Goal: Task Accomplishment & Management: Complete application form

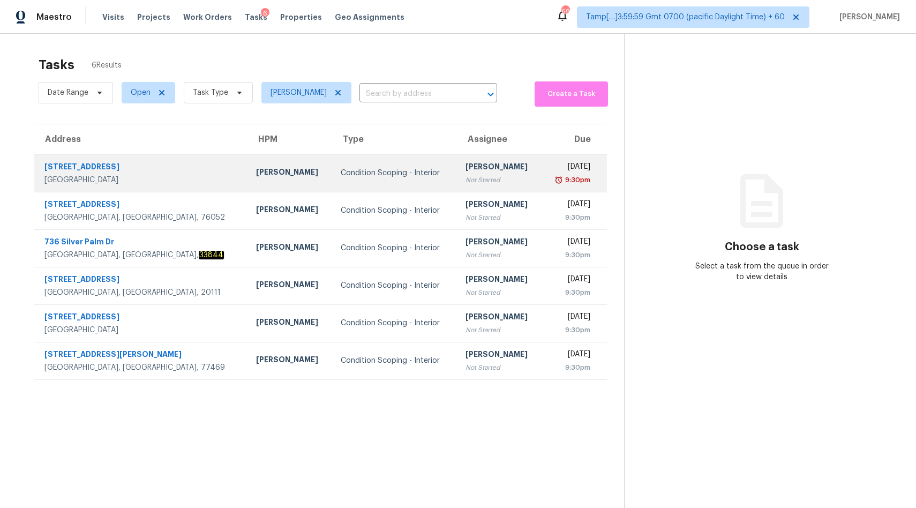
click at [341, 169] on div "Condition Scoping - Interior" at bounding box center [394, 173] width 107 height 11
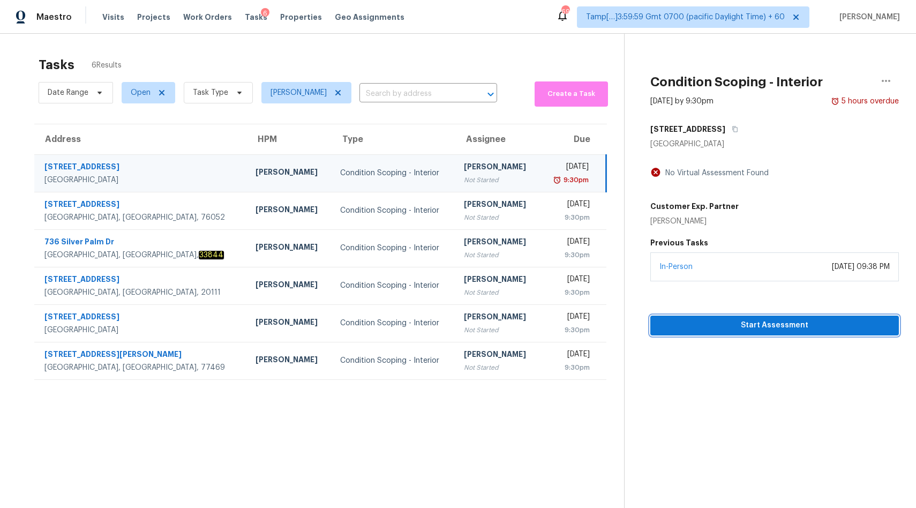
click at [713, 326] on span "Start Assessment" at bounding box center [774, 325] width 231 height 13
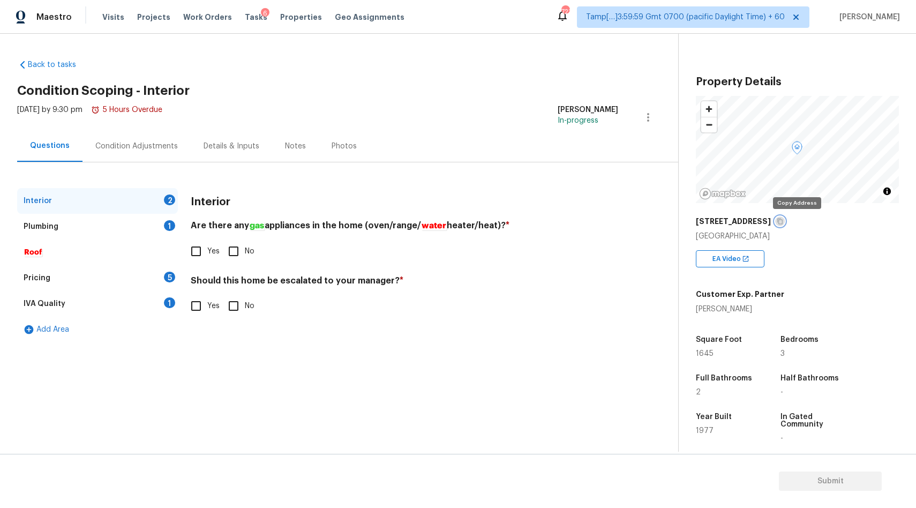
click at [783, 220] on icon "button" at bounding box center [780, 221] width 6 height 6
click at [194, 251] on input "Yes" at bounding box center [196, 251] width 22 height 22
checkbox input "true"
click at [234, 314] on input "No" at bounding box center [233, 307] width 22 height 22
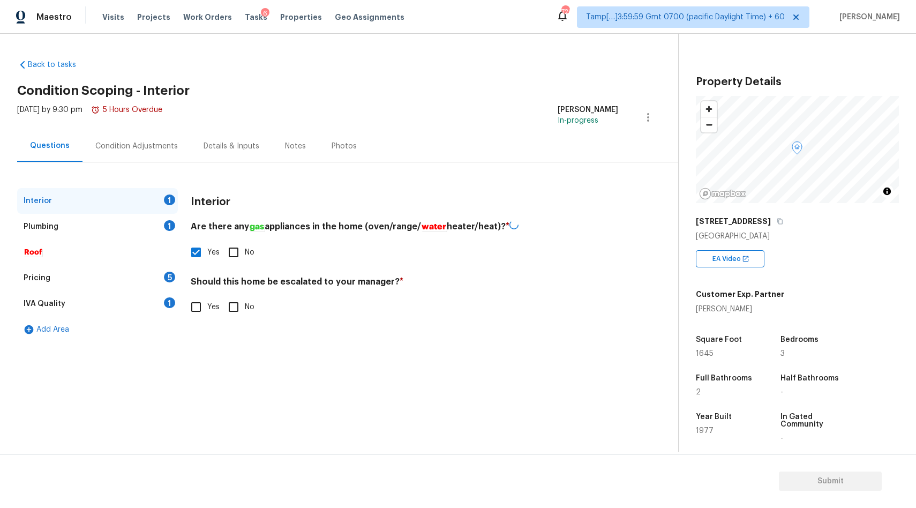
checkbox input "true"
click at [40, 279] on div "Pricing" at bounding box center [37, 278] width 27 height 11
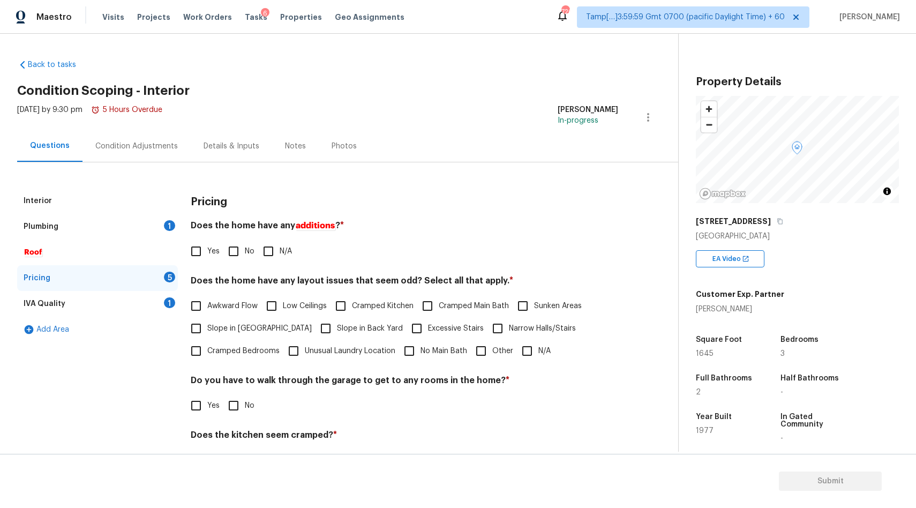
click at [314, 331] on input "Slope in Back Yard" at bounding box center [325, 328] width 22 height 22
checkbox input "true"
click at [79, 215] on div "Plumbing 1" at bounding box center [97, 227] width 161 height 26
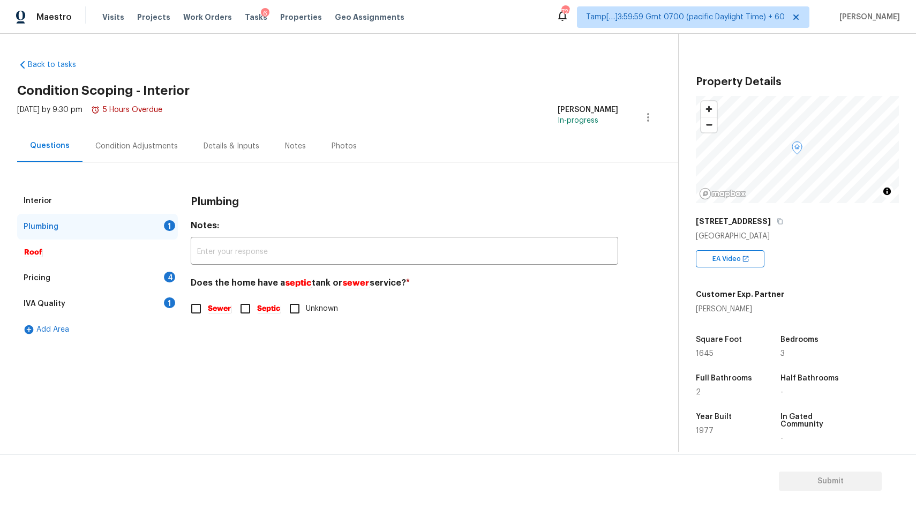
click at [75, 229] on div "Plumbing 1" at bounding box center [97, 227] width 161 height 26
click at [54, 200] on div "Interior" at bounding box center [97, 201] width 161 height 26
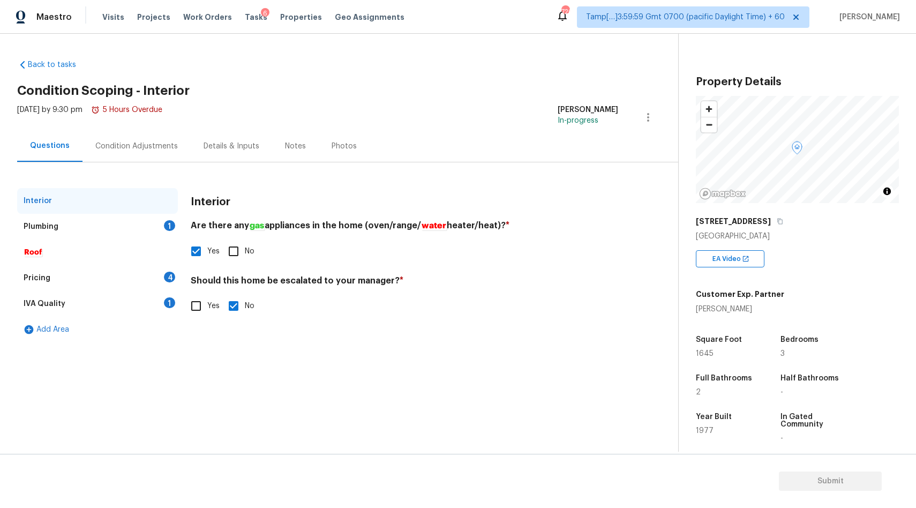
click at [197, 304] on input "Yes" at bounding box center [196, 306] width 22 height 22
checkbox input "true"
checkbox input "false"
click at [224, 332] on input "text" at bounding box center [404, 332] width 427 height 25
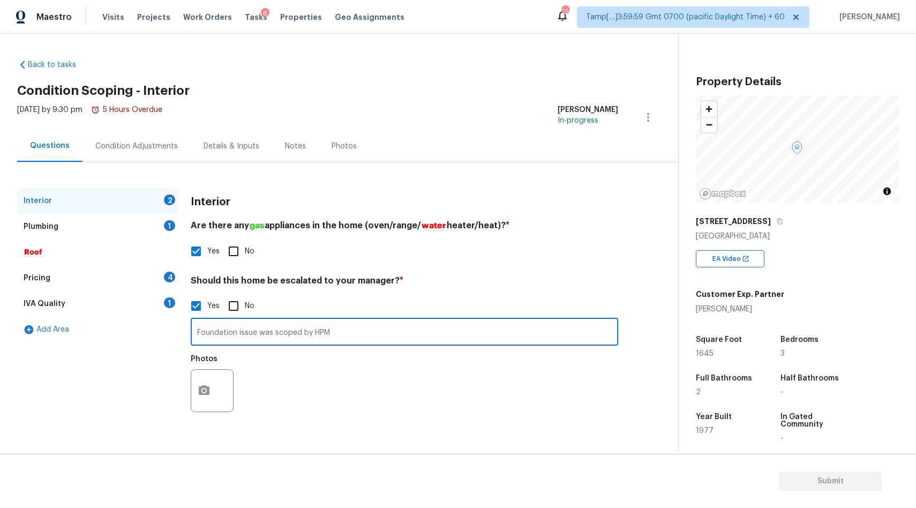
type input "Foundation issue was scoped by HPM"
click at [215, 385] on button "button" at bounding box center [204, 391] width 26 height 42
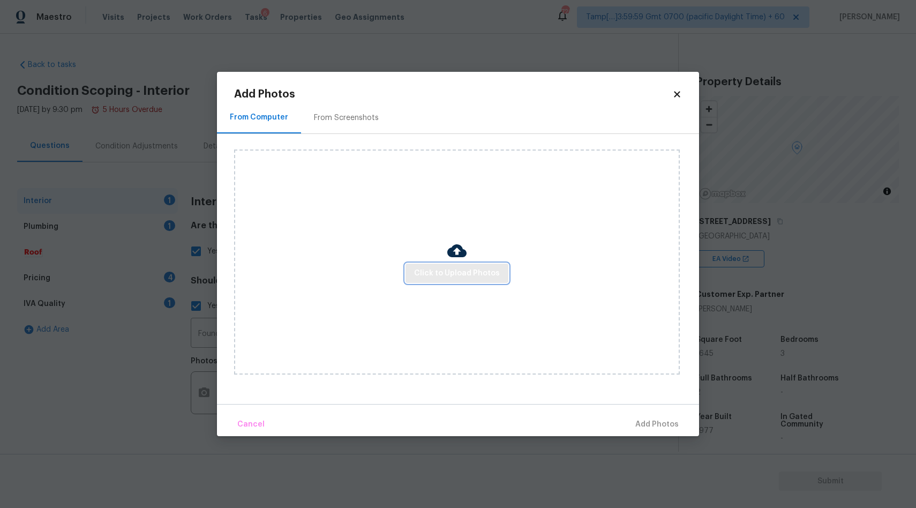
click at [456, 271] on span "Click to Upload Photos" at bounding box center [457, 273] width 86 height 13
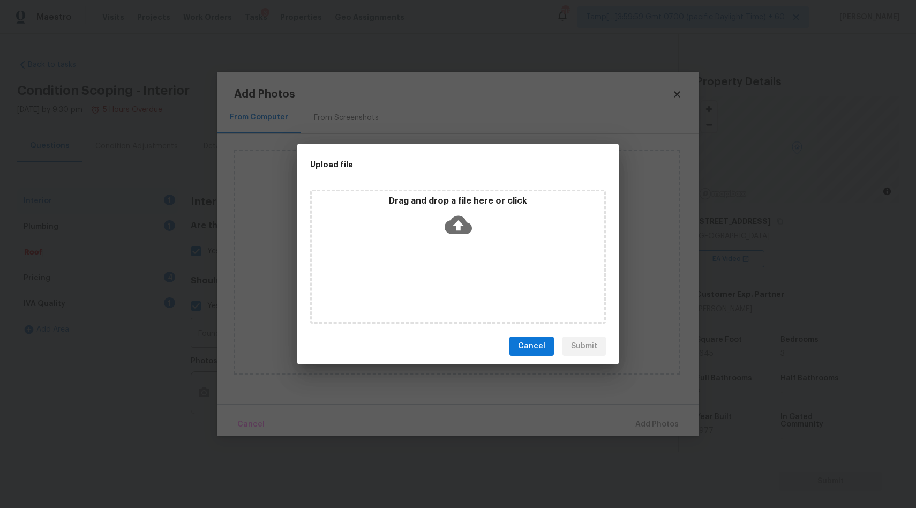
click at [462, 228] on icon at bounding box center [458, 225] width 27 height 18
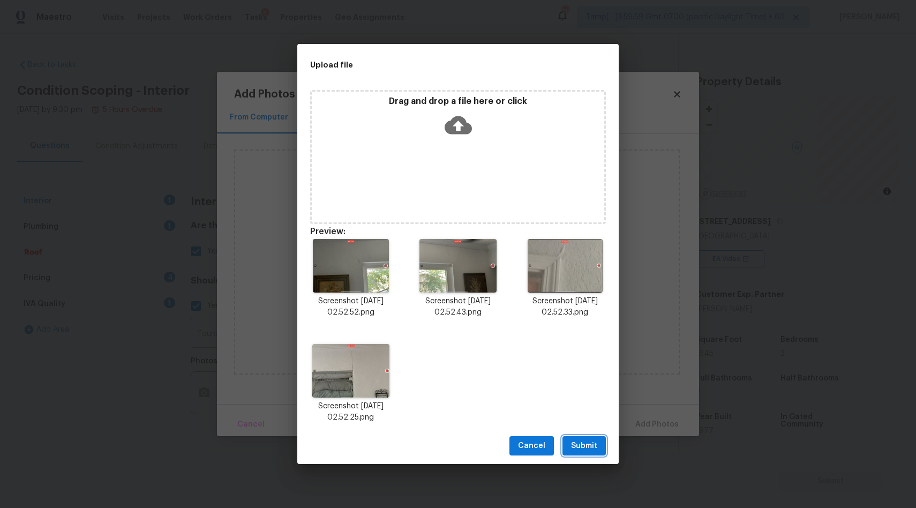
click at [588, 441] on span "Submit" at bounding box center [584, 445] width 26 height 13
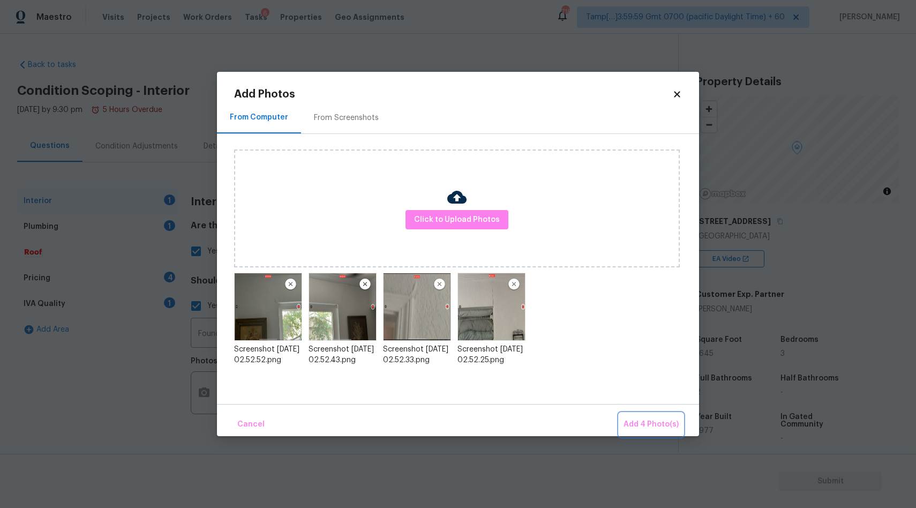
click at [669, 417] on button "Add 4 Photo(s)" at bounding box center [651, 424] width 64 height 23
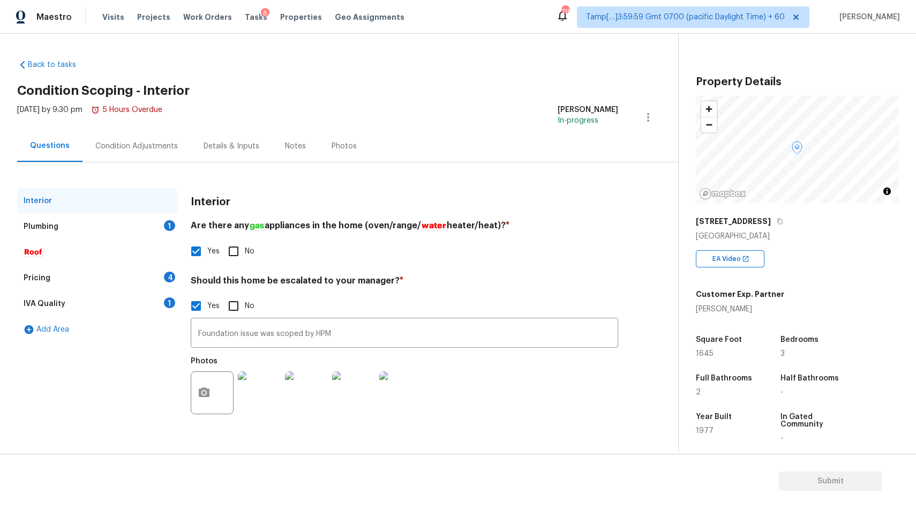
click at [101, 229] on div "Plumbing 1" at bounding box center [97, 227] width 161 height 26
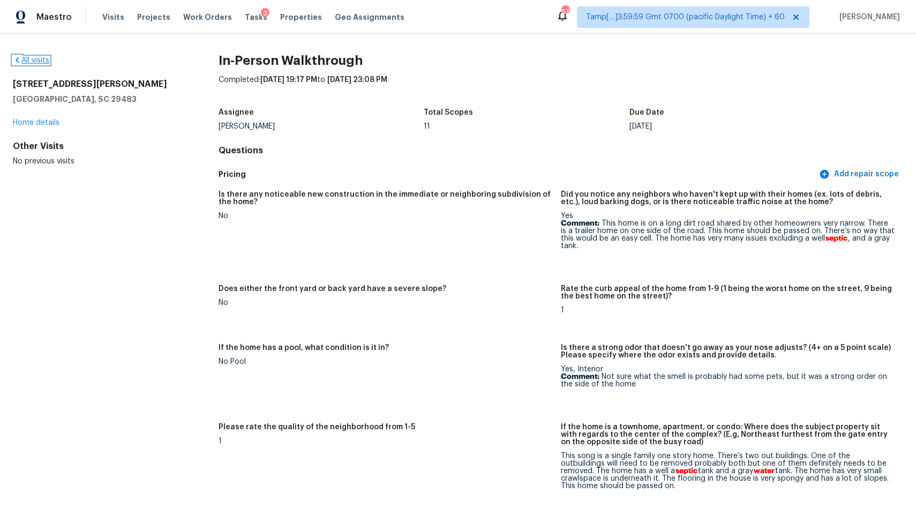
click at [33, 59] on link "All visits" at bounding box center [31, 60] width 36 height 7
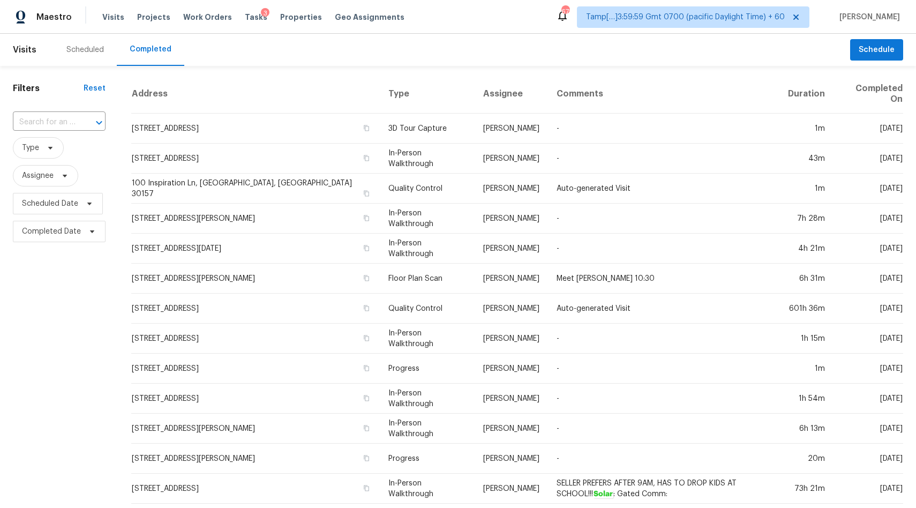
click at [67, 124] on input "text" at bounding box center [44, 122] width 63 height 17
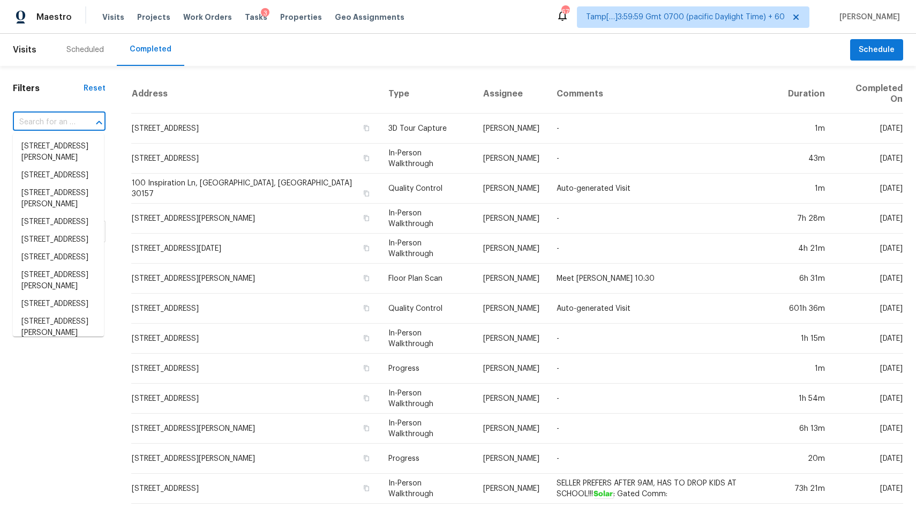
paste input "12810 Independence Ave, San Antonio, TX 78233"
type input "12810 Independence Ave, San Antonio, TX 78233"
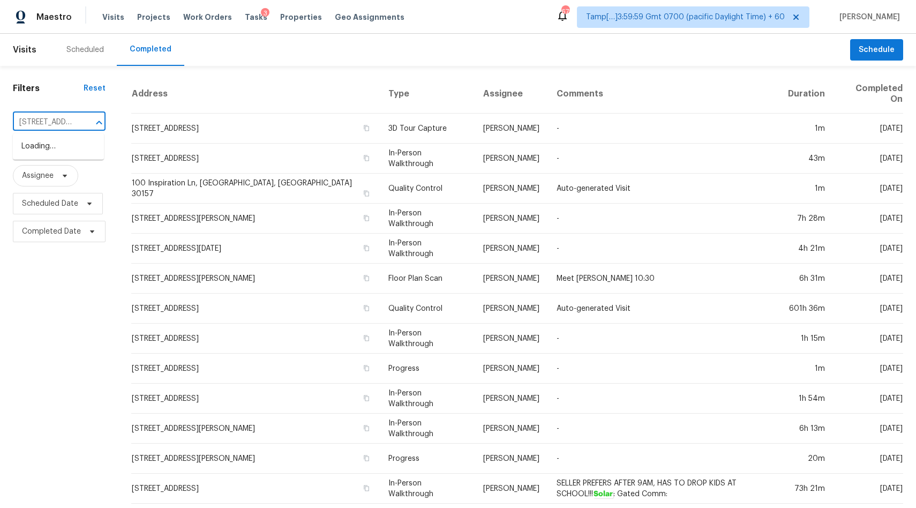
scroll to position [0, 116]
click at [41, 150] on li "12810 Independence Ave, San Antonio, TX 78233" at bounding box center [58, 147] width 91 height 18
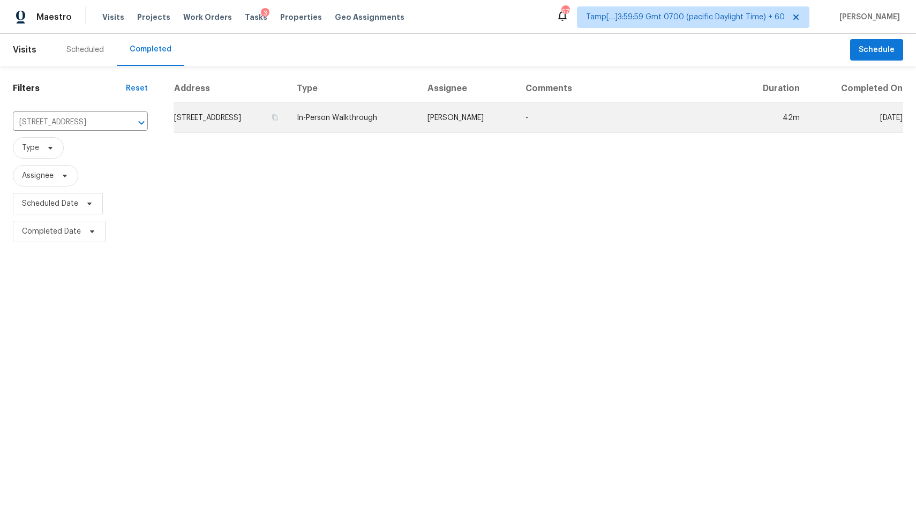
click at [395, 116] on td "In-Person Walkthrough" at bounding box center [353, 118] width 131 height 30
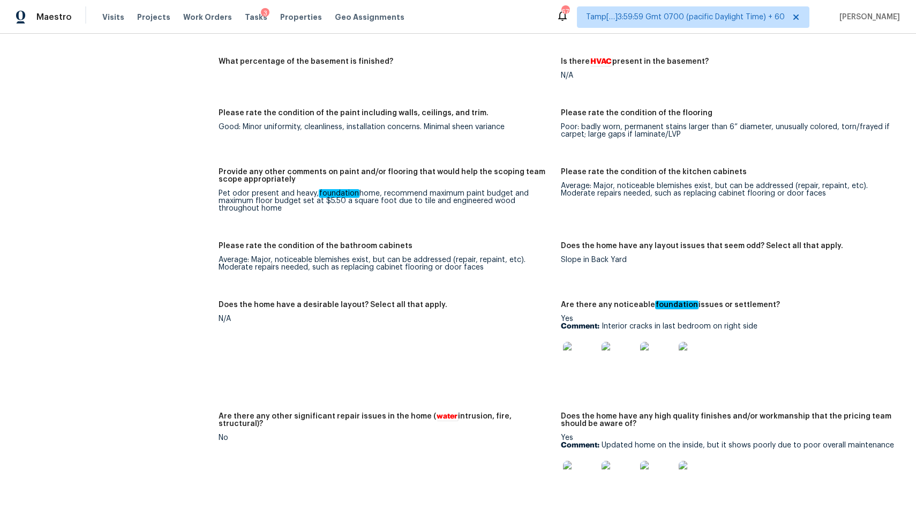
scroll to position [1655, 0]
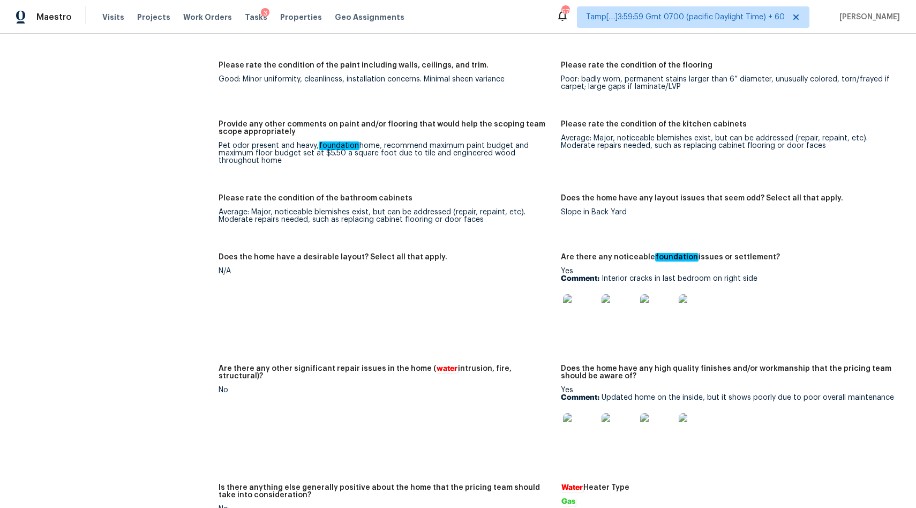
click at [586, 310] on img at bounding box center [580, 311] width 34 height 34
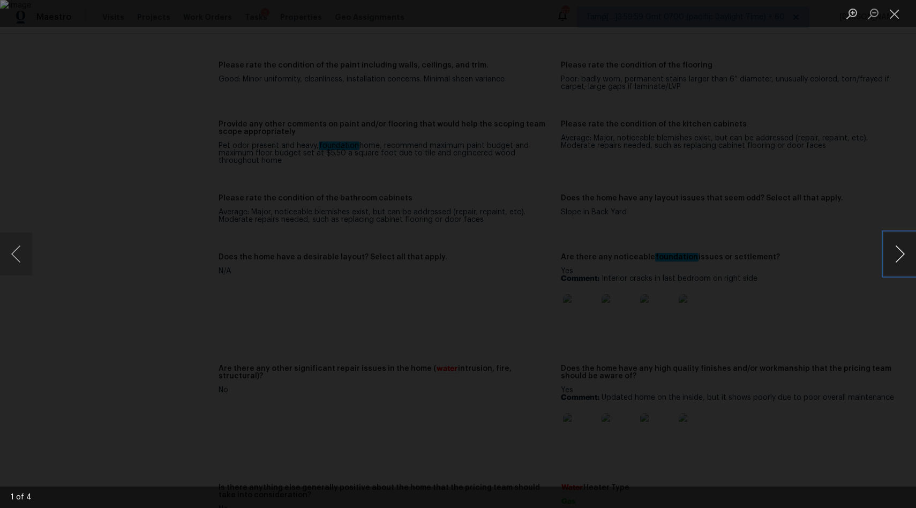
click at [897, 256] on button "Next image" at bounding box center [900, 253] width 32 height 43
click at [514, 235] on img "Lightbox" at bounding box center [458, 254] width 916 height 508
click at [888, 253] on button "Next image" at bounding box center [900, 253] width 32 height 43
click at [888, 252] on button "Next image" at bounding box center [900, 253] width 32 height 43
click at [905, 239] on button "Next image" at bounding box center [900, 253] width 32 height 43
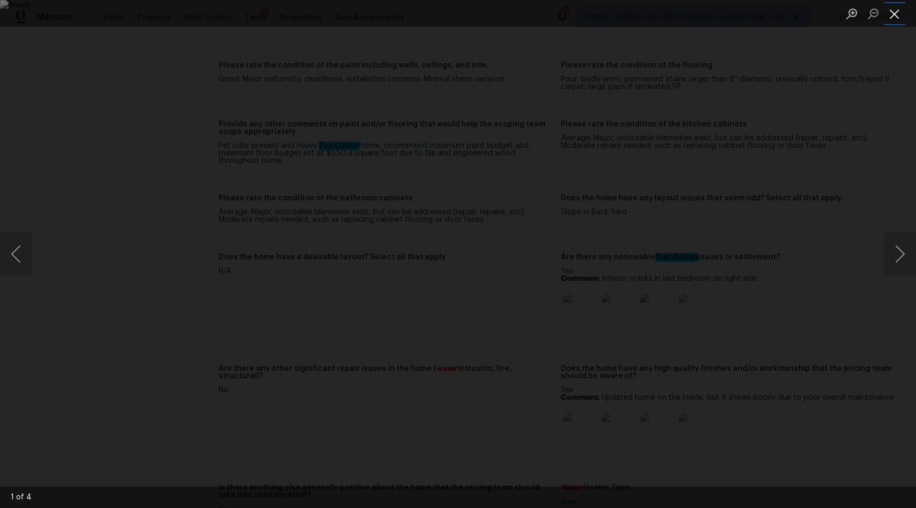
click at [899, 11] on button "Close lightbox" at bounding box center [894, 13] width 21 height 19
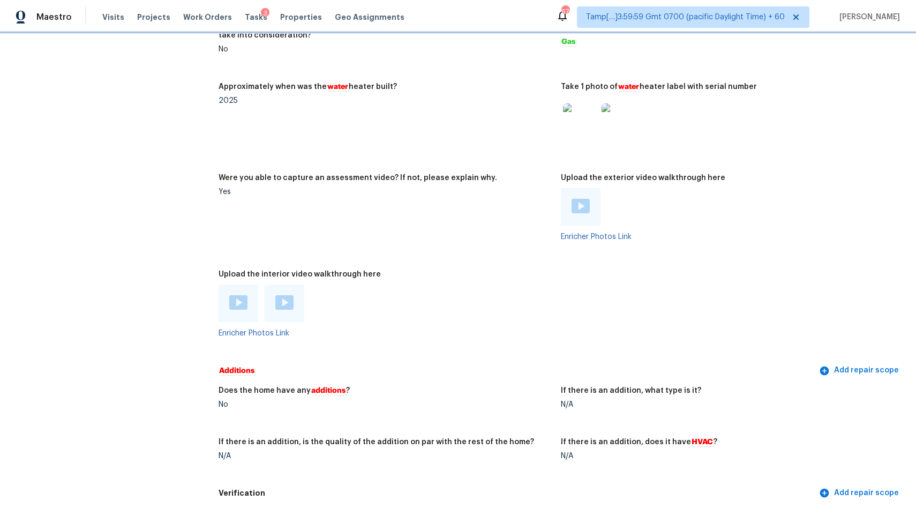
scroll to position [2115, 0]
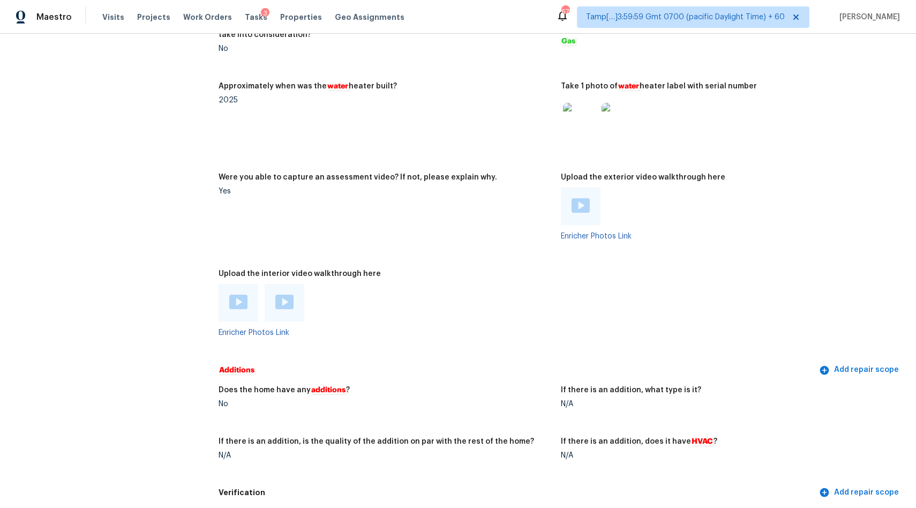
click at [237, 307] on img at bounding box center [238, 302] width 18 height 14
click at [288, 306] on img at bounding box center [284, 302] width 18 height 14
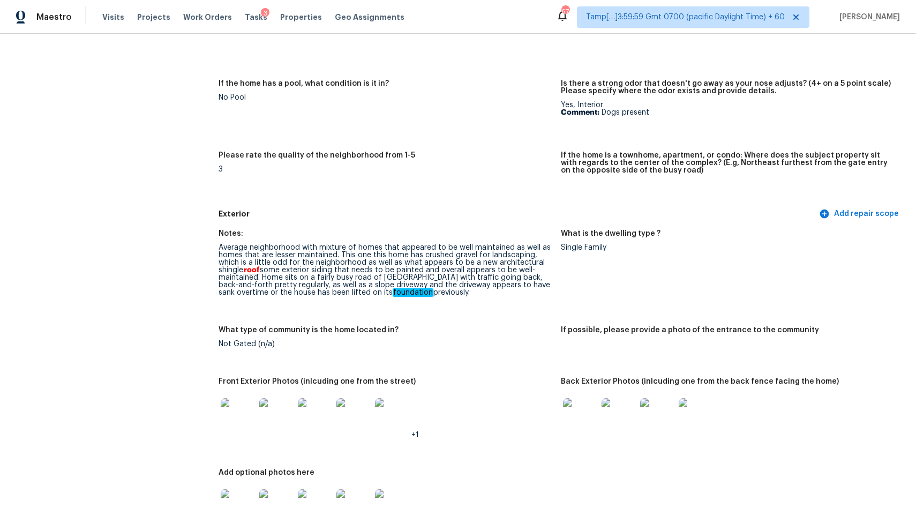
scroll to position [1452, 0]
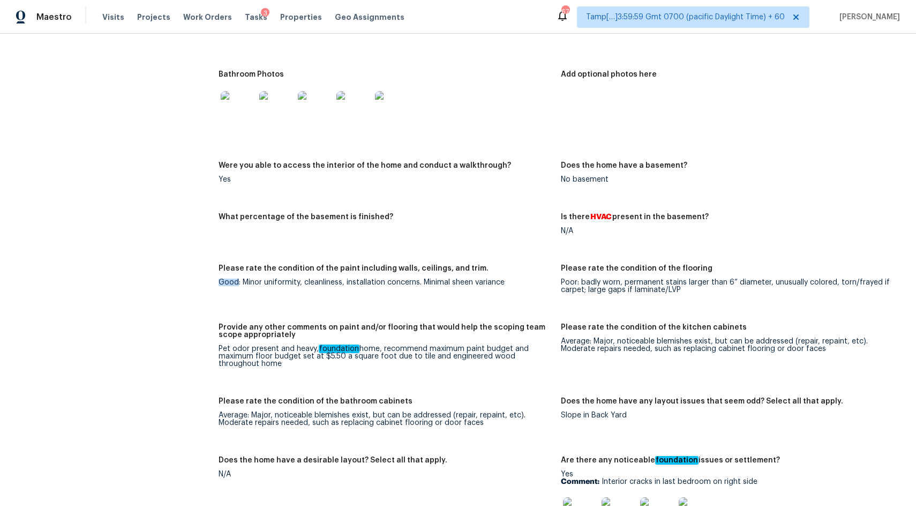
drag, startPoint x: 238, startPoint y: 284, endPoint x: 195, endPoint y: 279, distance: 43.7
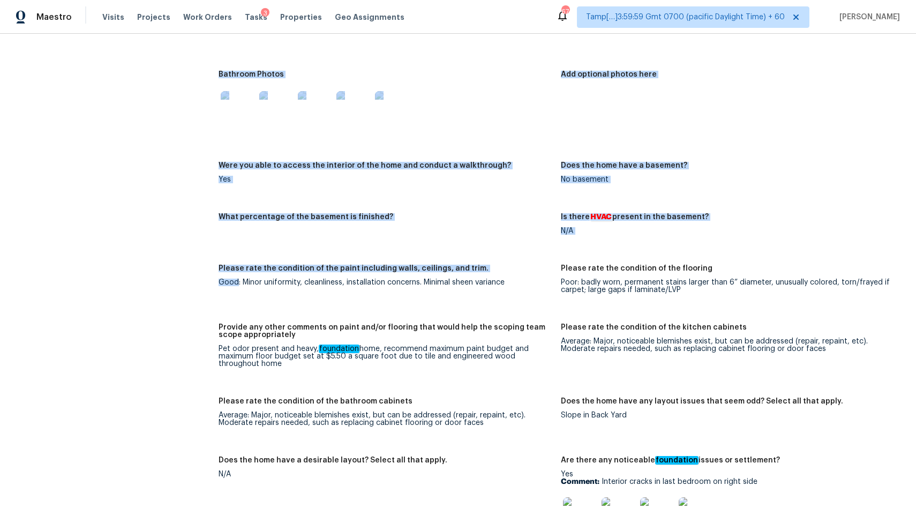
click at [236, 295] on figure "Please rate the condition of the paint including walls, ceilings, and trim. Goo…" at bounding box center [390, 288] width 342 height 46
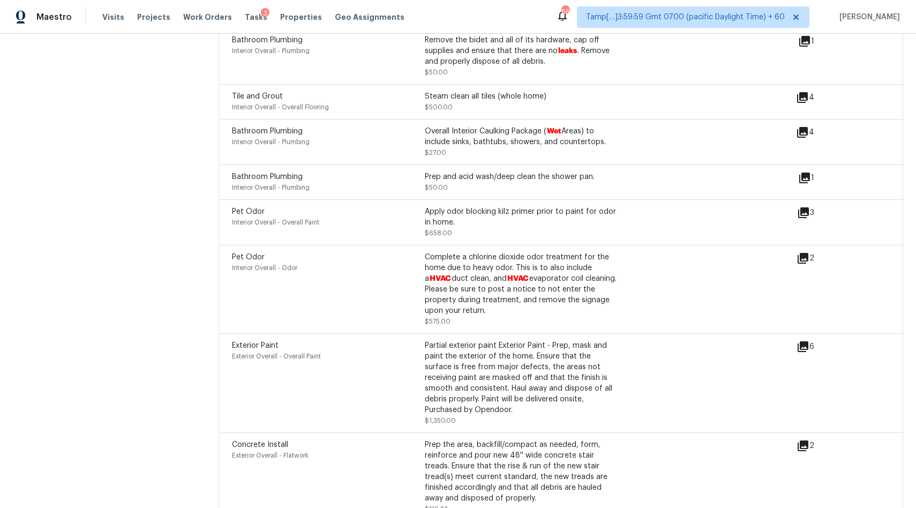
scroll to position [3080, 0]
click at [805, 136] on icon at bounding box center [802, 131] width 11 height 11
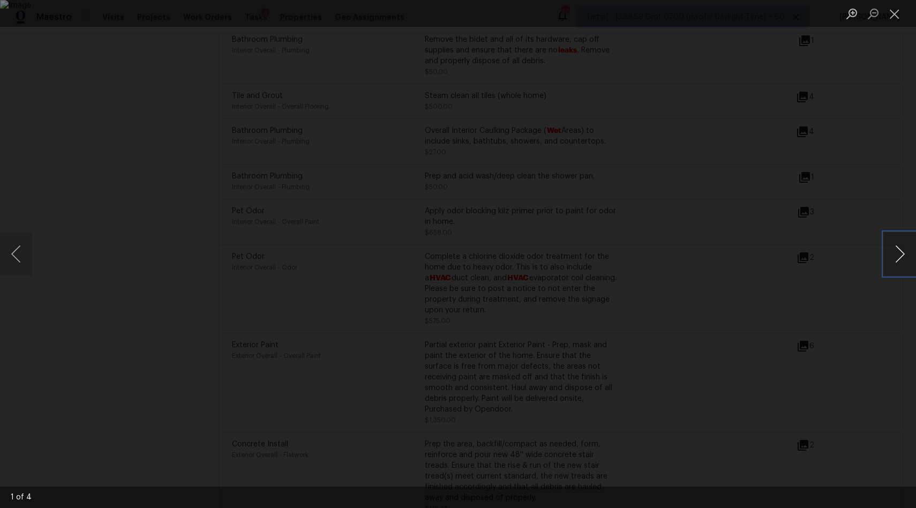
click at [903, 259] on button "Next image" at bounding box center [900, 253] width 32 height 43
click at [13, 253] on button "Previous image" at bounding box center [16, 253] width 32 height 43
click at [910, 259] on button "Next image" at bounding box center [900, 253] width 32 height 43
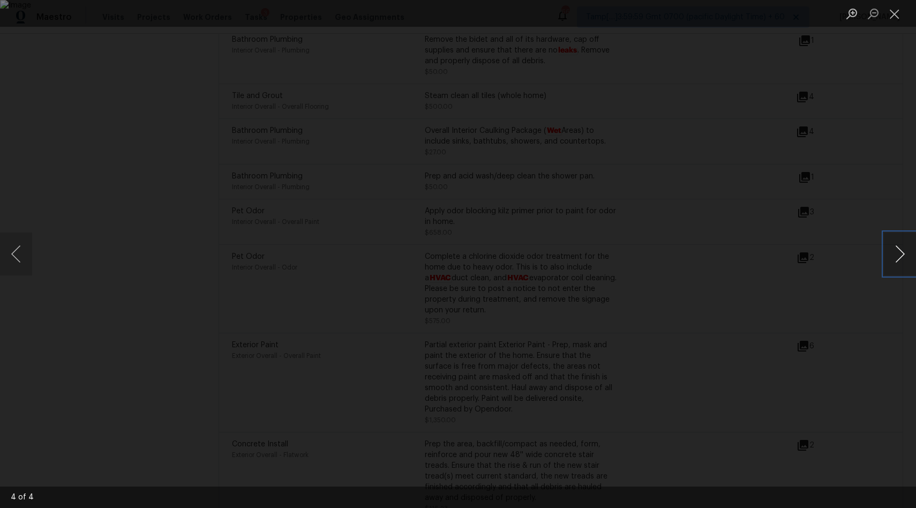
click at [910, 259] on button "Next image" at bounding box center [900, 253] width 32 height 43
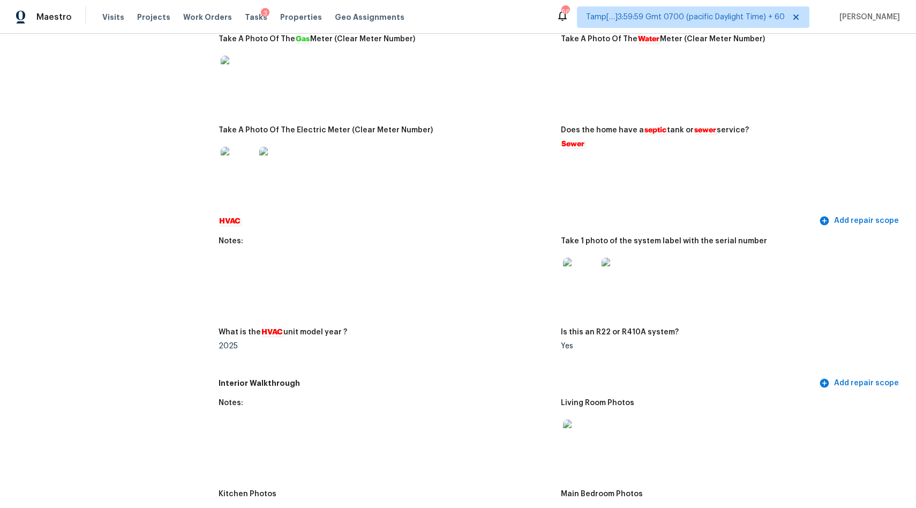
scroll to position [0, 0]
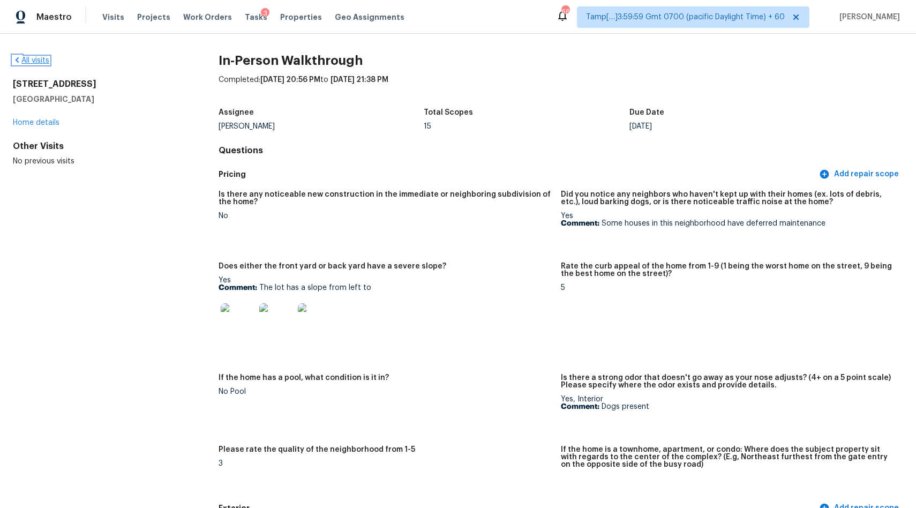
click at [36, 63] on link "All visits" at bounding box center [31, 60] width 36 height 7
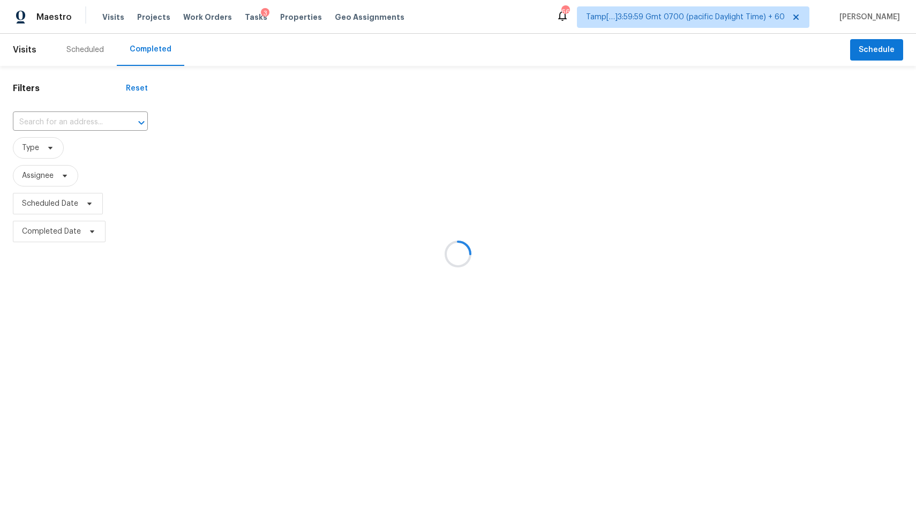
click at [86, 124] on div at bounding box center [458, 254] width 916 height 508
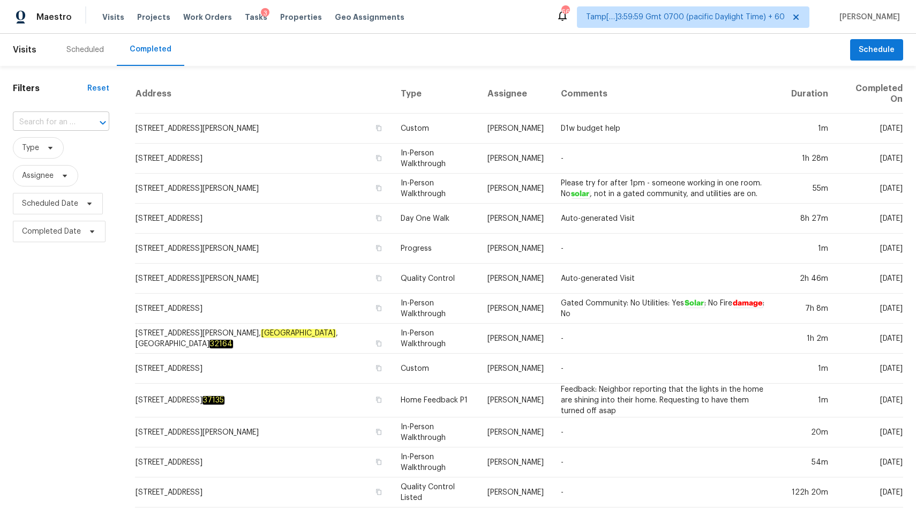
click at [92, 121] on div "​" at bounding box center [61, 122] width 96 height 17
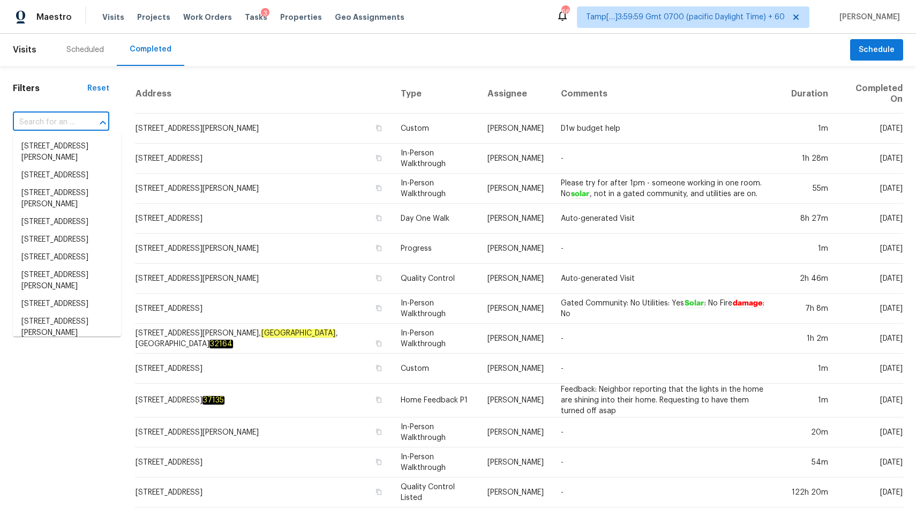
paste input "1636 Suncatcher Way, Haslet, TX 76052"
type input "1636 Suncatcher Way, Haslet, TX 76052"
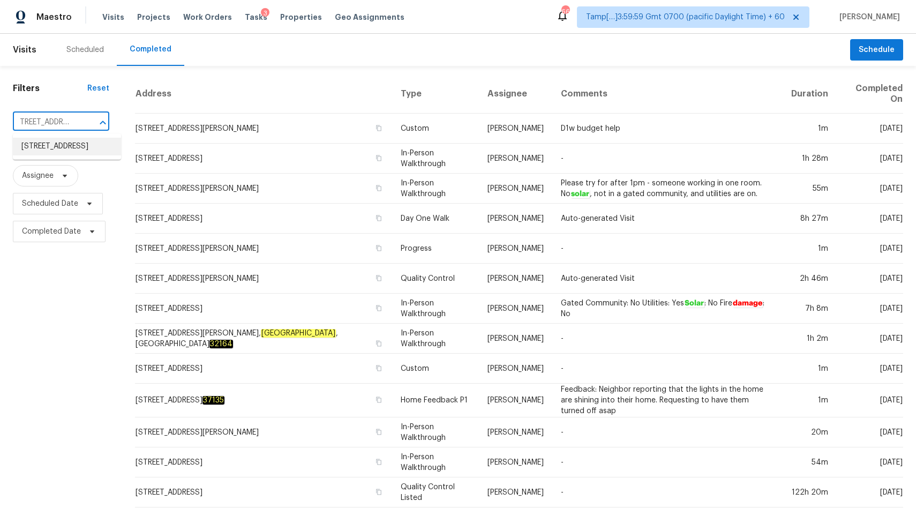
click at [54, 146] on li "1636 Suncatcher Way, Haslet, TX 76052" at bounding box center [67, 147] width 108 height 18
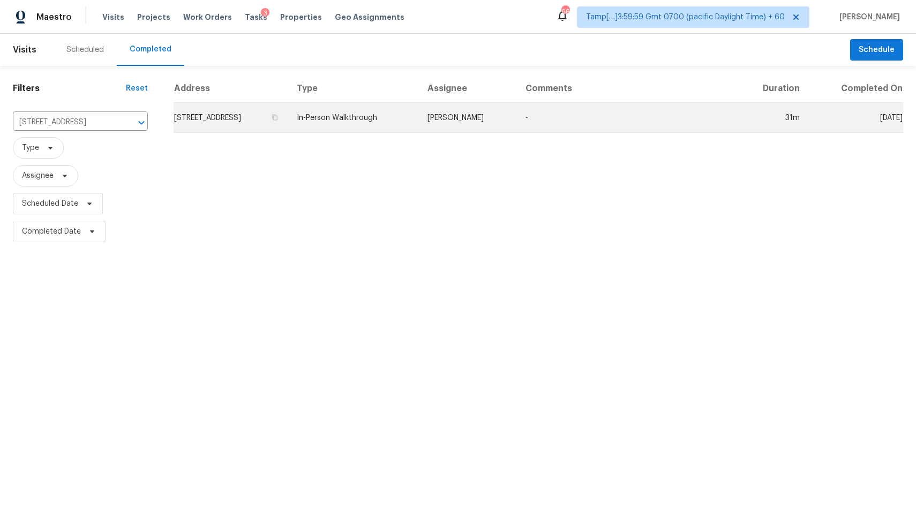
click at [373, 121] on td "In-Person Walkthrough" at bounding box center [353, 118] width 131 height 30
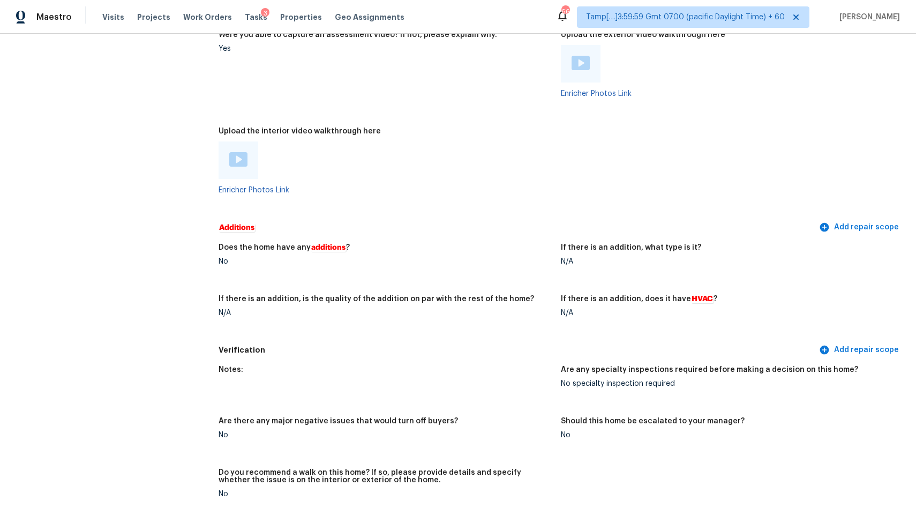
scroll to position [2549, 0]
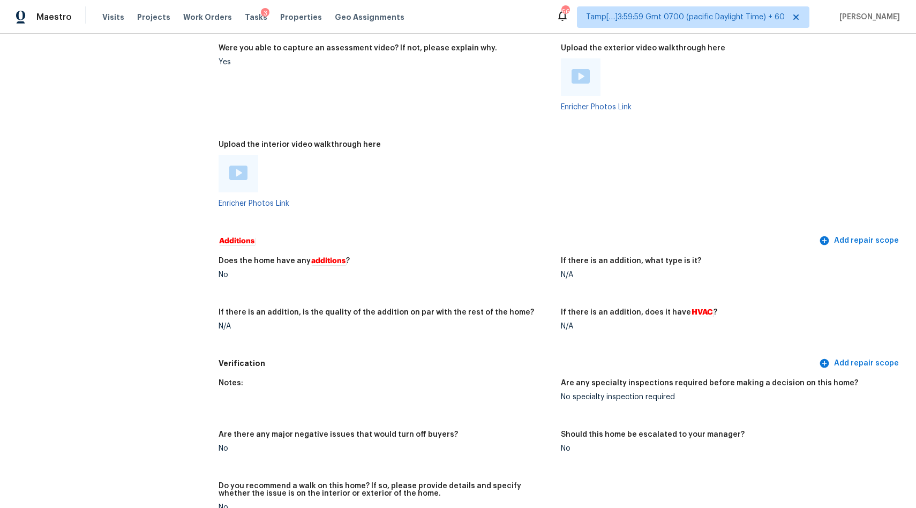
click at [235, 170] on img at bounding box center [238, 173] width 18 height 14
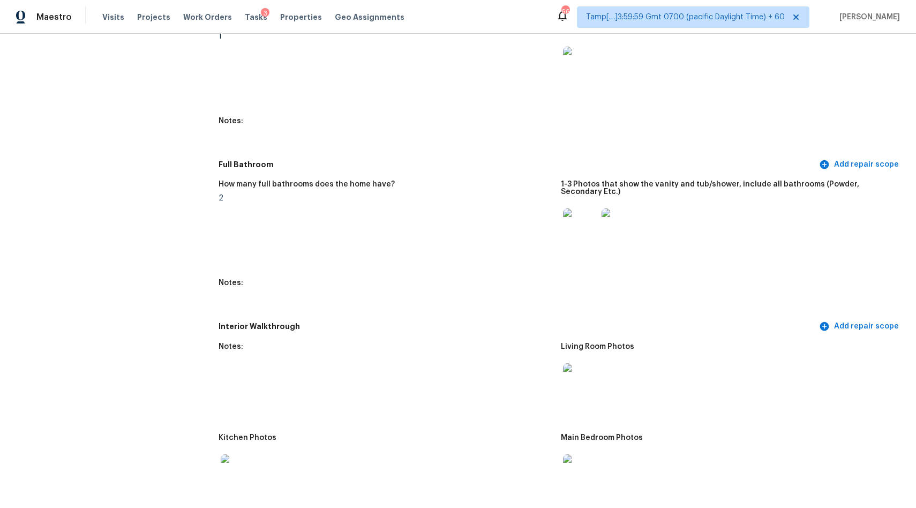
scroll to position [704, 0]
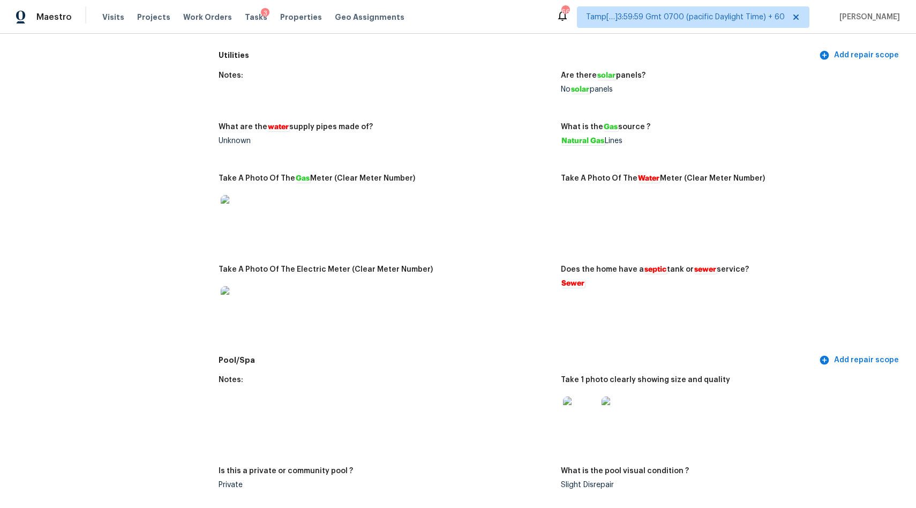
click at [410, 156] on figure "What are the water supply pipes made of? Unknown" at bounding box center [390, 142] width 342 height 39
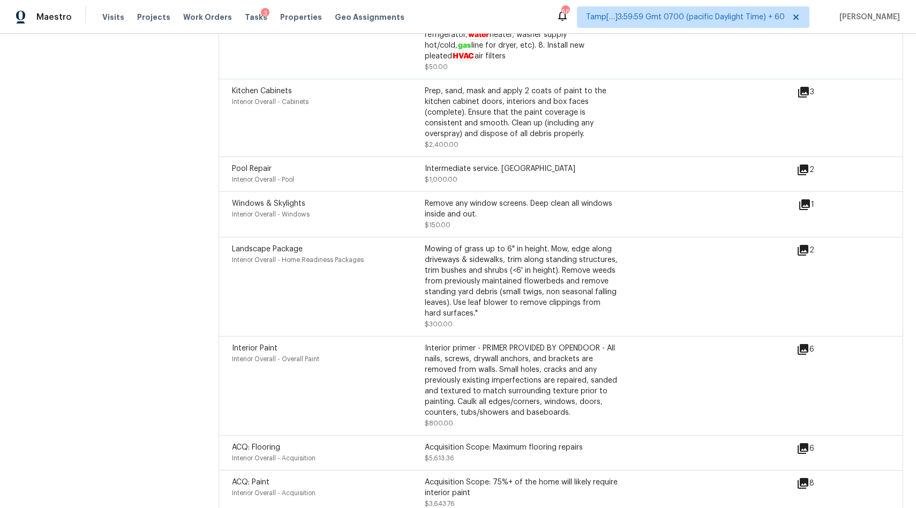
scroll to position [3414, 0]
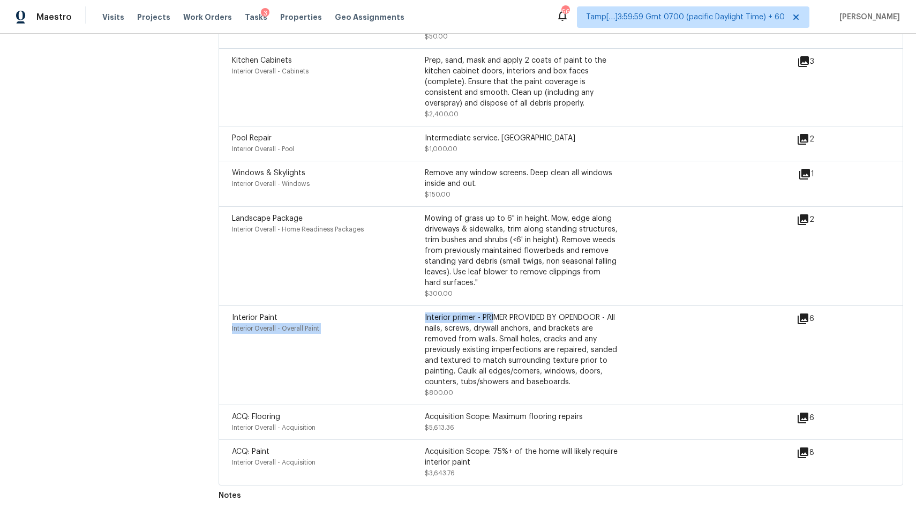
drag, startPoint x: 421, startPoint y: 311, endPoint x: 492, endPoint y: 312, distance: 71.3
click at [492, 312] on div "Interior Paint Interior Overall - Overall Paint Interior primer - PRIMER PROVID…" at bounding box center [425, 355] width 386 height 86
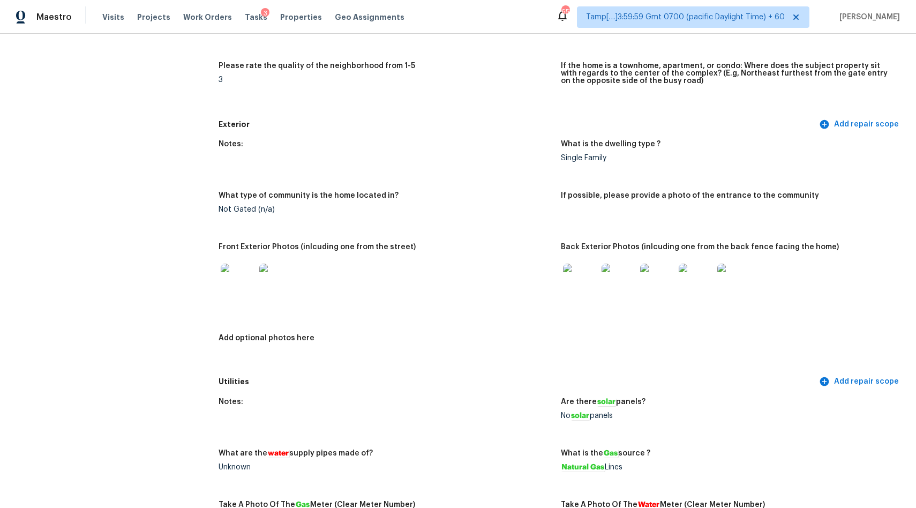
scroll to position [0, 0]
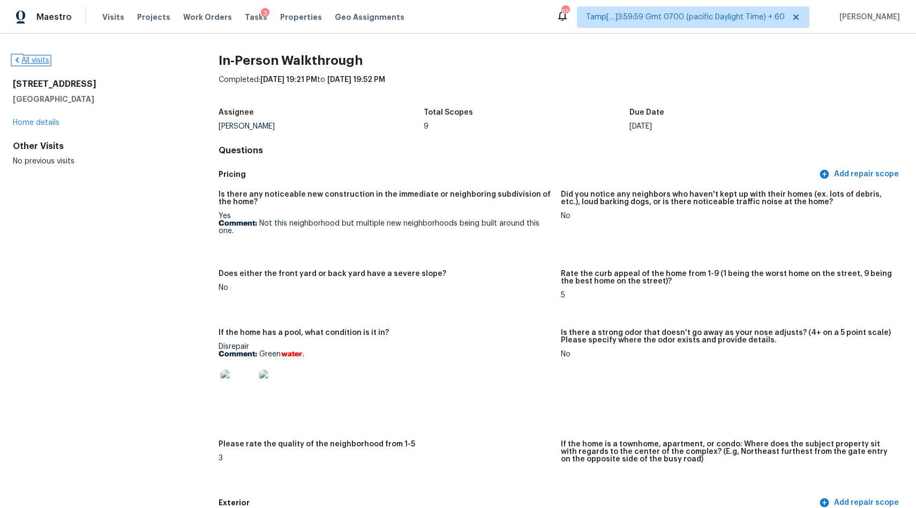
click at [37, 60] on link "All visits" at bounding box center [31, 60] width 36 height 7
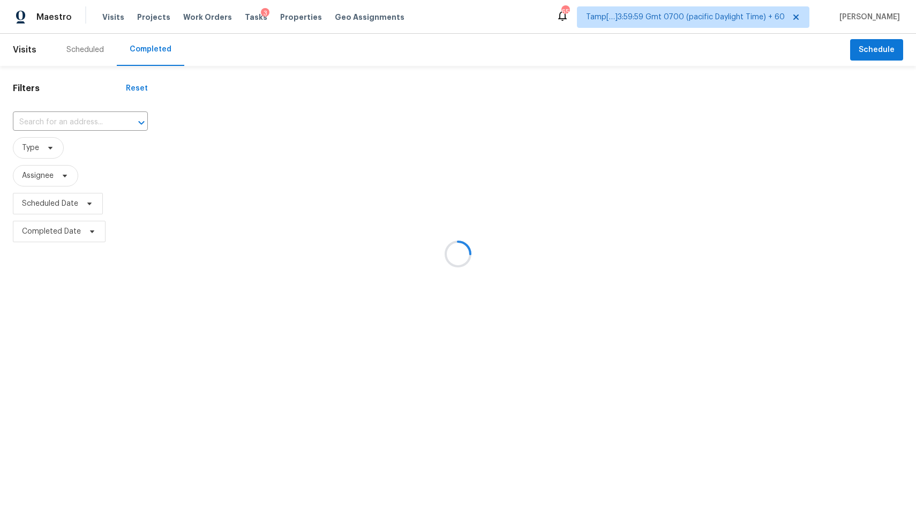
click at [69, 122] on div at bounding box center [458, 254] width 916 height 508
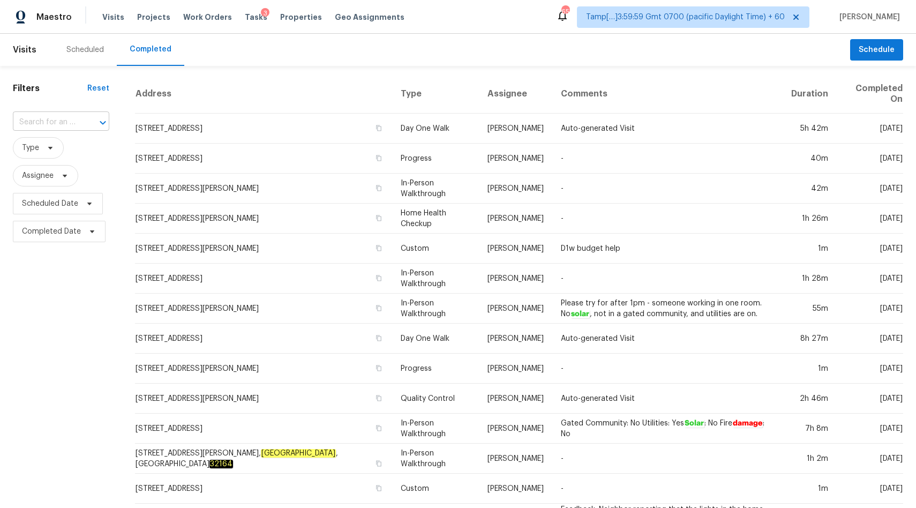
click at [79, 124] on input "text" at bounding box center [46, 122] width 66 height 17
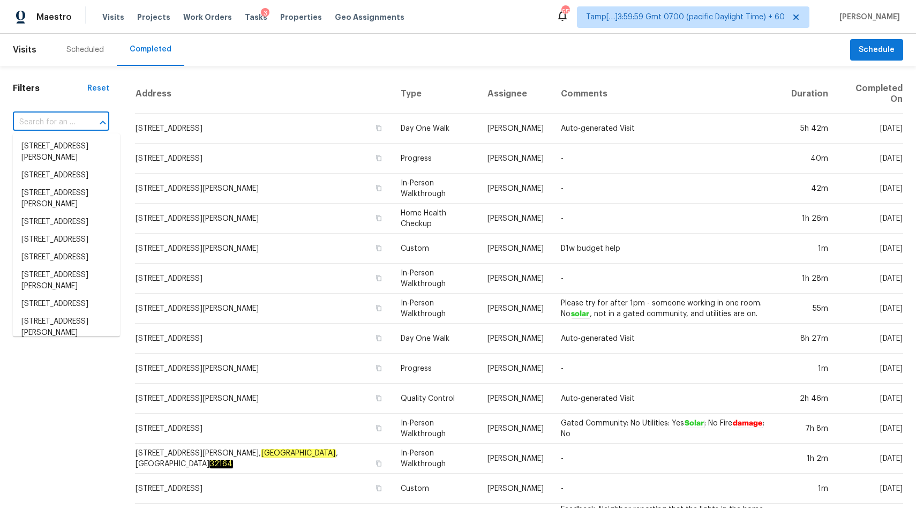
paste input "736 Silver Palm Dr, Haines City, FL 33844"
type input "736 Silver Palm Dr, Haines City, FL 33844"
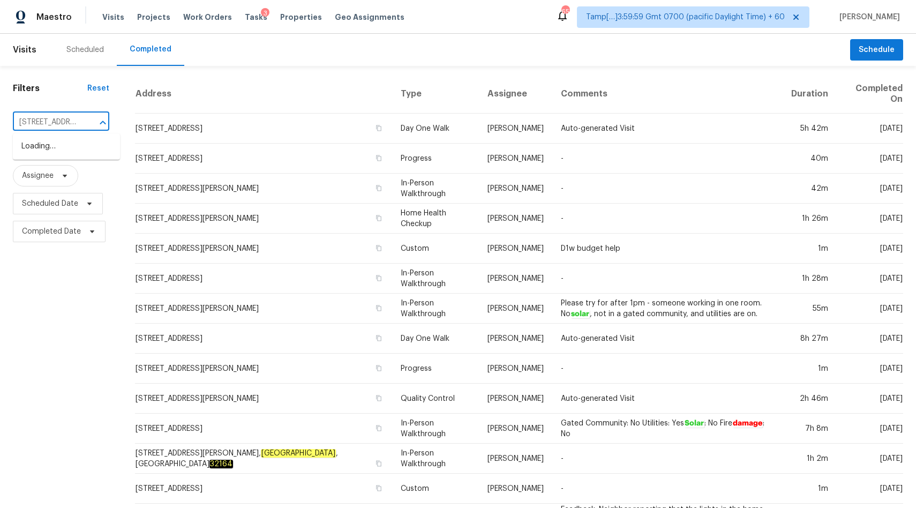
scroll to position [0, 72]
click at [66, 147] on span "736 Silver Palm Dr, Haines City, FL 33844" at bounding box center [67, 146] width 92 height 11
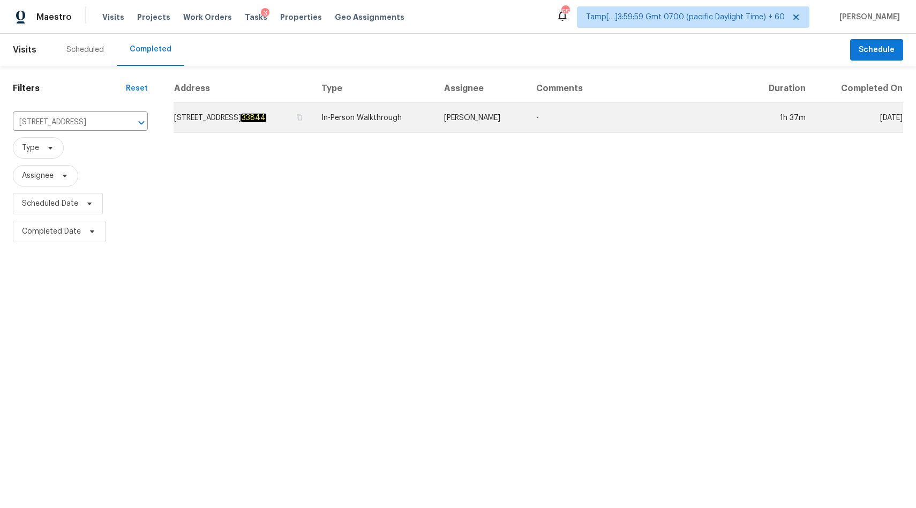
click at [406, 114] on td "In-Person Walkthrough" at bounding box center [374, 118] width 123 height 30
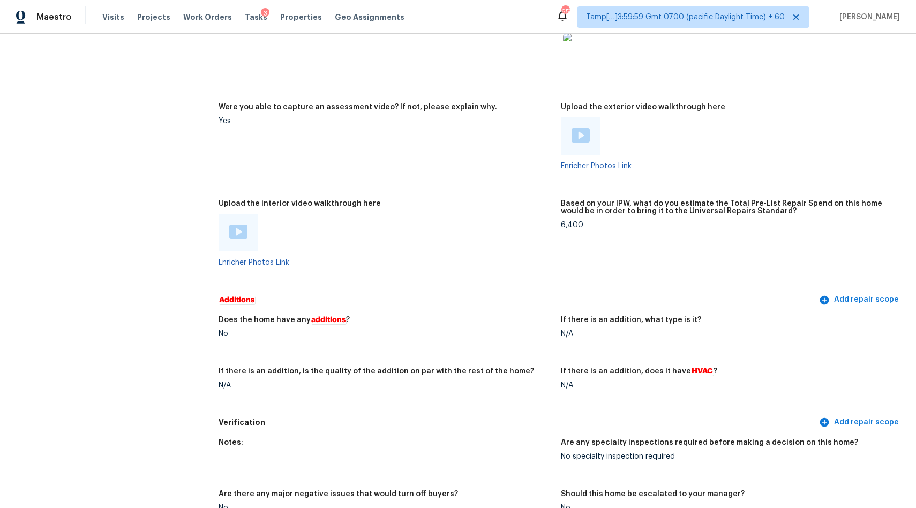
scroll to position [1883, 0]
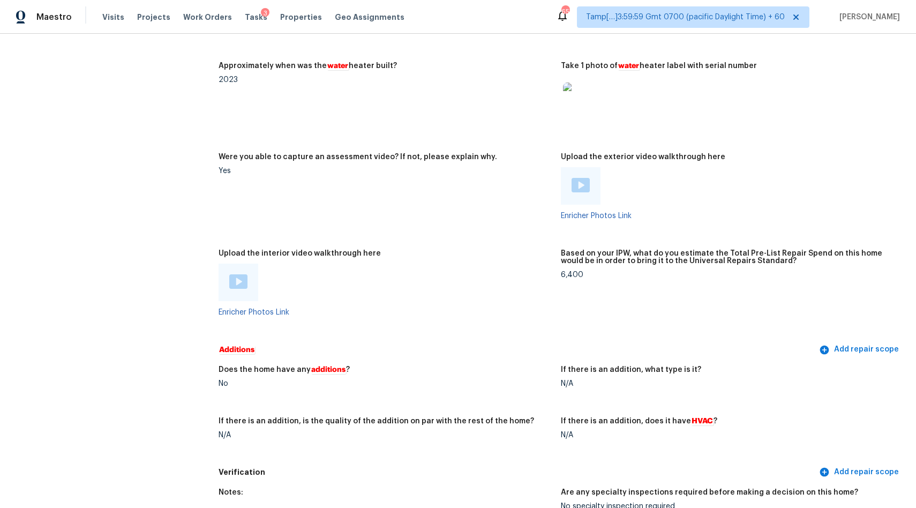
click at [241, 280] on img at bounding box center [238, 281] width 18 height 14
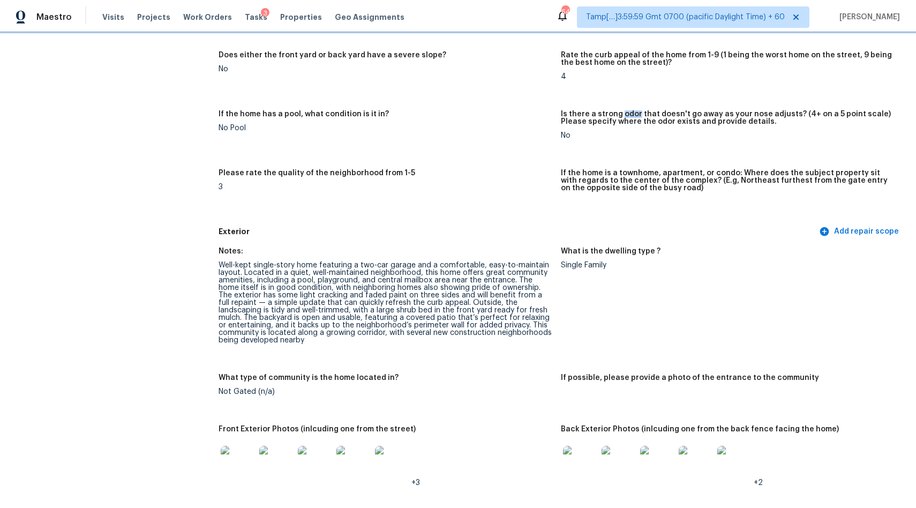
scroll to position [0, 0]
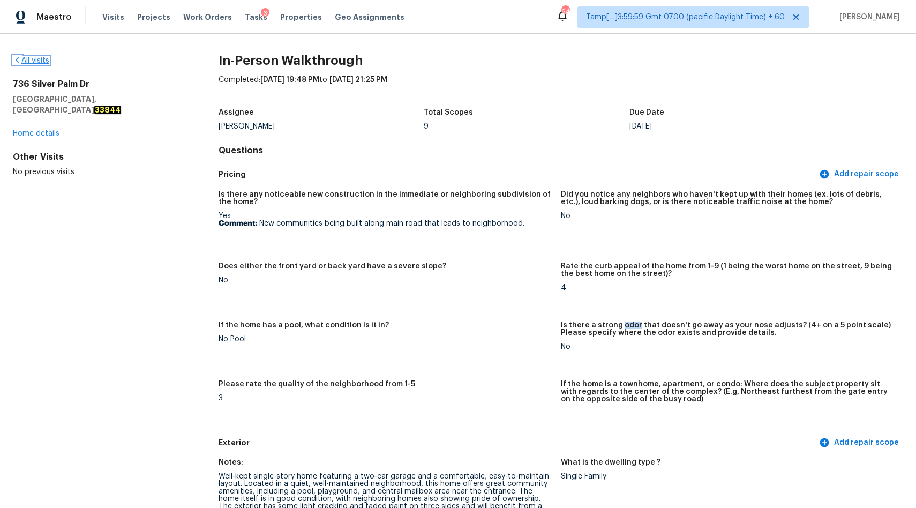
click at [46, 59] on link "All visits" at bounding box center [31, 60] width 36 height 7
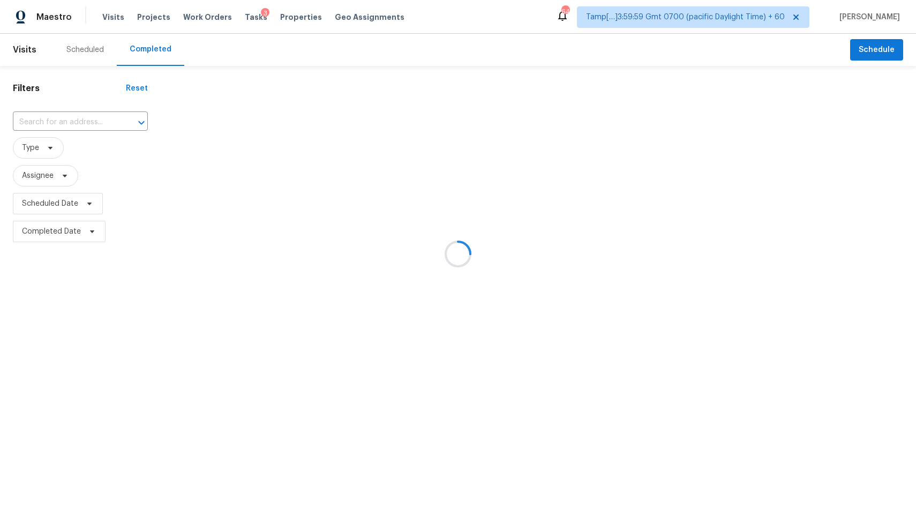
click at [68, 123] on div at bounding box center [458, 254] width 916 height 508
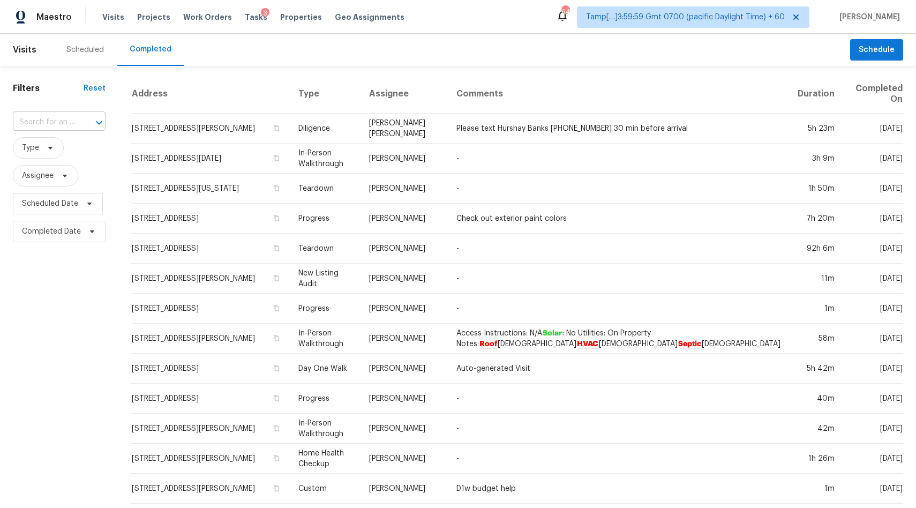
click at [61, 129] on input "text" at bounding box center [44, 122] width 63 height 17
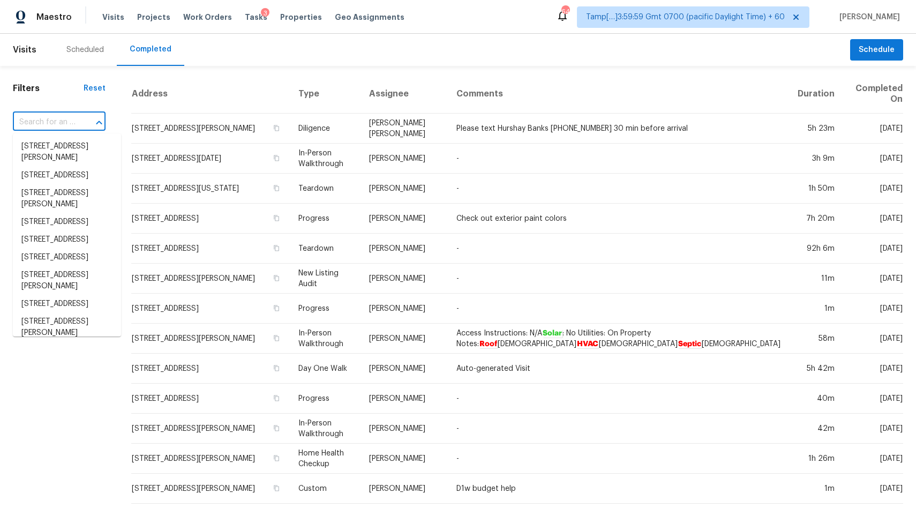
paste input "319 Moseby Ct Apt E, Manassas Park, VA 20111"
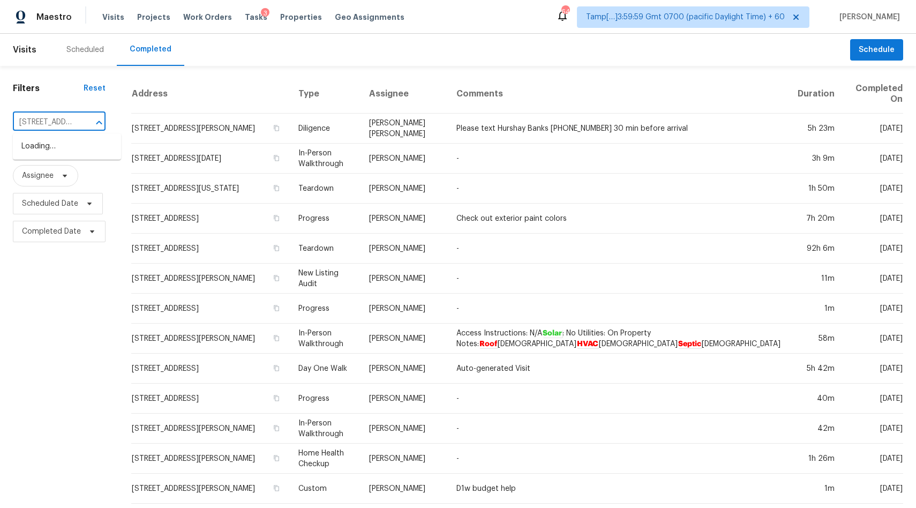
scroll to position [0, 89]
type input "319 Moseby Ct Apt E, Manassas Park, VA 20111"
click at [67, 124] on input "text" at bounding box center [44, 122] width 63 height 17
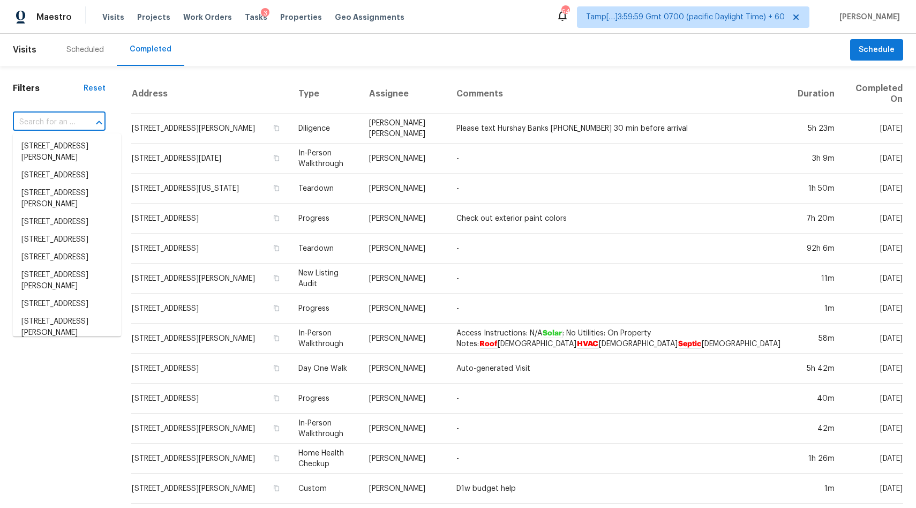
paste input "319 Moseby Ct Apt E, Manassas Park, VA 20111"
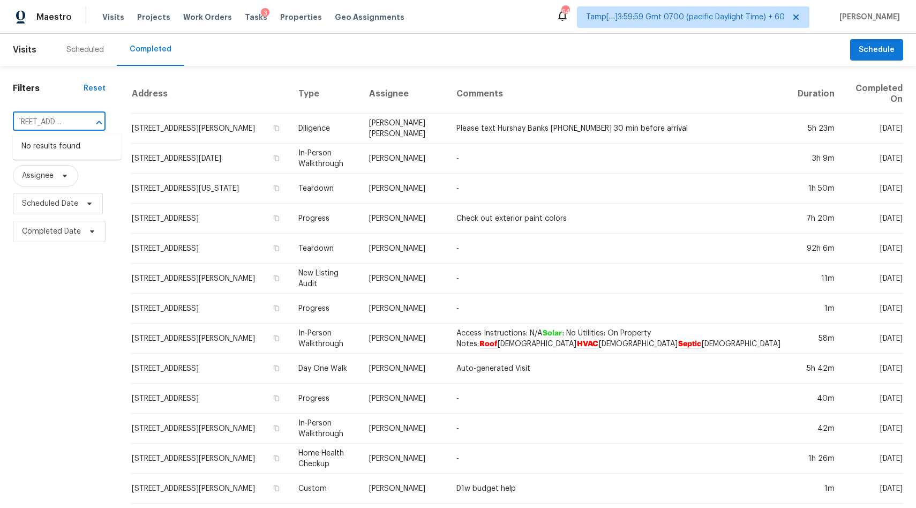
scroll to position [0, 41]
type input "[STREET_ADDRESS]"
click at [48, 173] on li "319 Moseby Ct Apt E, Manassas Park, VA 20111" at bounding box center [67, 164] width 108 height 18
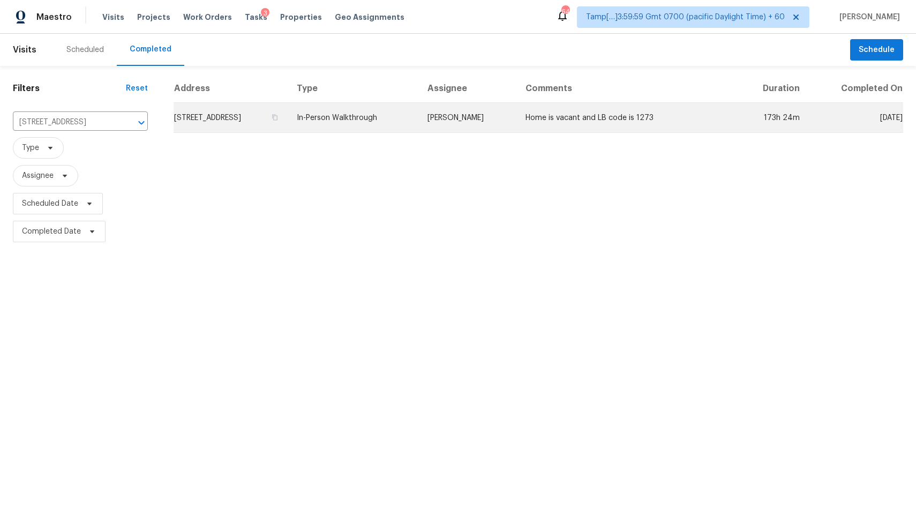
click at [378, 118] on td "In-Person Walkthrough" at bounding box center [353, 118] width 131 height 30
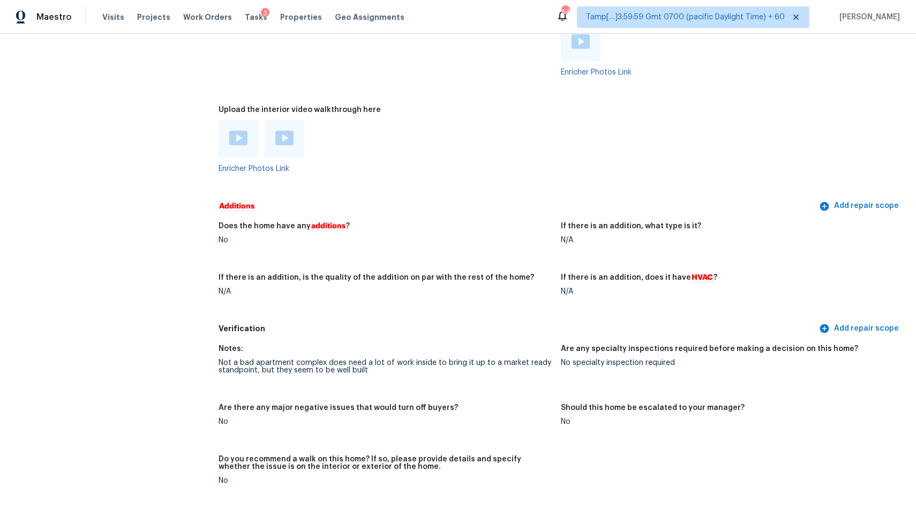
scroll to position [2031, 0]
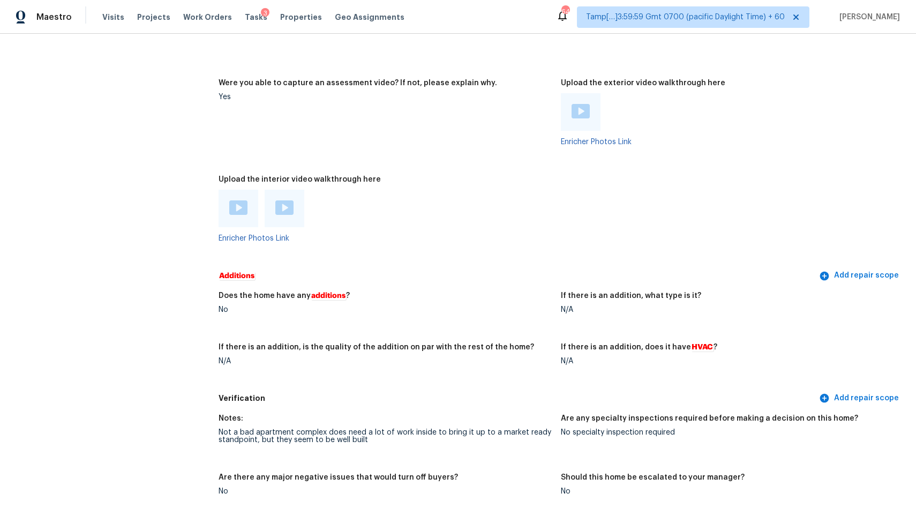
click at [241, 206] on img at bounding box center [238, 207] width 18 height 14
click at [294, 214] on div at bounding box center [285, 208] width 40 height 37
click at [282, 209] on img at bounding box center [284, 207] width 18 height 14
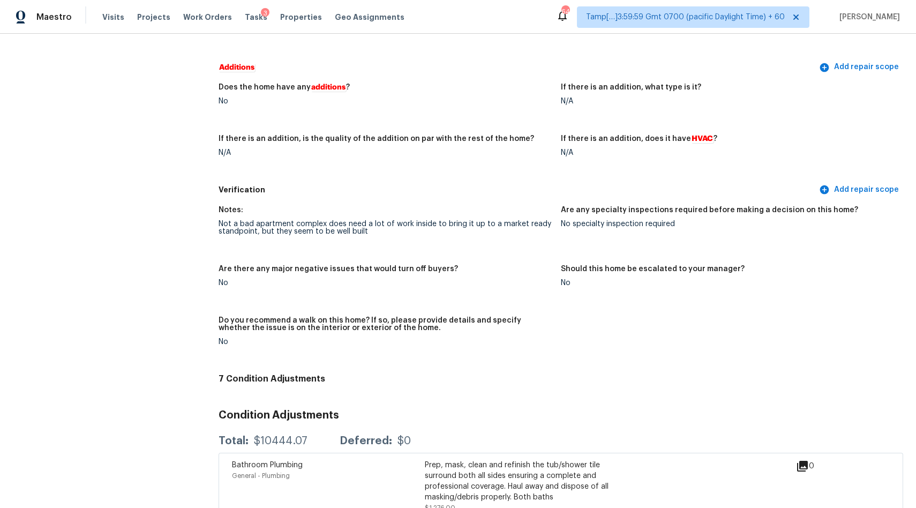
scroll to position [41, 0]
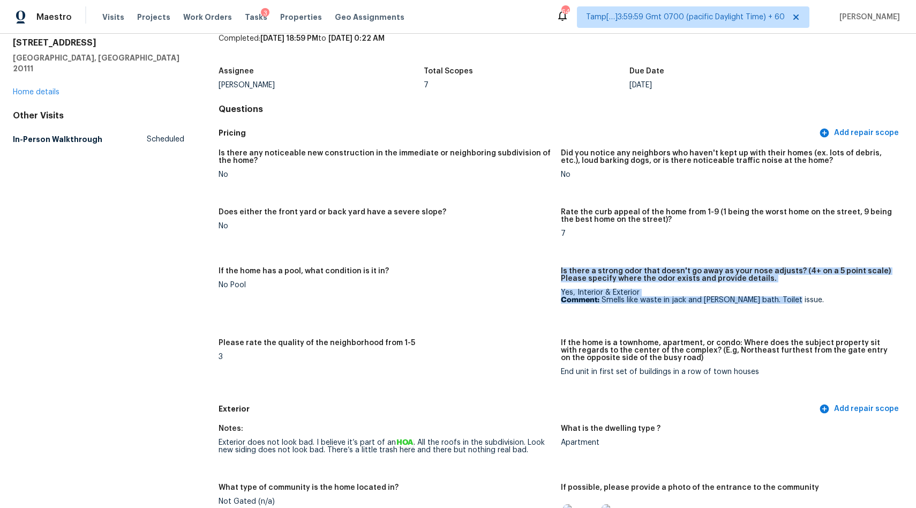
drag, startPoint x: 557, startPoint y: 287, endPoint x: 777, endPoint y: 294, distance: 220.3
click at [777, 295] on div "Is there any noticeable new construction in the immediate or neighboring subdiv…" at bounding box center [561, 271] width 685 height 256
click at [815, 304] on figure "Is there a strong odor that doesn't go away as your nose adjusts? (4+ on a 5 po…" at bounding box center [732, 296] width 342 height 59
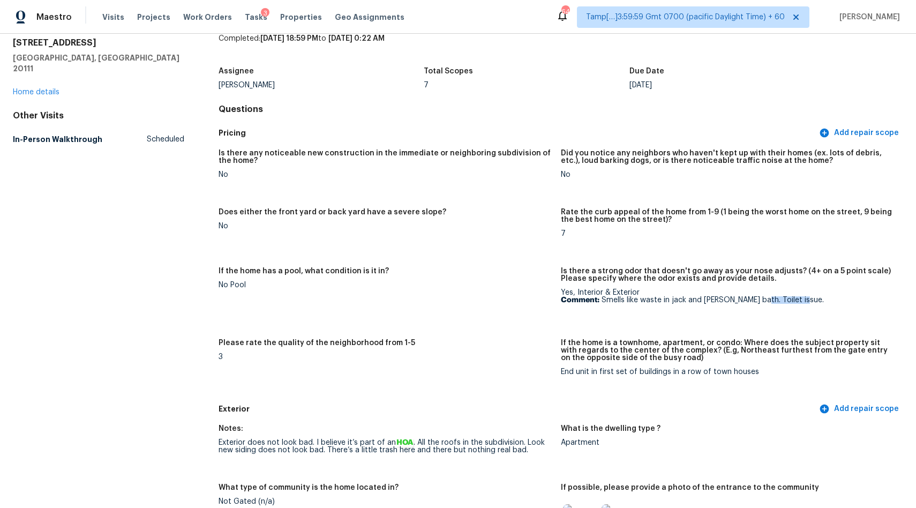
drag, startPoint x: 747, startPoint y: 300, endPoint x: 823, endPoint y: 298, distance: 75.5
click at [823, 299] on p "Comment: Smells like waste in jack and Jill hall bath. Toilet issue." at bounding box center [728, 299] width 334 height 7
copy p "Toilet issue."
click at [602, 302] on p "Comment: Smells like waste in jack and Jill hall bath. Toilet issue." at bounding box center [728, 299] width 334 height 7
drag, startPoint x: 602, startPoint y: 302, endPoint x: 797, endPoint y: 295, distance: 195.1
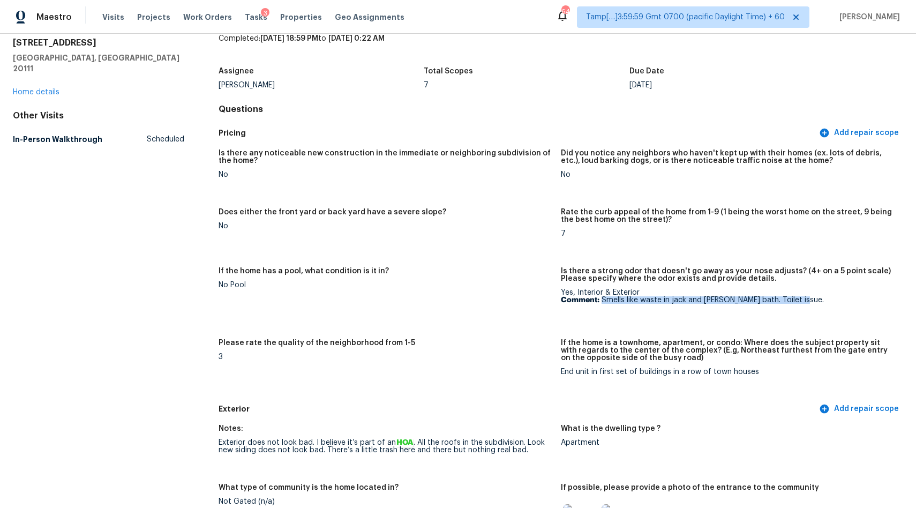
click at [798, 296] on p "Comment: Smells like waste in jack and Jill hall bath. Toilet issue." at bounding box center [728, 299] width 334 height 7
copy p "Smells like waste in jack and Jill hall bath. Toilet issue."
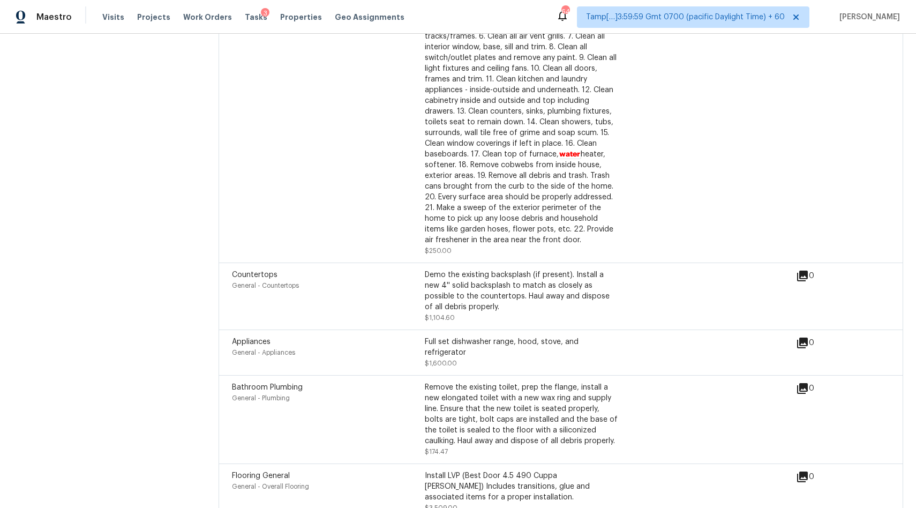
scroll to position [3024, 0]
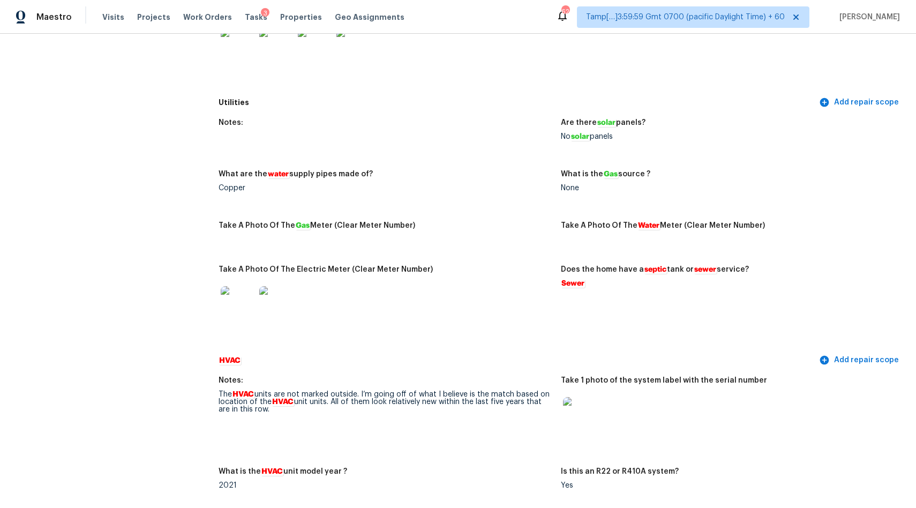
scroll to position [1466, 0]
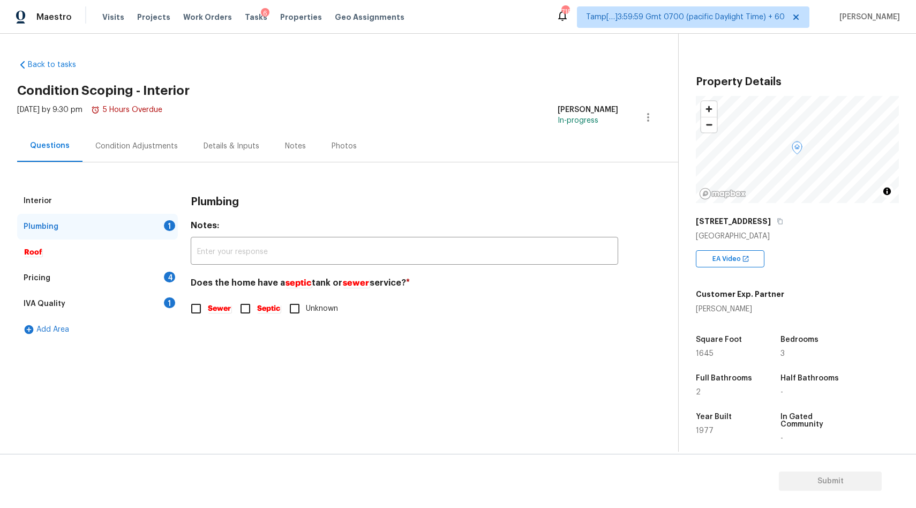
click at [212, 307] on em "Sewer" at bounding box center [219, 308] width 24 height 9
click at [207, 307] on input "Sewer" at bounding box center [196, 308] width 22 height 22
checkbox input "true"
click at [70, 278] on div "Pricing 4" at bounding box center [97, 278] width 161 height 26
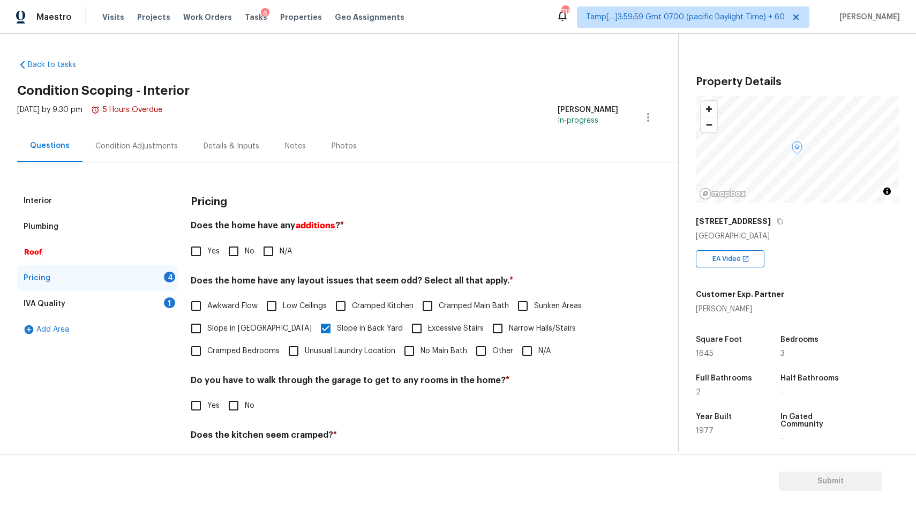
click at [237, 253] on input "No" at bounding box center [233, 251] width 22 height 22
checkbox input "true"
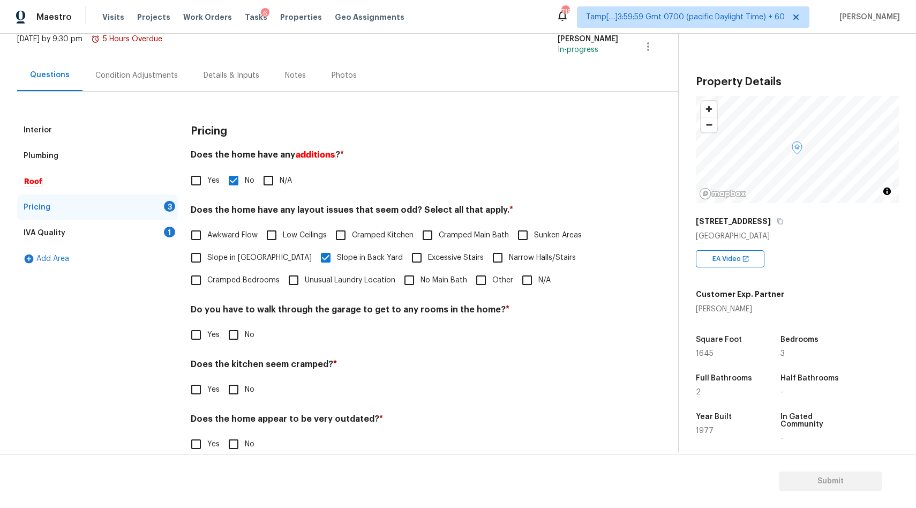
scroll to position [90, 0]
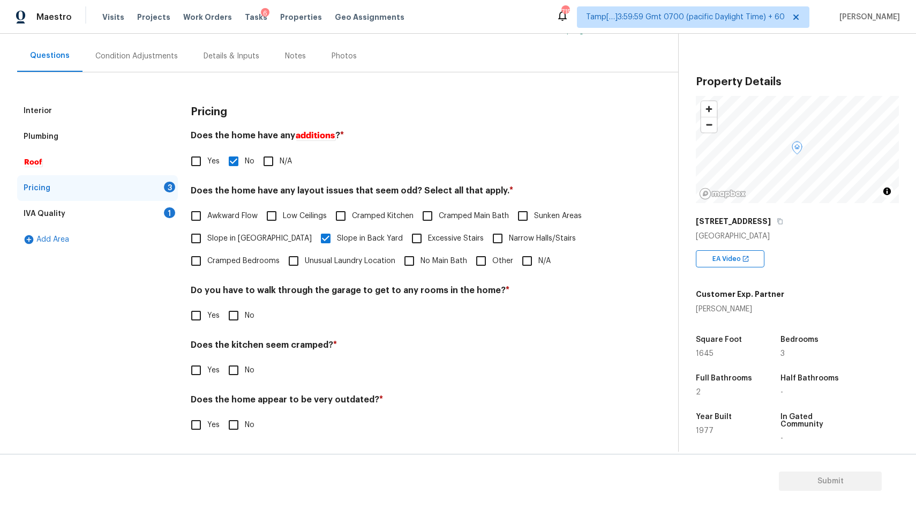
click at [123, 51] on div "Condition Adjustments" at bounding box center [136, 56] width 82 height 11
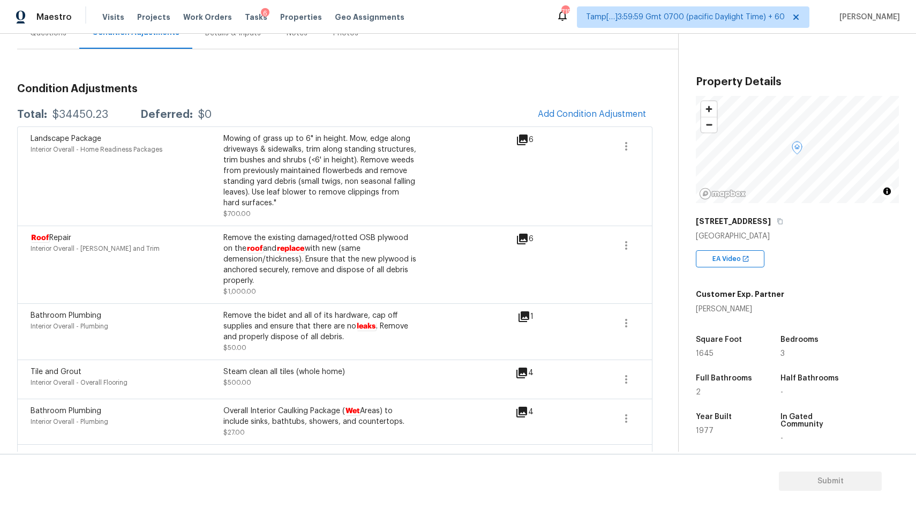
scroll to position [111, 0]
click at [518, 321] on icon at bounding box center [523, 318] width 13 height 13
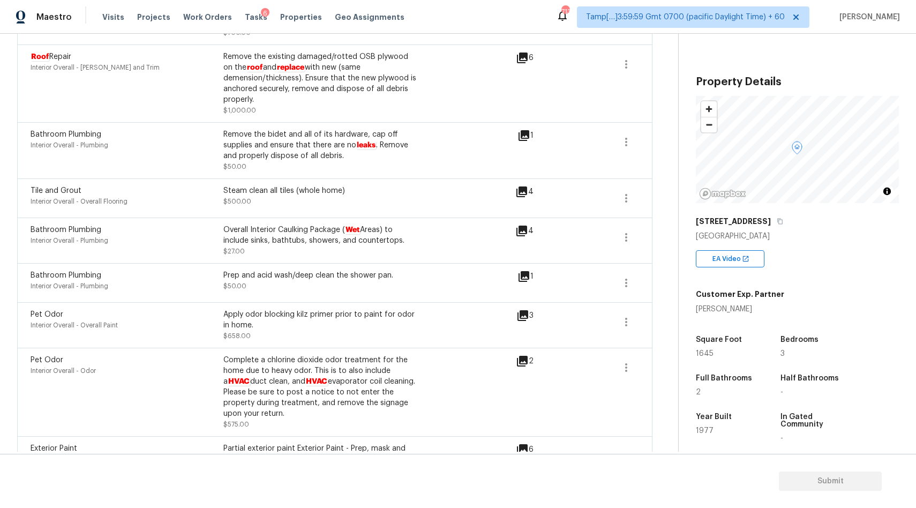
scroll to position [293, 0]
click at [524, 231] on icon at bounding box center [521, 232] width 11 height 11
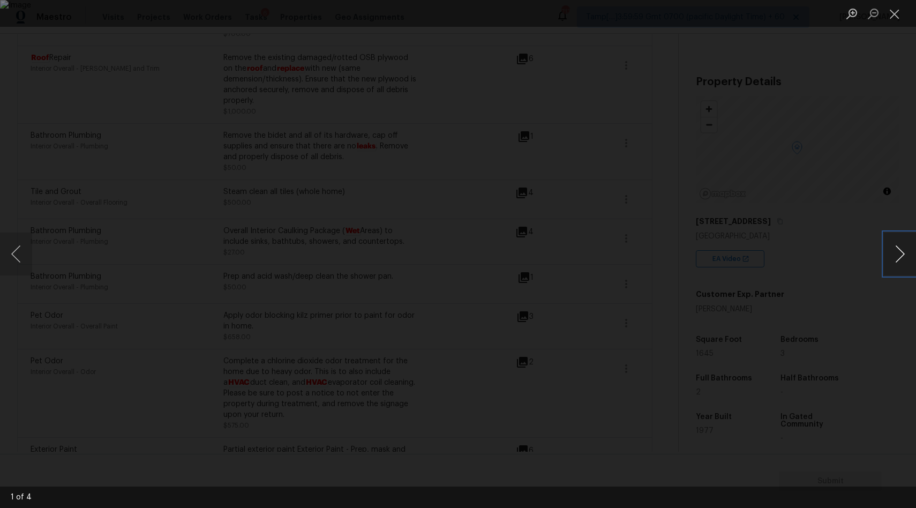
click at [909, 258] on button "Next image" at bounding box center [900, 253] width 32 height 43
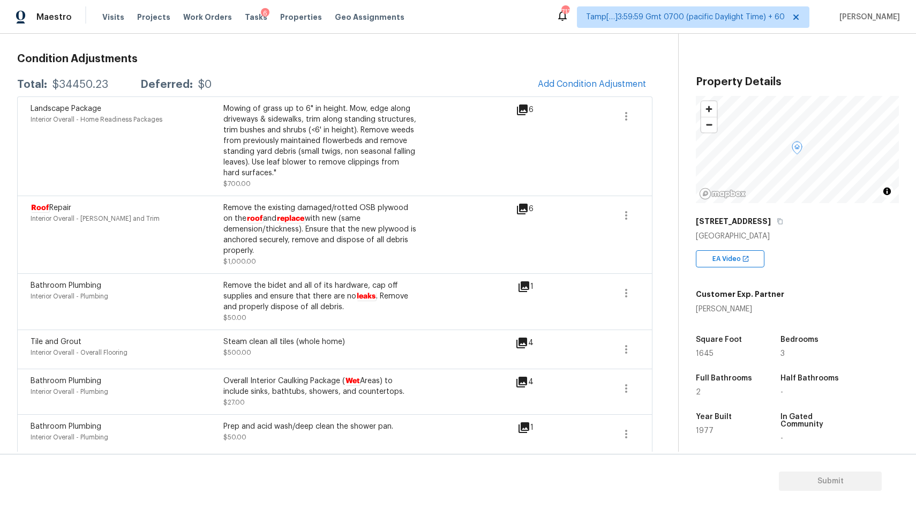
scroll to position [139, 0]
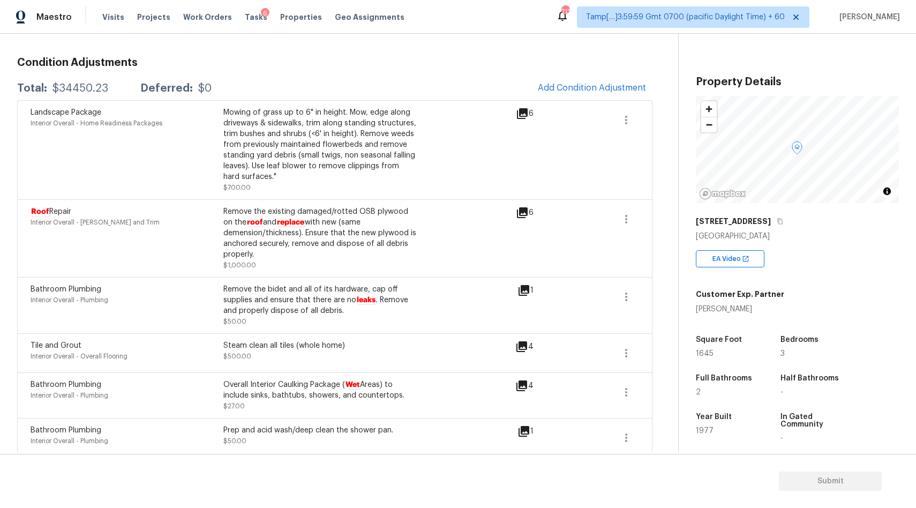
click at [522, 215] on icon at bounding box center [522, 212] width 11 height 11
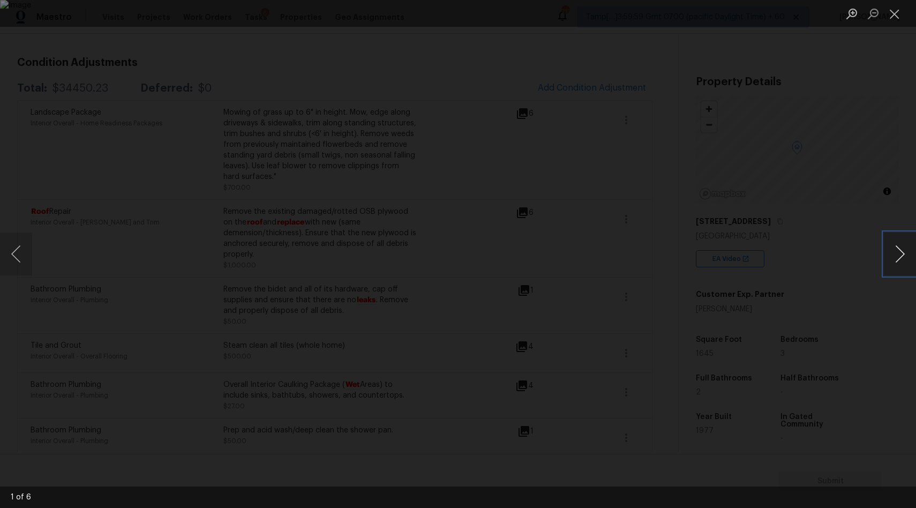
click at [896, 250] on button "Next image" at bounding box center [900, 253] width 32 height 43
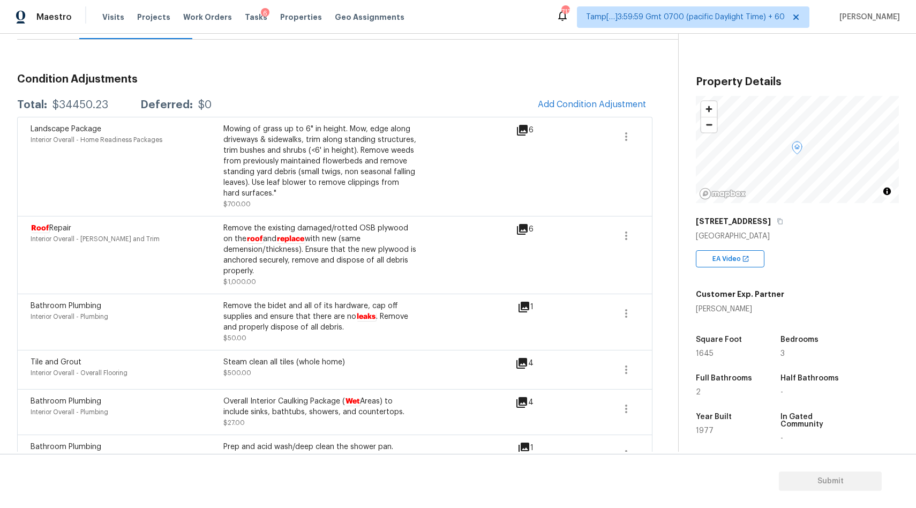
scroll to position [0, 0]
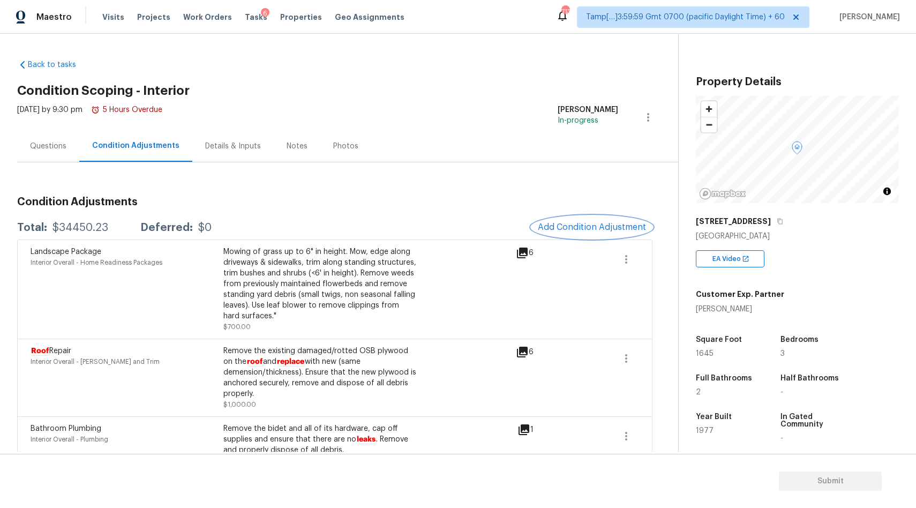
click at [589, 229] on span "Add Condition Adjustment" at bounding box center [592, 227] width 108 height 10
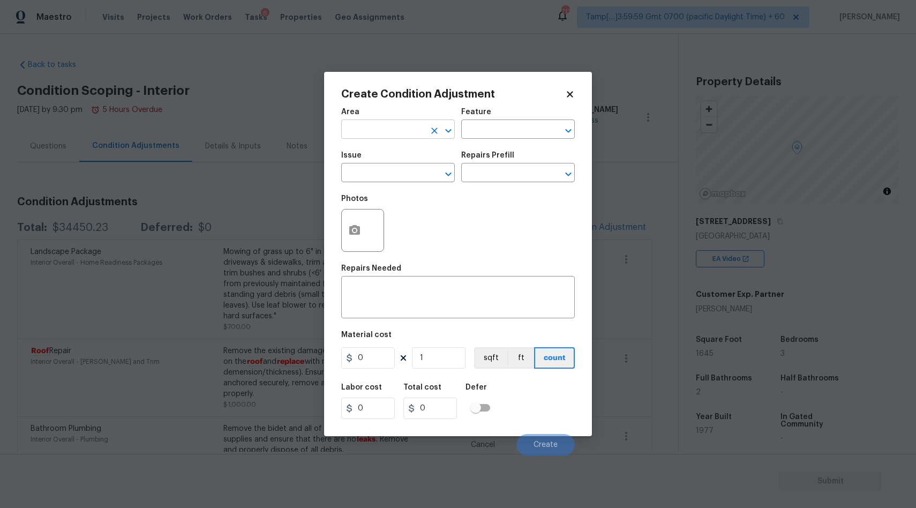
click at [364, 130] on input "text" at bounding box center [383, 130] width 84 height 17
click at [372, 178] on li "Interior Overall" at bounding box center [398, 172] width 114 height 18
type input "Interior Overall"
click at [357, 182] on body "Maestro Visits Projects Work Orders Tasks 6 Properties Geo Assignments 713 Tamp…" at bounding box center [458, 254] width 916 height 508
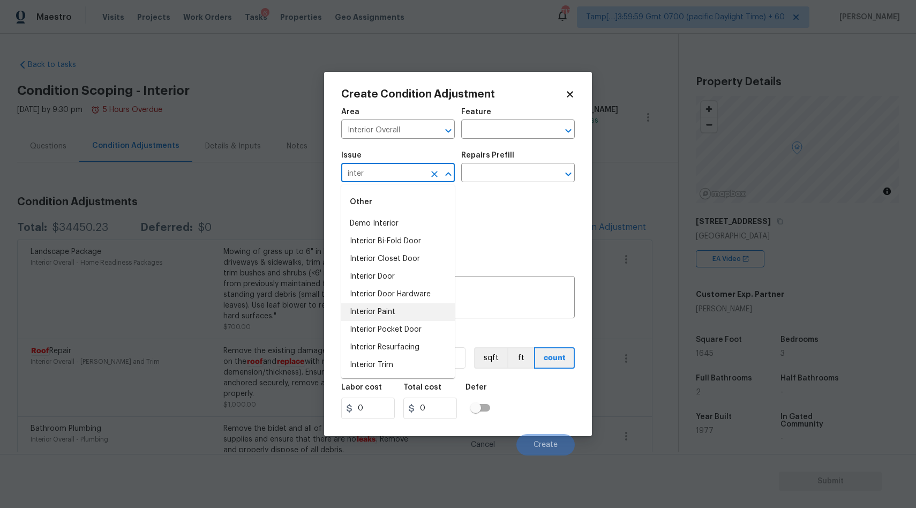
click at [389, 308] on li "Interior Paint" at bounding box center [398, 312] width 114 height 18
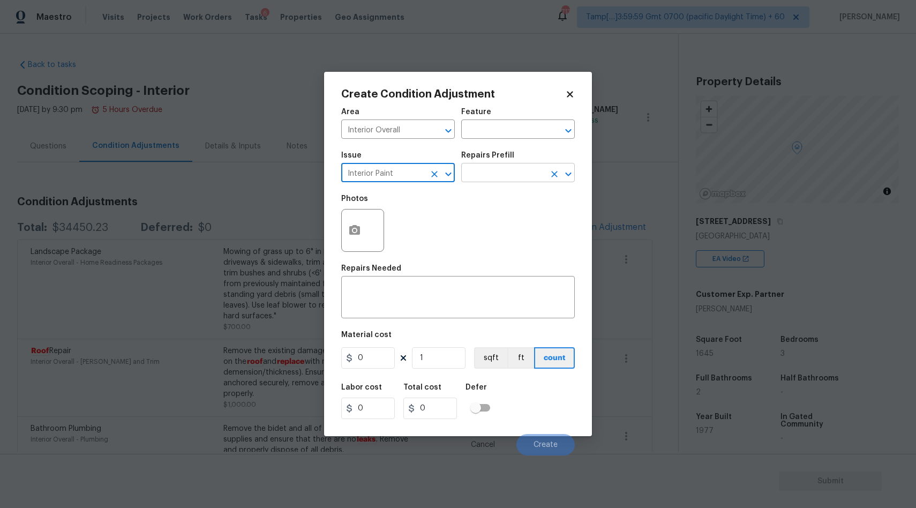
type input "Interior Paint"
click at [469, 179] on input "text" at bounding box center [503, 174] width 84 height 17
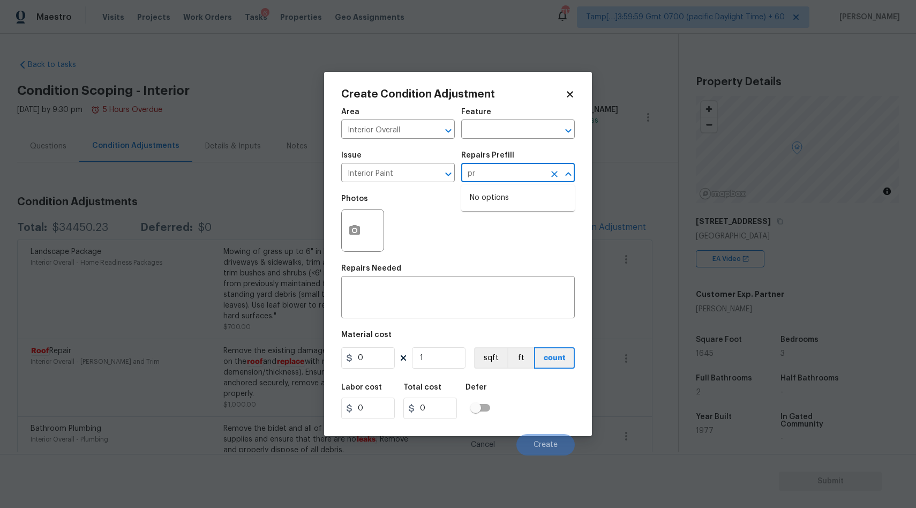
type input "p"
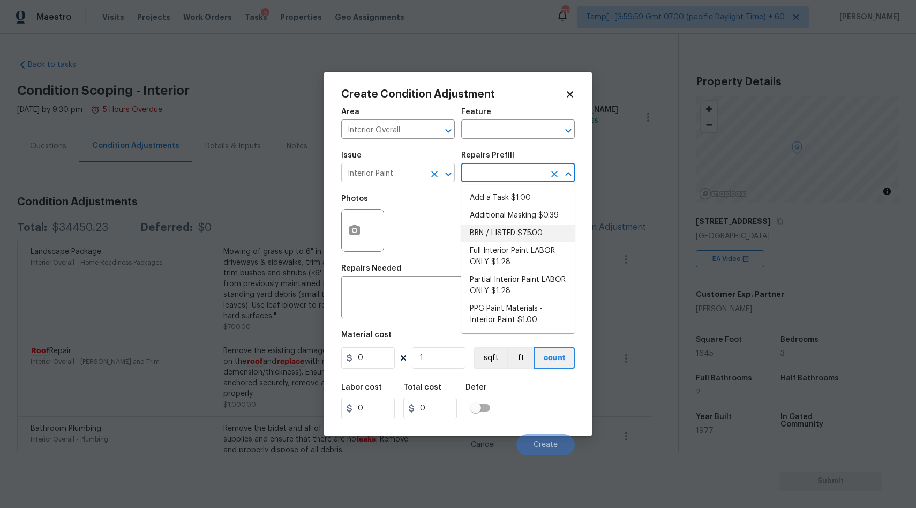
click at [402, 171] on input "Interior Paint" at bounding box center [383, 174] width 84 height 17
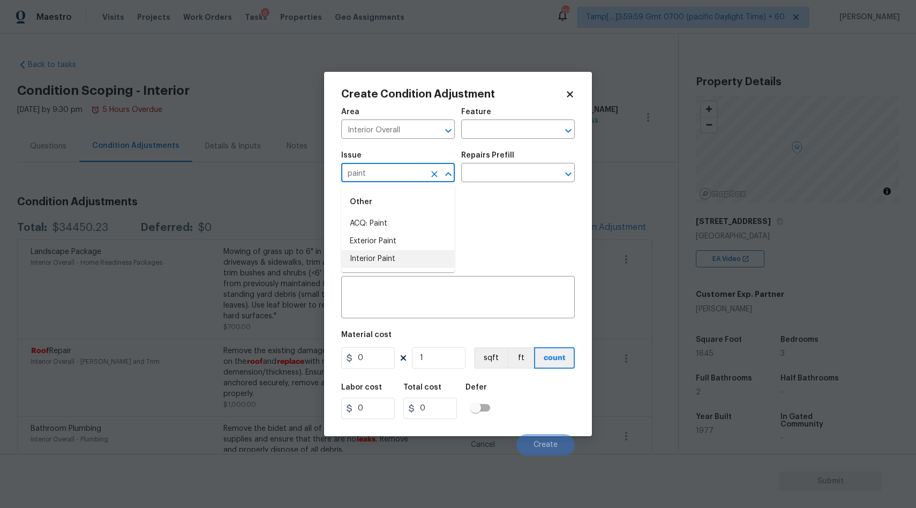
click at [372, 255] on li "Interior Paint" at bounding box center [398, 259] width 114 height 18
type input "Interior Paint"
click at [490, 174] on input "text" at bounding box center [503, 174] width 84 height 17
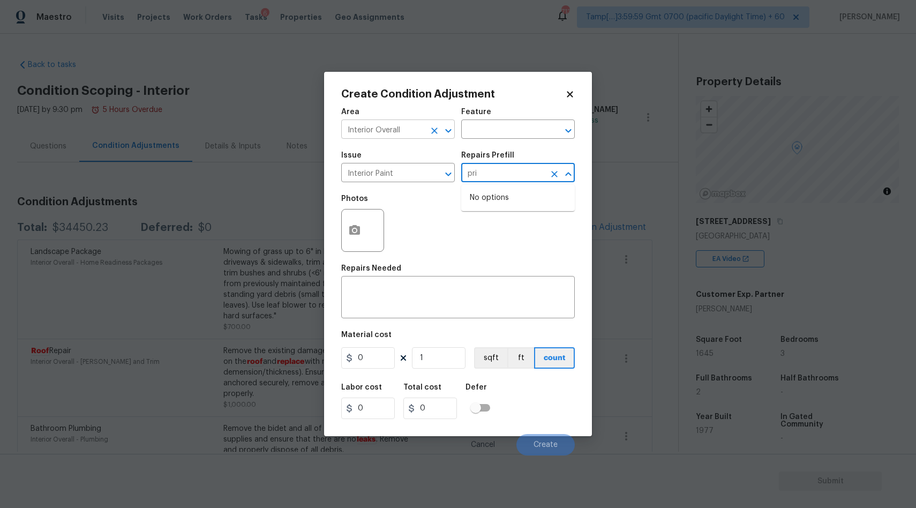
type input "pri"
click at [368, 131] on input "Interior Overall" at bounding box center [383, 130] width 84 height 17
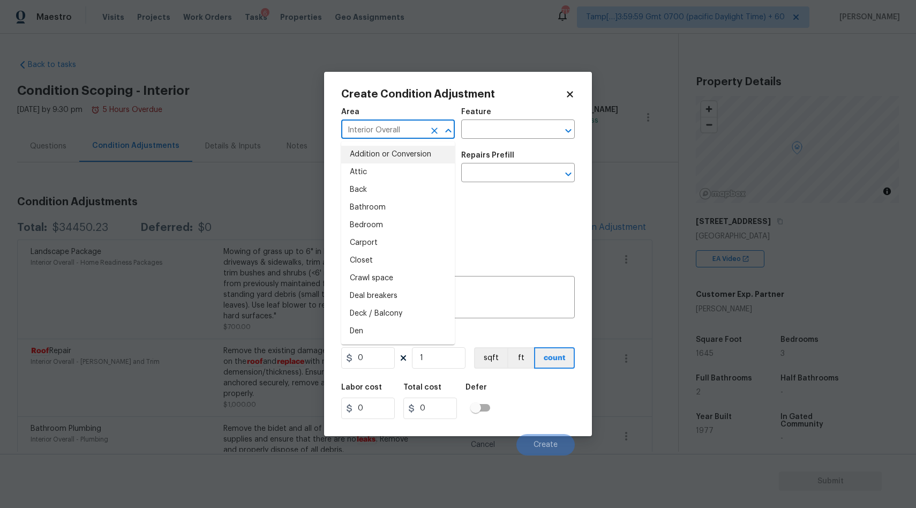
click at [520, 234] on div "Photos" at bounding box center [458, 224] width 234 height 70
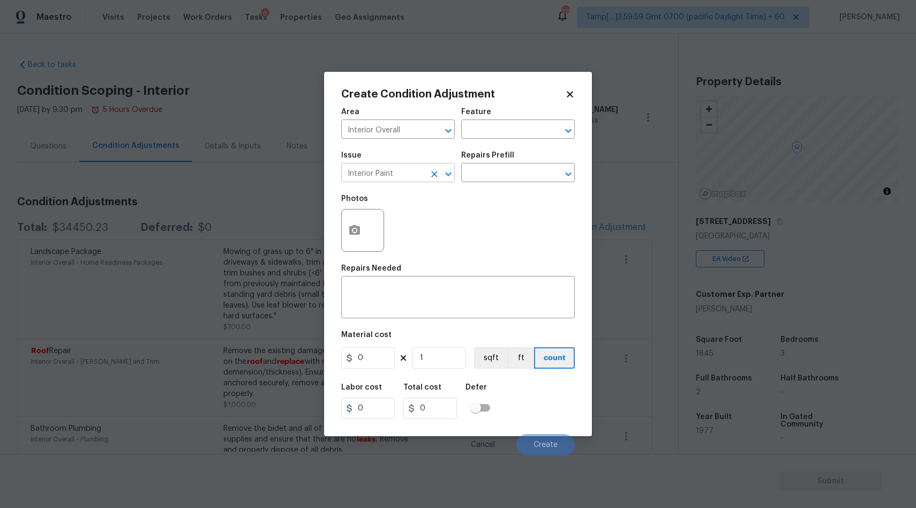
click at [406, 173] on input "Interior Paint" at bounding box center [383, 174] width 84 height 17
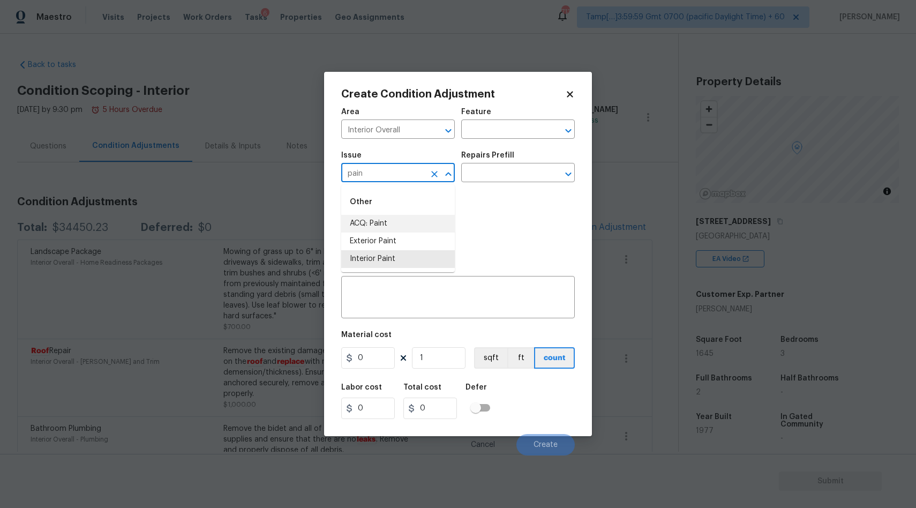
click at [400, 221] on li "ACQ: Paint" at bounding box center [398, 224] width 114 height 18
type input "ACQ: Paint"
click at [481, 173] on input "text" at bounding box center [503, 174] width 84 height 17
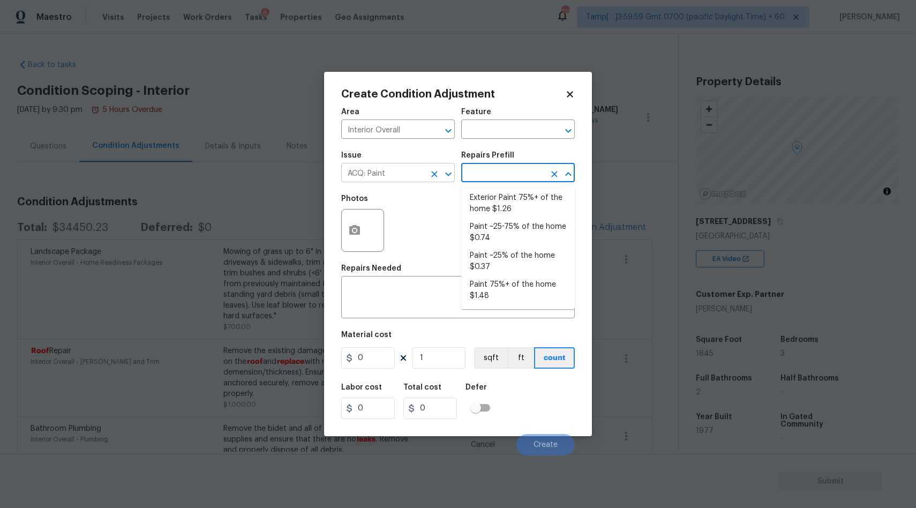
click at [392, 174] on input "ACQ: Paint" at bounding box center [383, 174] width 84 height 17
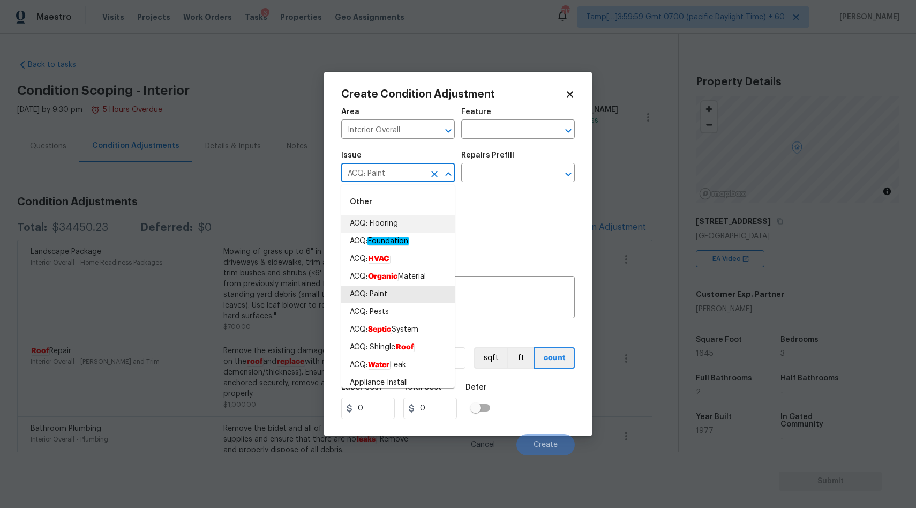
click at [433, 176] on icon "Clear" at bounding box center [434, 174] width 11 height 11
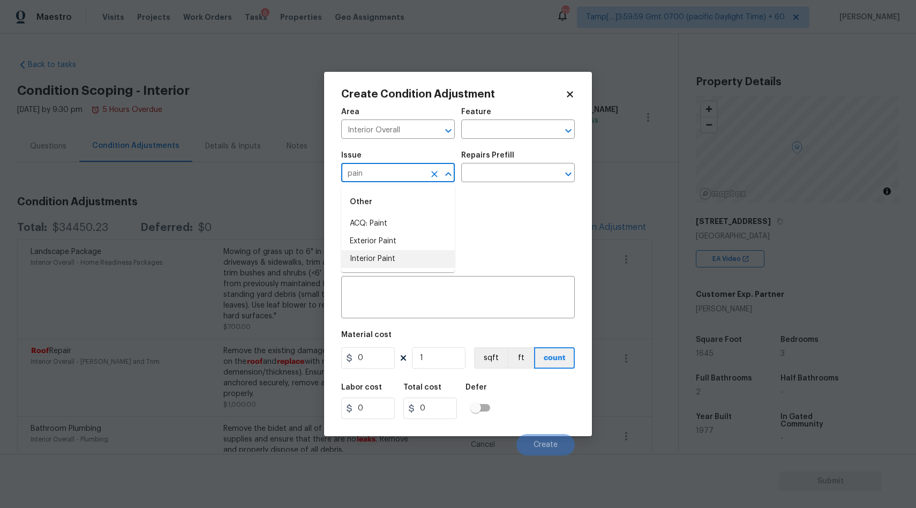
click at [392, 258] on li "Interior Paint" at bounding box center [398, 259] width 114 height 18
click at [475, 177] on input "text" at bounding box center [503, 174] width 84 height 17
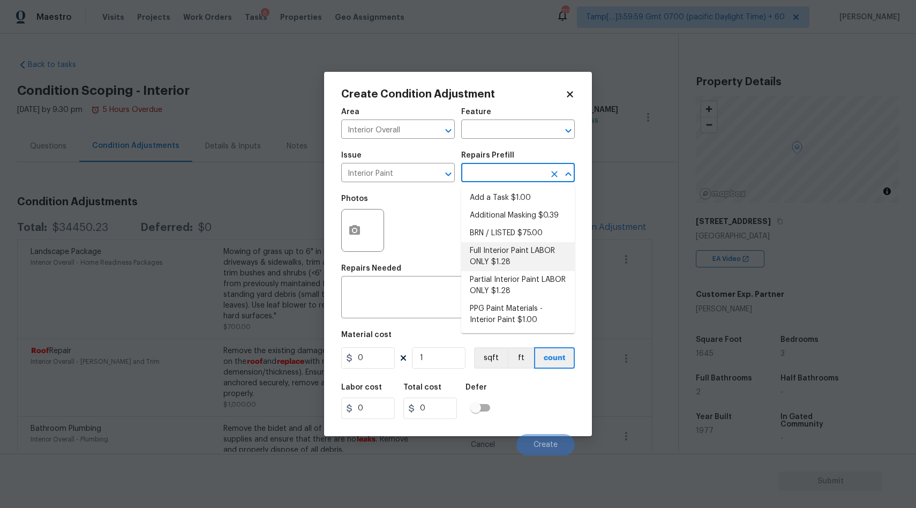
click at [421, 227] on div "Photos" at bounding box center [458, 224] width 234 height 70
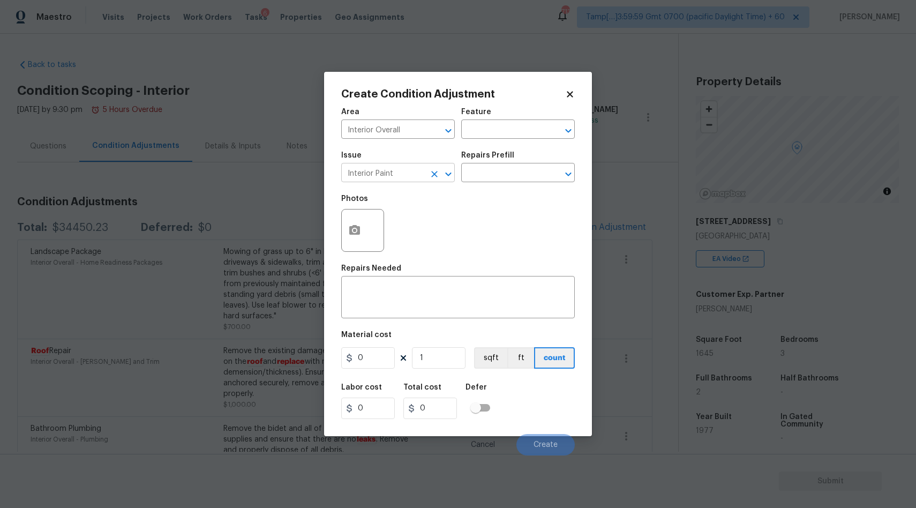
click at [403, 179] on input "Interior Paint" at bounding box center [383, 174] width 84 height 17
click at [389, 263] on li "Interior Paint" at bounding box center [398, 259] width 114 height 18
type input "Interior Paint"
click at [565, 96] on icon at bounding box center [570, 94] width 10 height 10
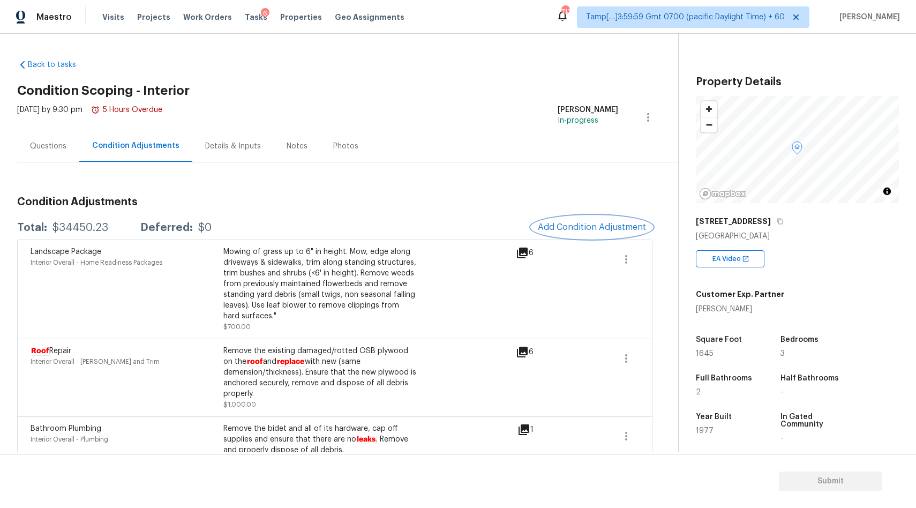
click at [563, 226] on span "Add Condition Adjustment" at bounding box center [592, 227] width 108 height 10
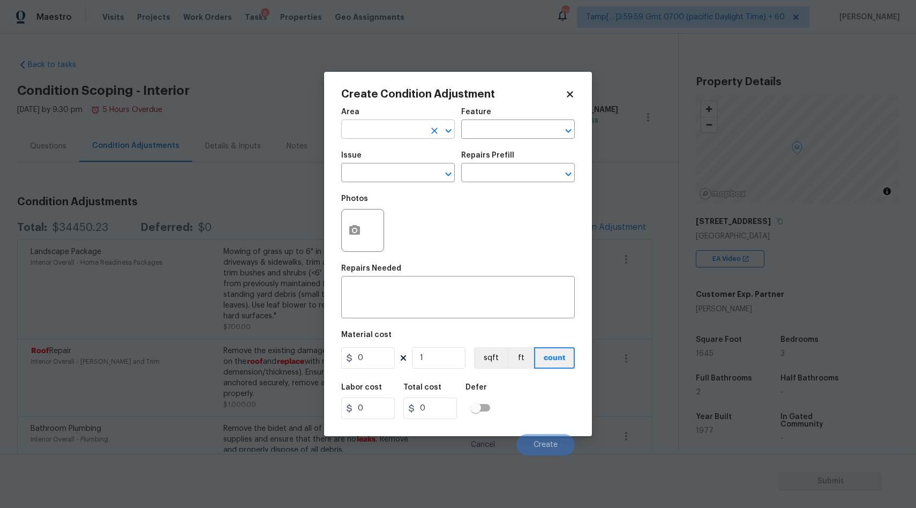
click at [410, 127] on input "text" at bounding box center [383, 130] width 84 height 17
click at [397, 170] on li "Interior Overall" at bounding box center [398, 172] width 114 height 18
type input "Interior Overall"
click at [363, 176] on input "text" at bounding box center [383, 174] width 84 height 17
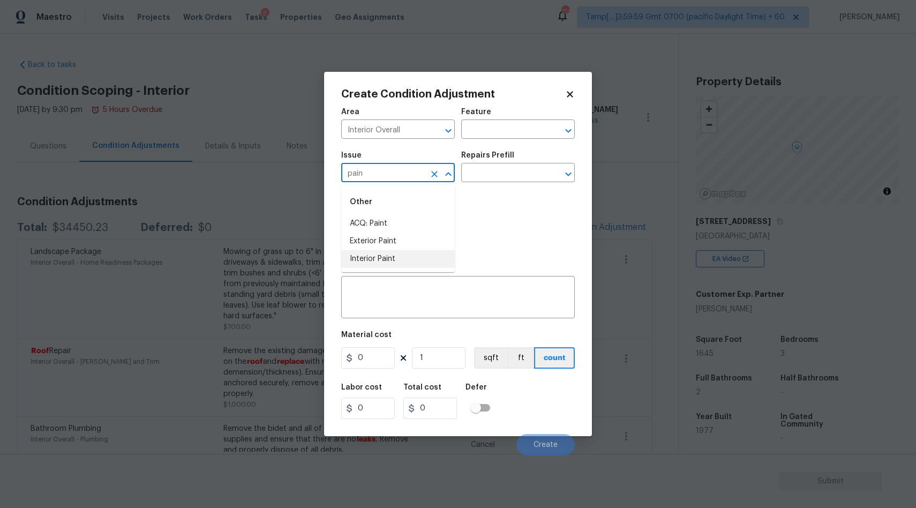
click at [363, 264] on li "Interior Paint" at bounding box center [398, 259] width 114 height 18
type input "Interior Paint"
click at [496, 176] on input "text" at bounding box center [503, 174] width 84 height 17
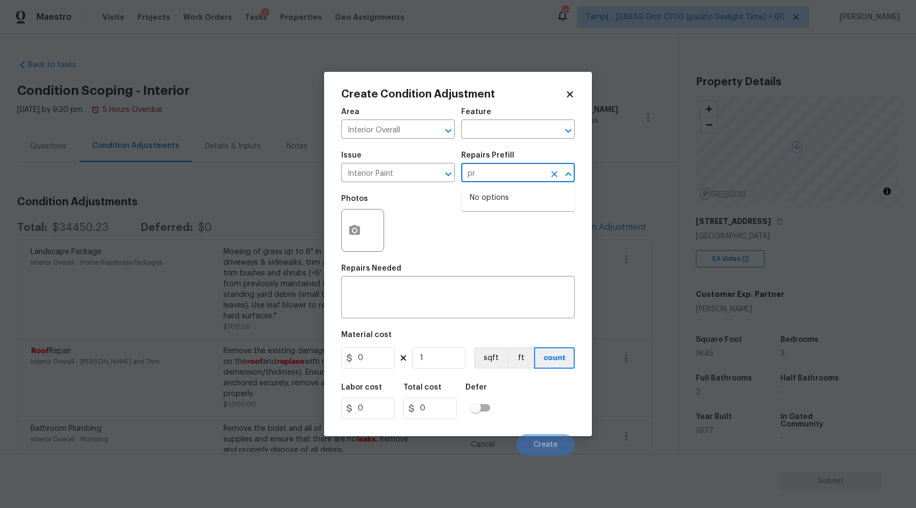
type input "p"
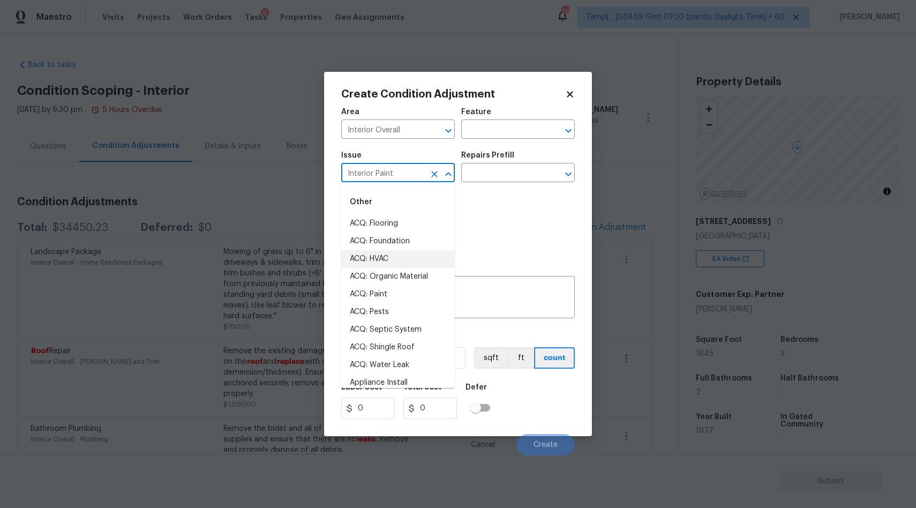
click at [399, 171] on input "Interior Paint" at bounding box center [383, 174] width 84 height 17
type input "I"
click at [407, 251] on li "Interior Paint" at bounding box center [398, 259] width 114 height 18
type input "Interior Paint"
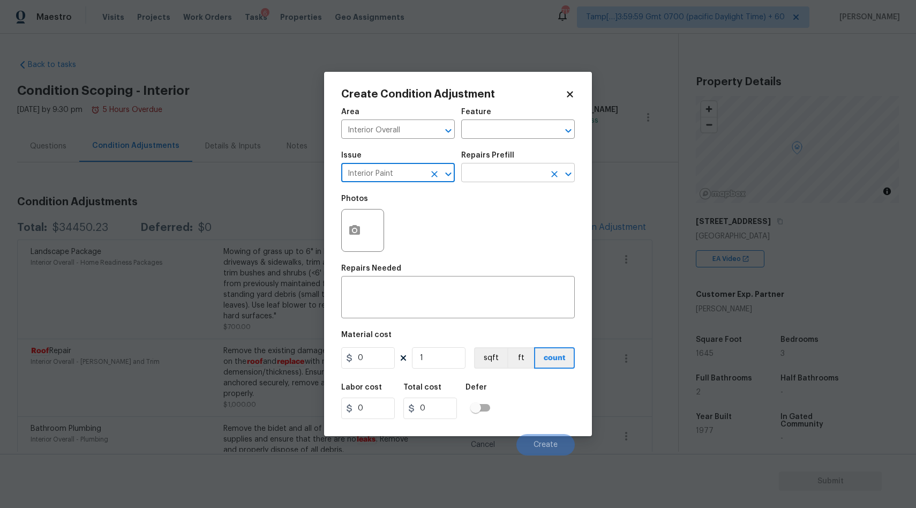
click at [495, 170] on input "text" at bounding box center [503, 174] width 84 height 17
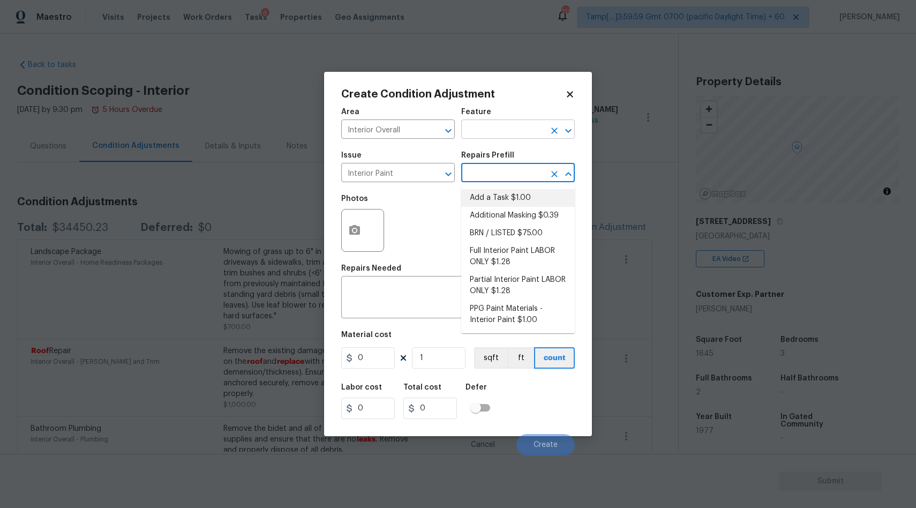
click at [501, 133] on input "text" at bounding box center [503, 130] width 84 height 17
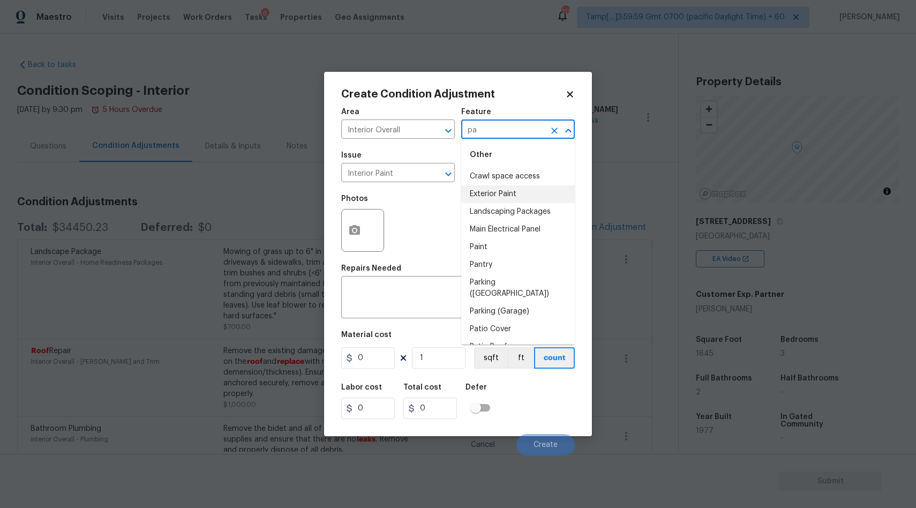
scroll to position [65, 0]
click at [505, 244] on li "Paint" at bounding box center [518, 247] width 114 height 18
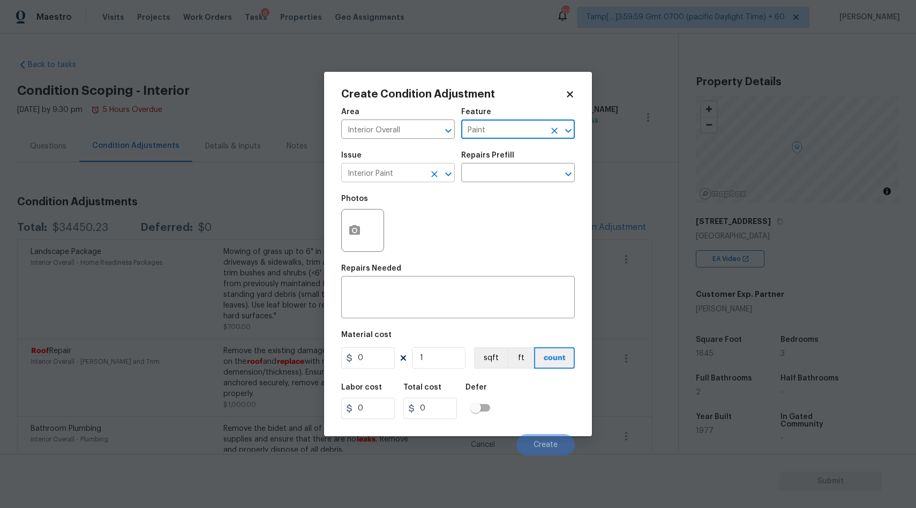
type input "Paint"
click at [416, 172] on input "Interior Paint" at bounding box center [383, 174] width 84 height 17
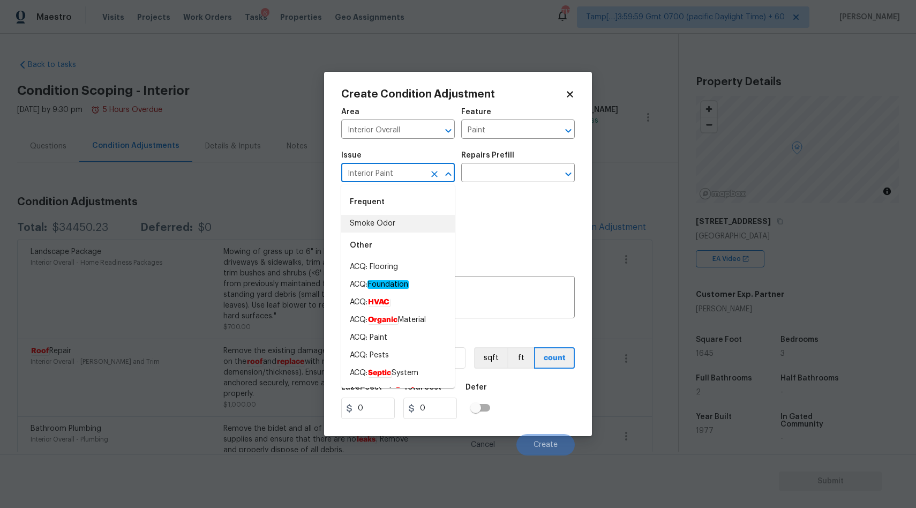
click at [407, 171] on input "Interior Paint" at bounding box center [383, 174] width 84 height 17
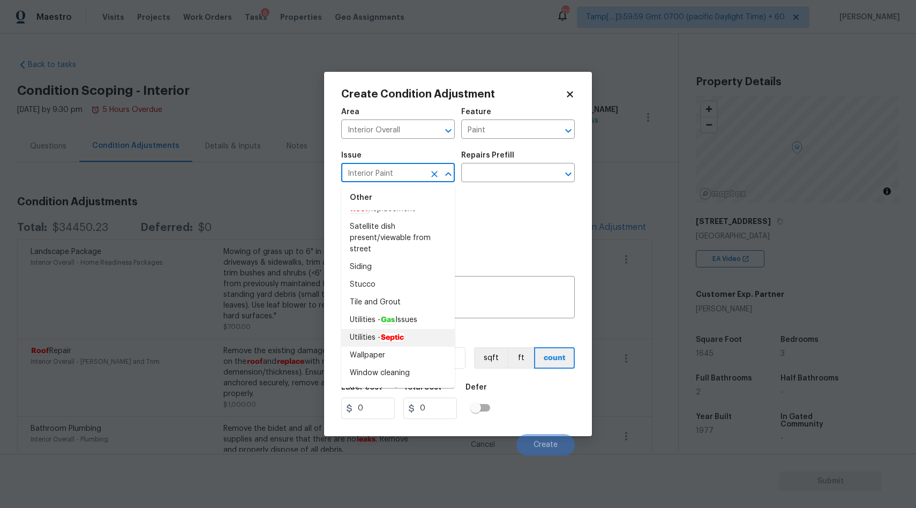
scroll to position [1572, 0]
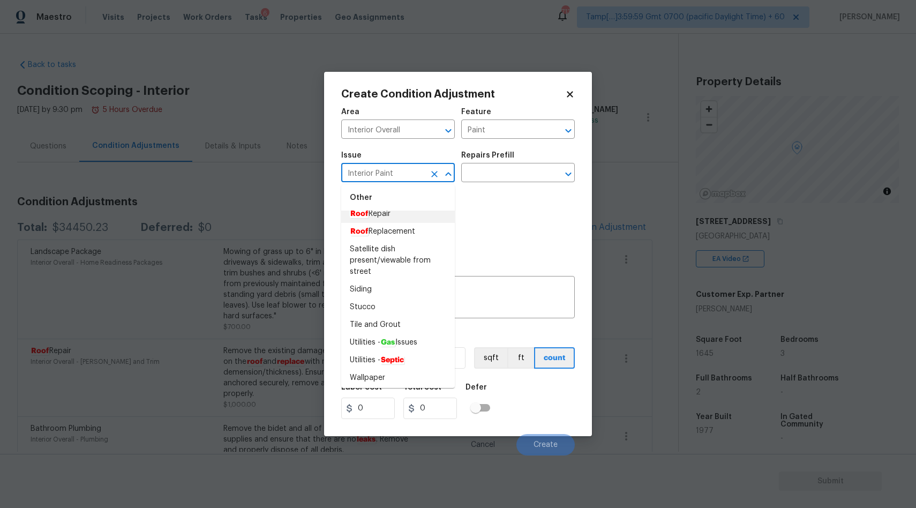
drag, startPoint x: 377, startPoint y: 170, endPoint x: 336, endPoint y: 170, distance: 40.7
click at [336, 170] on div "Create Condition Adjustment Area Interior Overall ​ Feature Paint ​ Issue Inter…" at bounding box center [458, 254] width 268 height 364
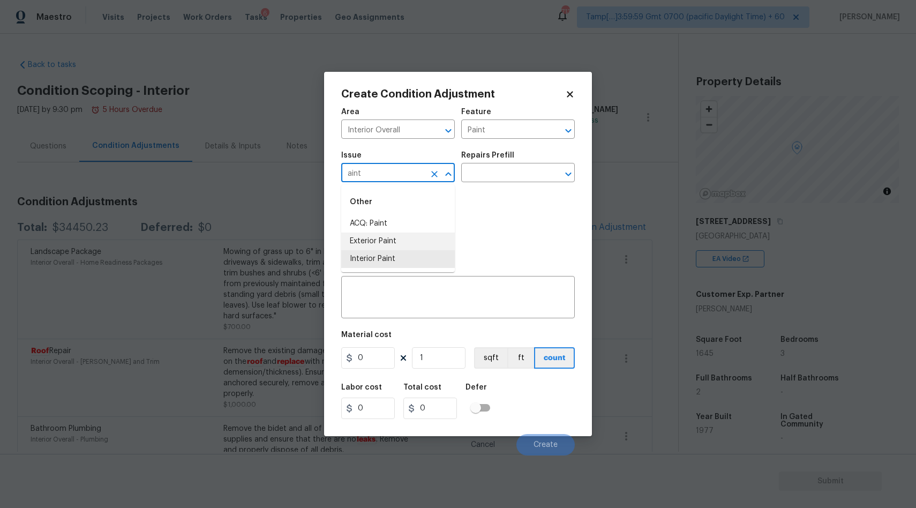
click at [402, 246] on li "Exterior Paint" at bounding box center [398, 241] width 114 height 18
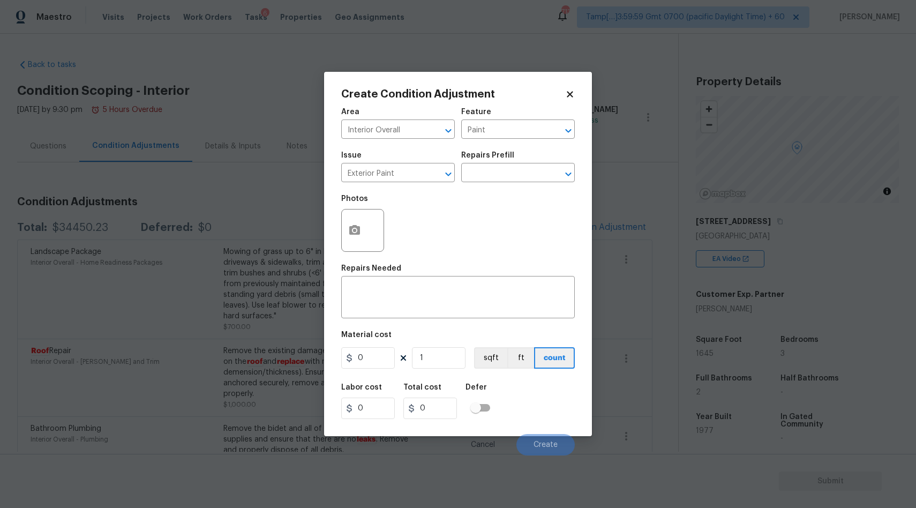
click at [542, 163] on div "Repairs Prefill" at bounding box center [518, 159] width 114 height 14
click at [531, 177] on input "text" at bounding box center [503, 174] width 84 height 17
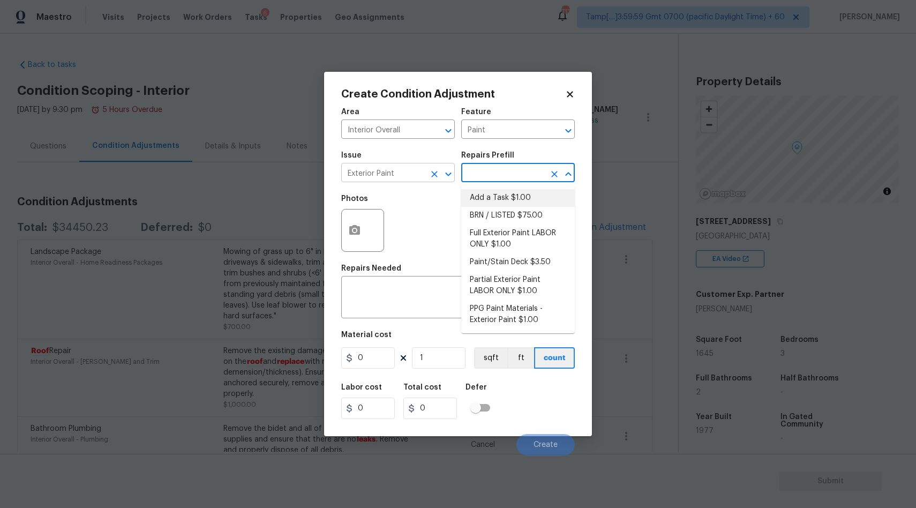
click at [404, 179] on input "Exterior Paint" at bounding box center [383, 174] width 84 height 17
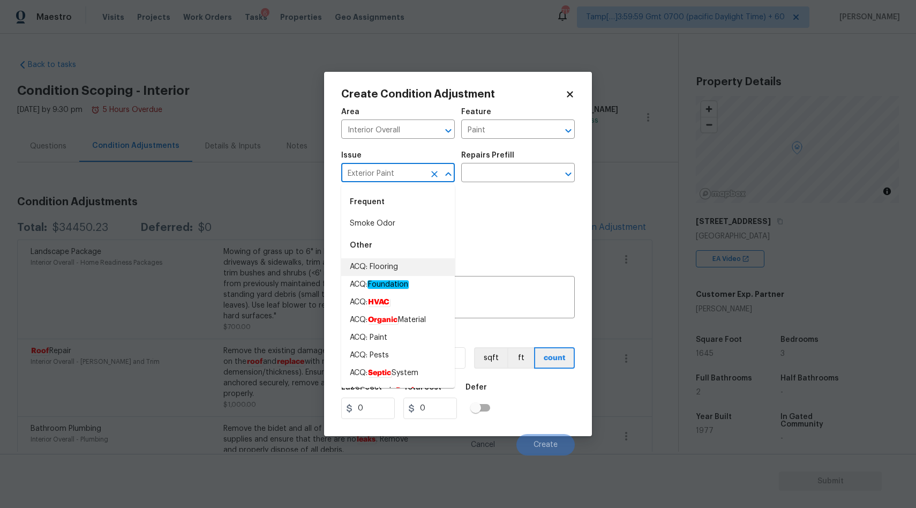
click at [400, 179] on input "Exterior Paint" at bounding box center [383, 174] width 84 height 17
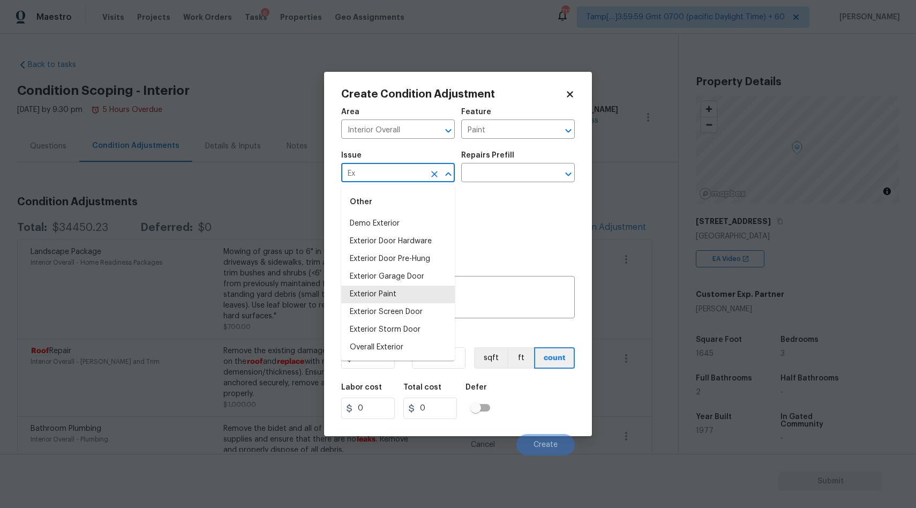
type input "E"
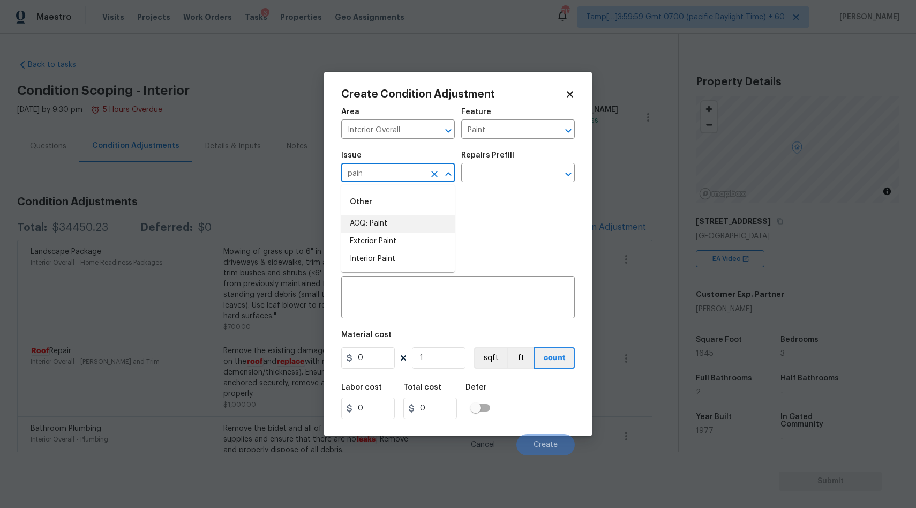
click at [364, 223] on li "ACQ: Paint" at bounding box center [398, 224] width 114 height 18
click at [506, 169] on input "text" at bounding box center [503, 174] width 84 height 17
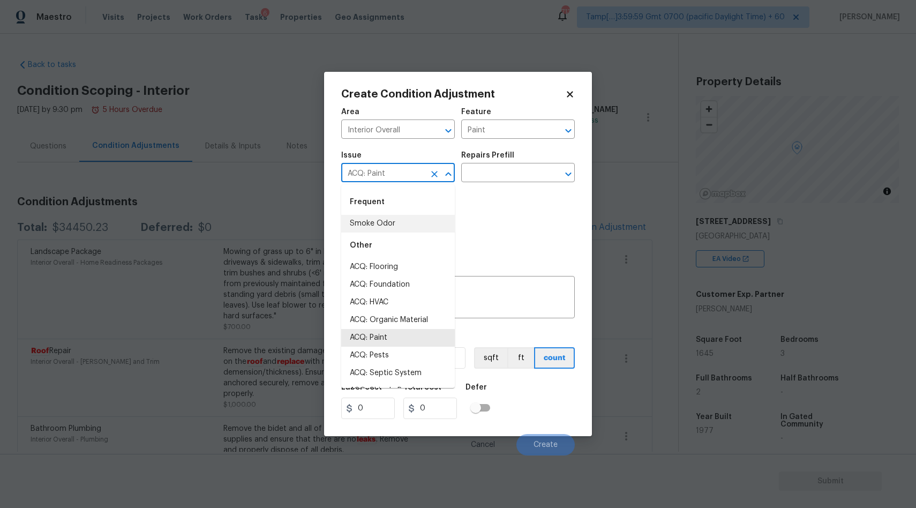
click at [414, 172] on input "ACQ: Paint" at bounding box center [383, 174] width 84 height 17
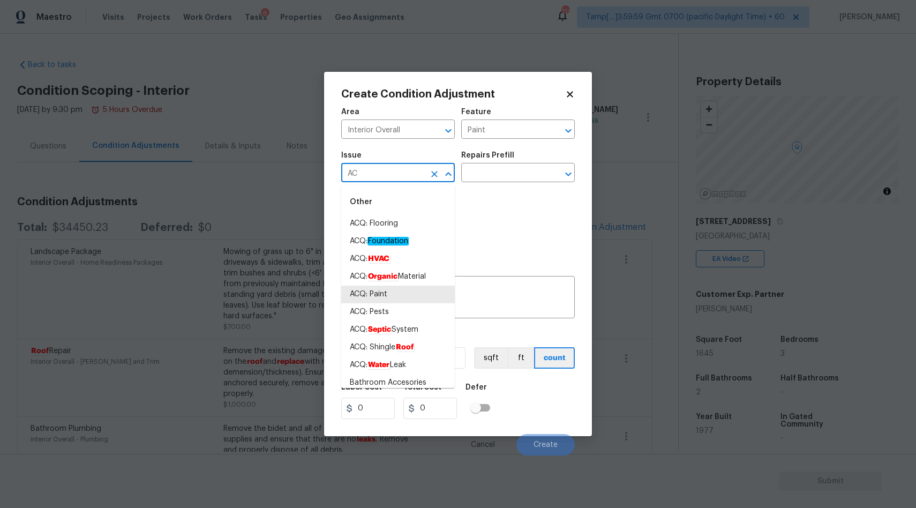
type input "A"
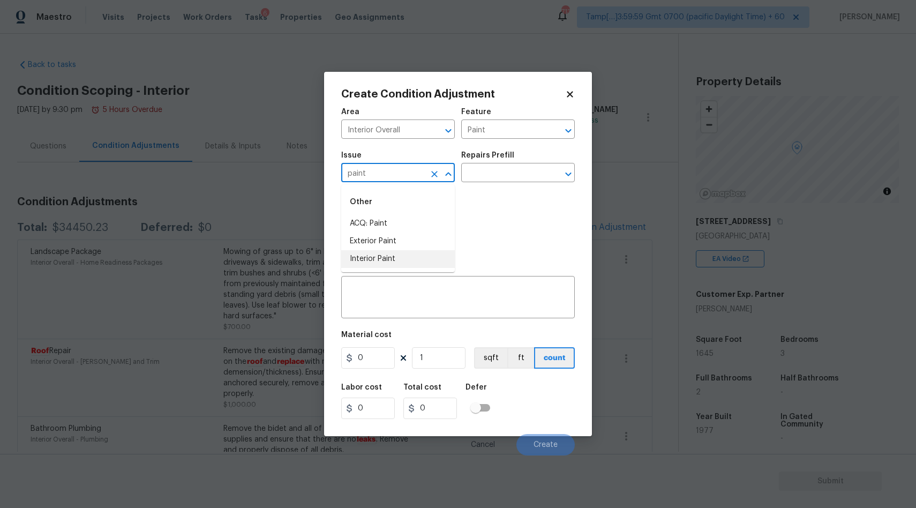
click at [360, 267] on li "Interior Paint" at bounding box center [398, 259] width 114 height 18
type input "Interior Paint"
click at [523, 186] on div "Issue Interior Paint ​ Repairs Prefill ​" at bounding box center [458, 166] width 234 height 43
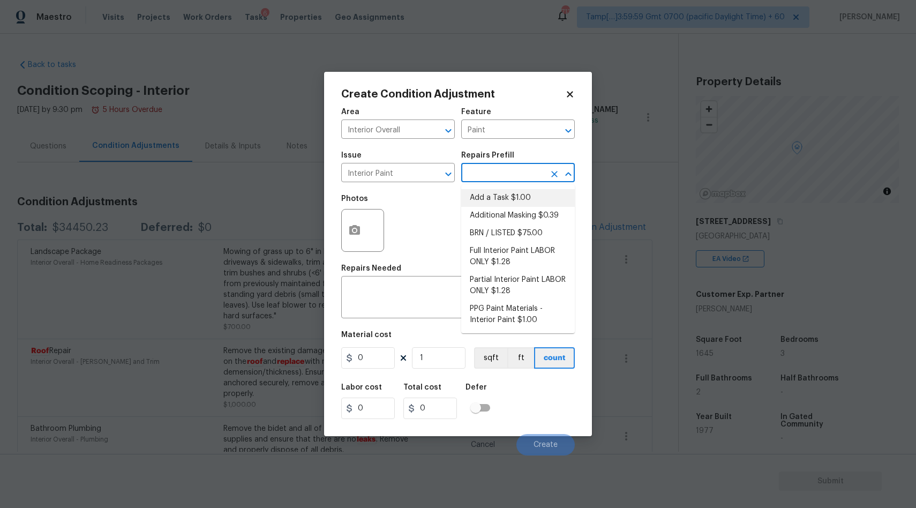
click at [527, 170] on input "text" at bounding box center [503, 174] width 84 height 17
click at [421, 234] on div "Photos" at bounding box center [458, 224] width 234 height 70
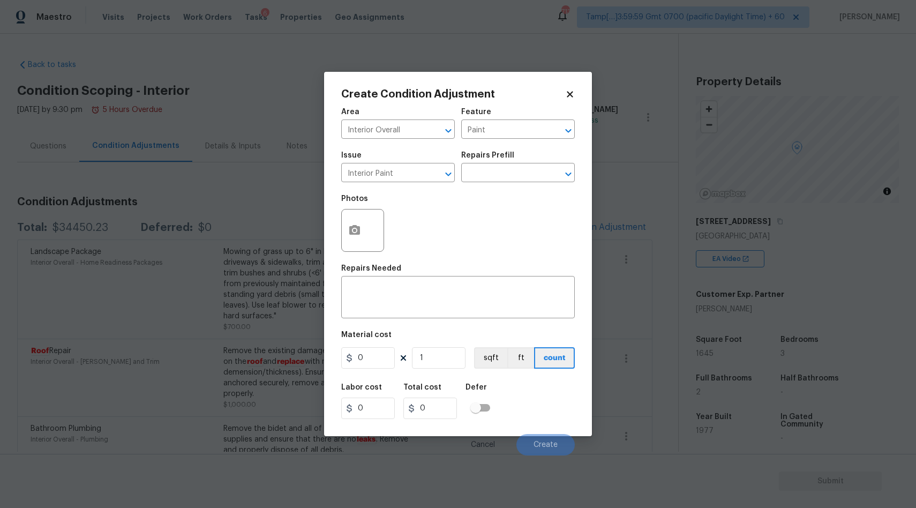
click at [272, 104] on body "Maestro Visits Projects Work Orders Tasks 6 Properties Geo Assignments 713 Tamp…" at bounding box center [458, 254] width 916 height 508
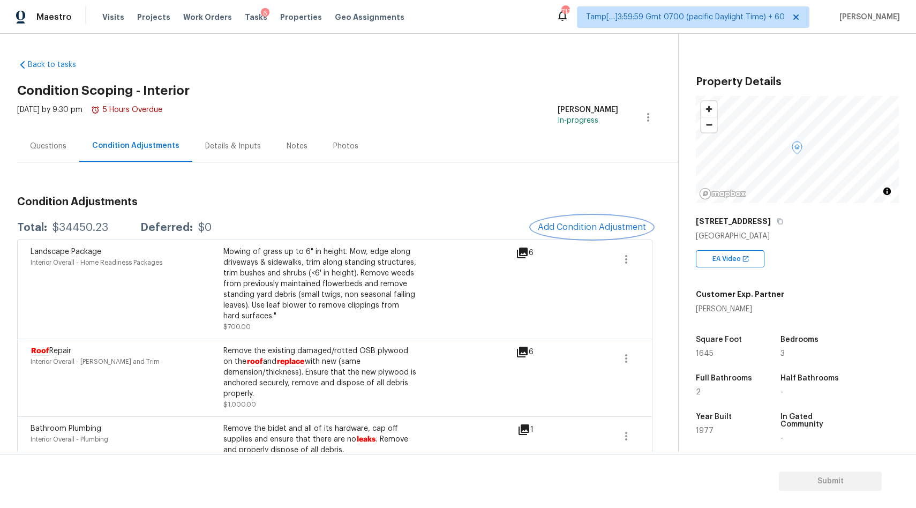
click at [585, 230] on span "Add Condition Adjustment" at bounding box center [592, 227] width 108 height 10
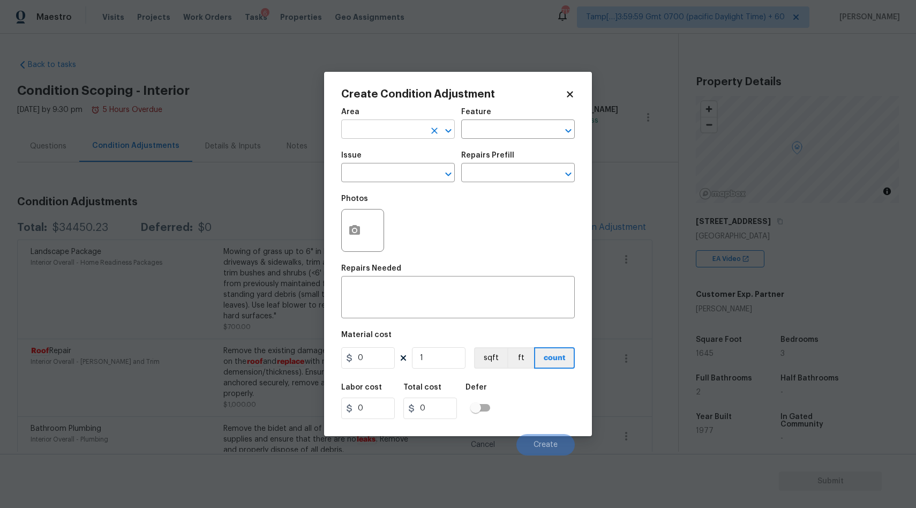
click at [417, 136] on input "text" at bounding box center [383, 130] width 84 height 17
type input "p"
click at [403, 175] on li "Interior Overall" at bounding box center [398, 172] width 114 height 18
type input "Interior Overall"
click at [388, 177] on input "text" at bounding box center [383, 174] width 84 height 17
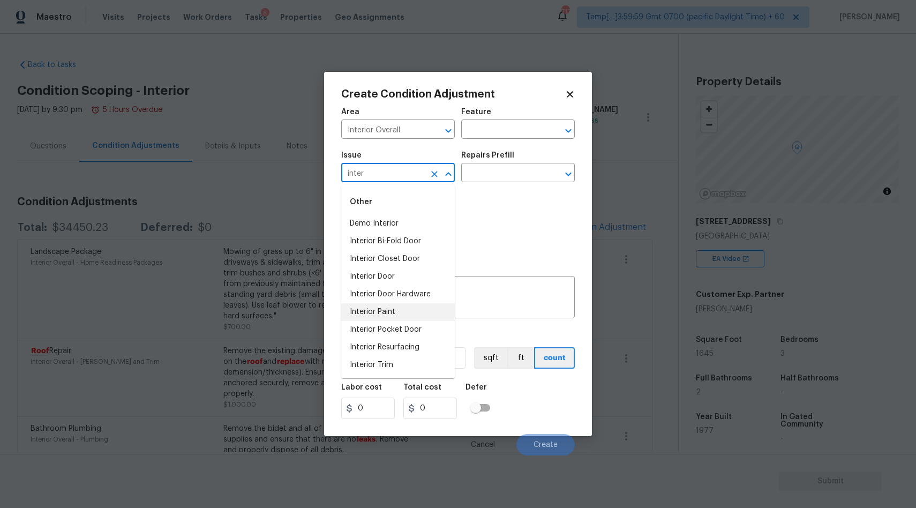
click at [371, 310] on li "Interior Paint" at bounding box center [398, 312] width 114 height 18
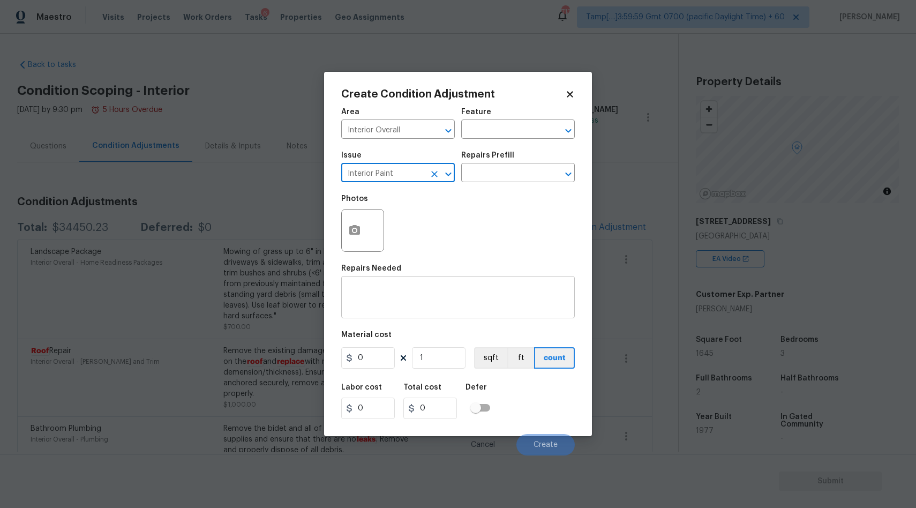
type input "Interior Paint"
click at [352, 298] on textarea at bounding box center [458, 298] width 221 height 22
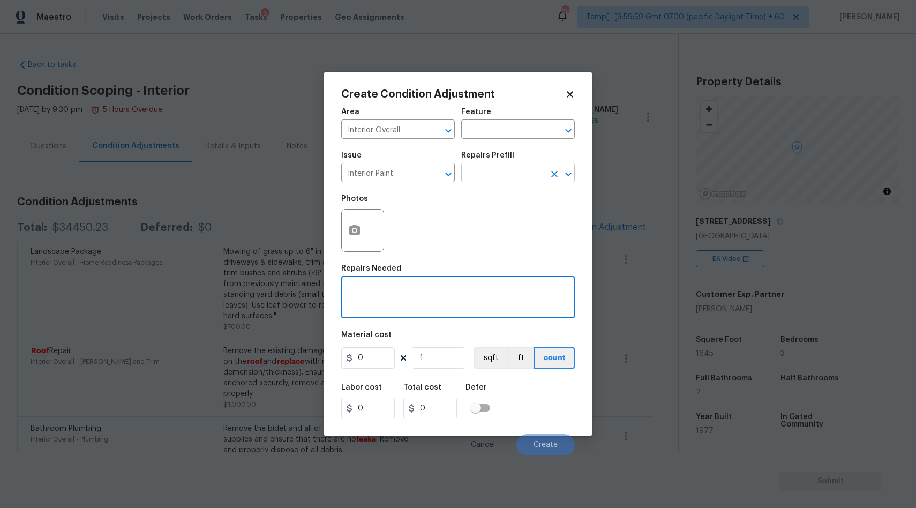
click at [508, 172] on input "text" at bounding box center [503, 174] width 84 height 17
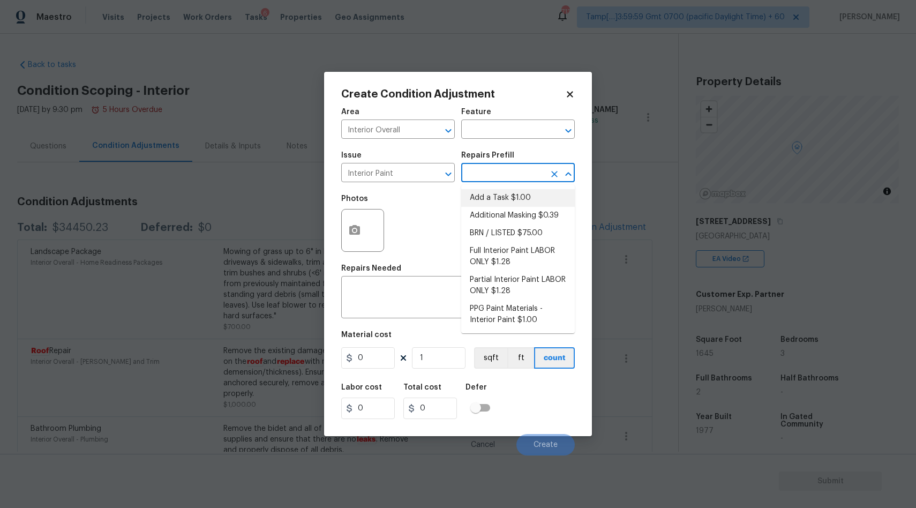
click at [506, 200] on li "Add a Task $1.00" at bounding box center [518, 198] width 114 height 18
type input "Overall Paint"
type textarea "HPM to detail"
type input "1"
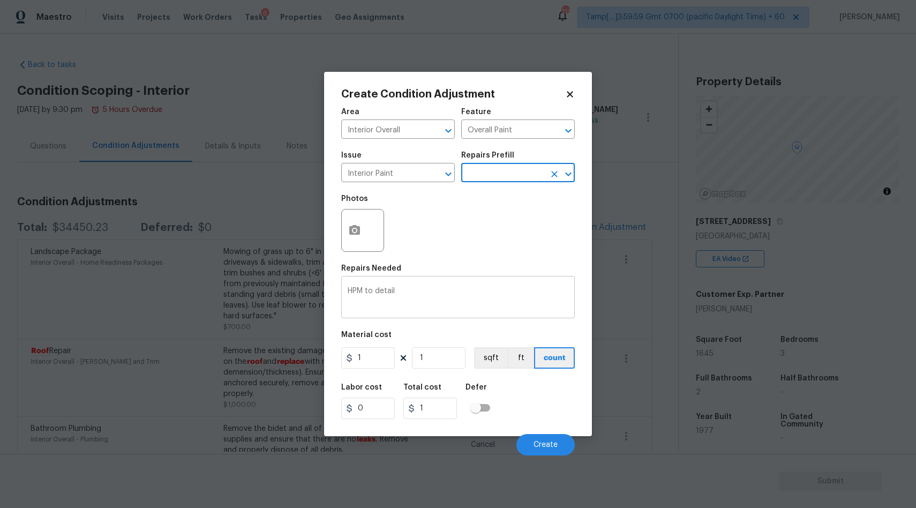
click at [410, 290] on textarea "HPM to detail" at bounding box center [458, 298] width 221 height 22
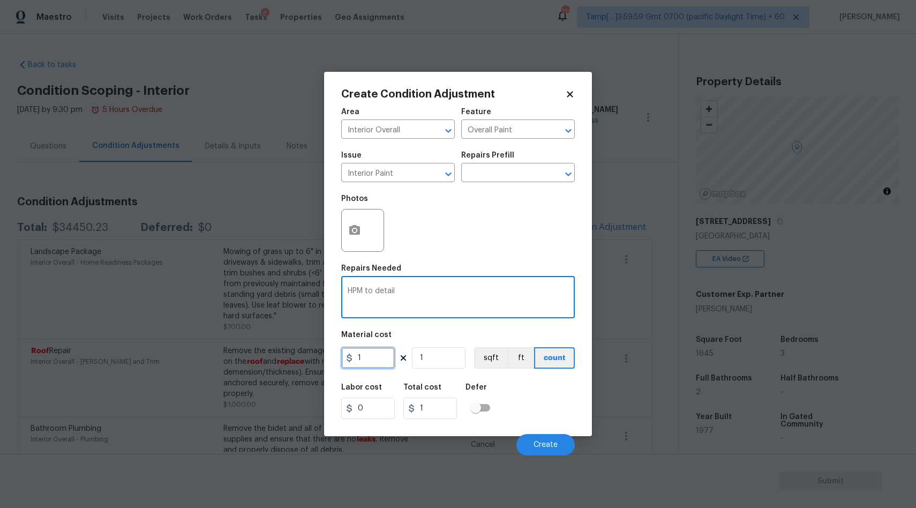
click at [365, 363] on input "1" at bounding box center [368, 357] width 54 height 21
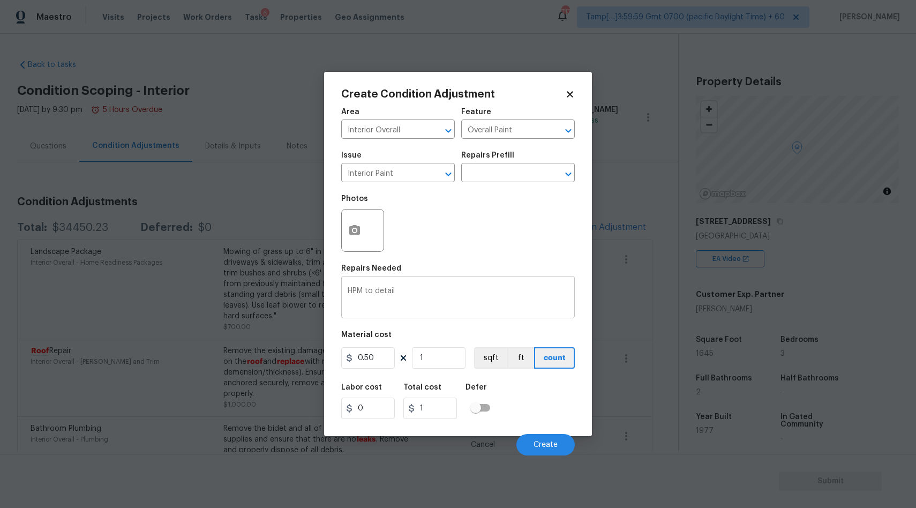
click at [414, 286] on div "HPM to detail x ​" at bounding box center [458, 299] width 234 height 40
type input "0.5"
type textarea "primer"
click at [361, 229] on button "button" at bounding box center [355, 230] width 26 height 42
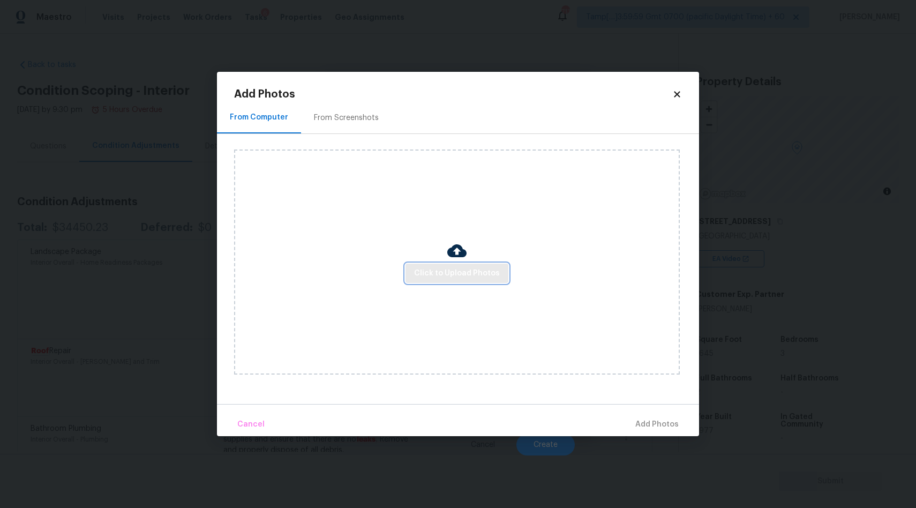
click at [436, 271] on span "Click to Upload Photos" at bounding box center [457, 273] width 86 height 13
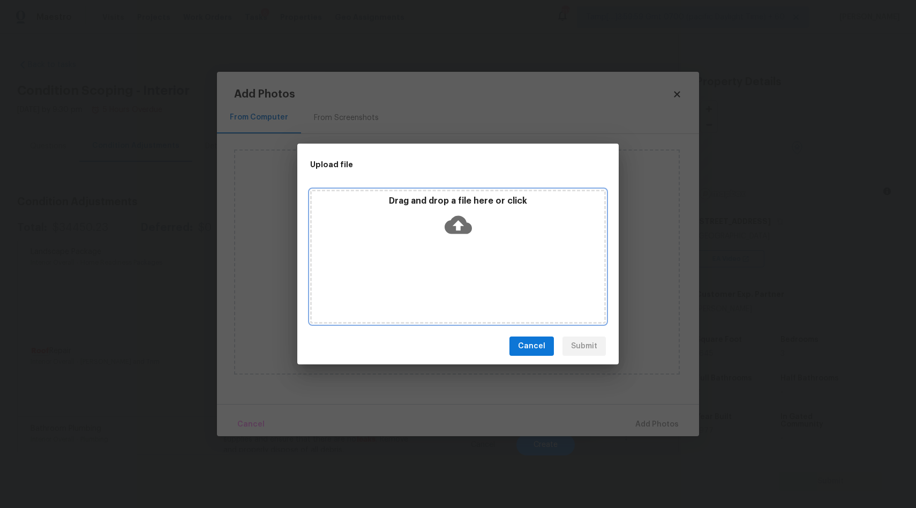
click at [455, 228] on icon at bounding box center [458, 225] width 27 height 18
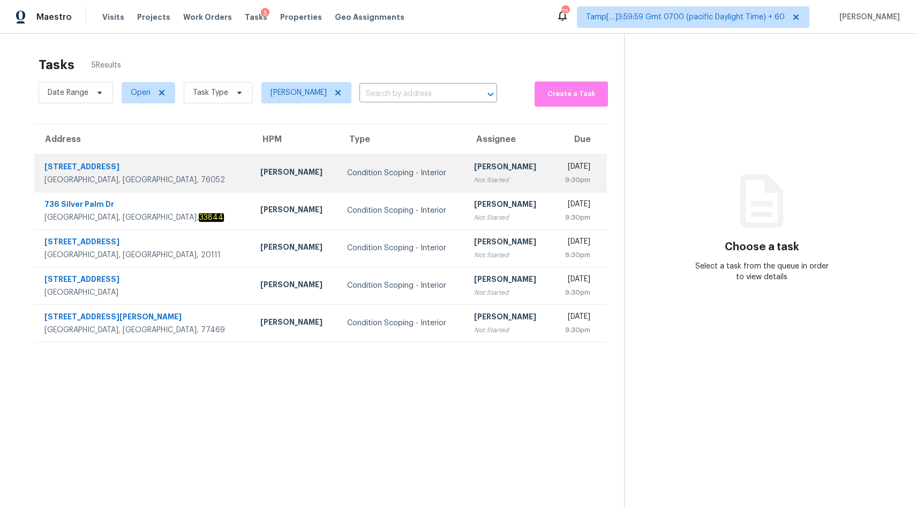
click at [348, 177] on div "Condition Scoping - Interior" at bounding box center [402, 173] width 110 height 11
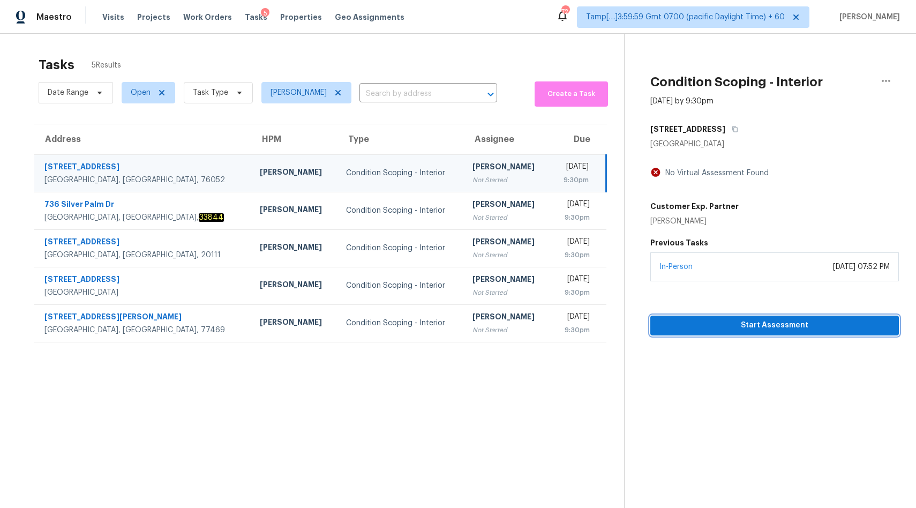
click at [703, 329] on span "Start Assessment" at bounding box center [774, 325] width 231 height 13
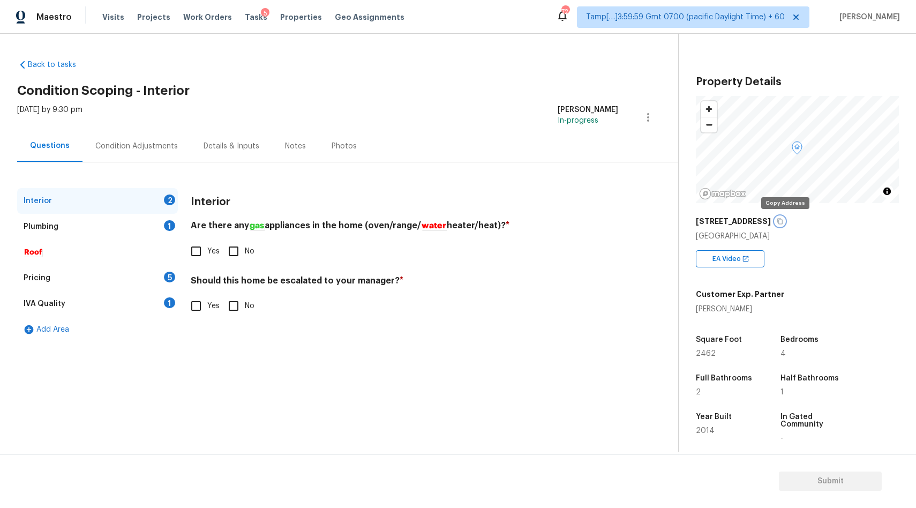
click at [783, 222] on icon "button" at bounding box center [780, 221] width 6 height 6
click at [207, 246] on input "Yes" at bounding box center [196, 251] width 22 height 22
checkbox input "true"
click at [234, 303] on input "No" at bounding box center [233, 306] width 22 height 22
checkbox input "true"
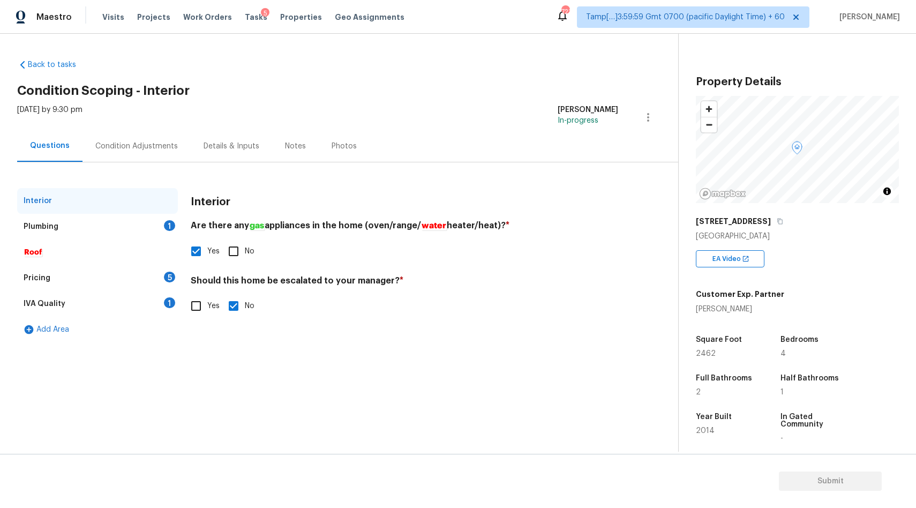
click at [96, 230] on div "Plumbing 1" at bounding box center [97, 227] width 161 height 26
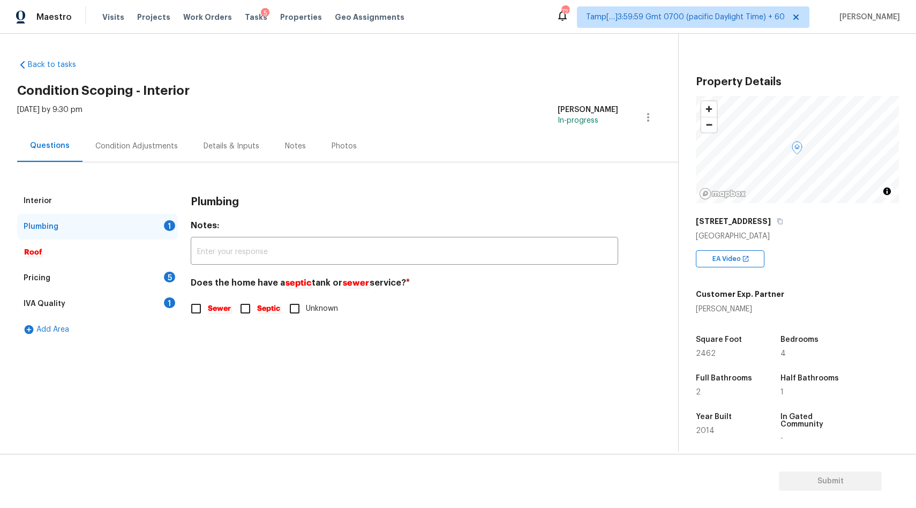
click at [204, 308] on input "Sewer" at bounding box center [196, 308] width 22 height 22
checkbox input "true"
click at [67, 275] on div "Pricing 5" at bounding box center [97, 278] width 161 height 26
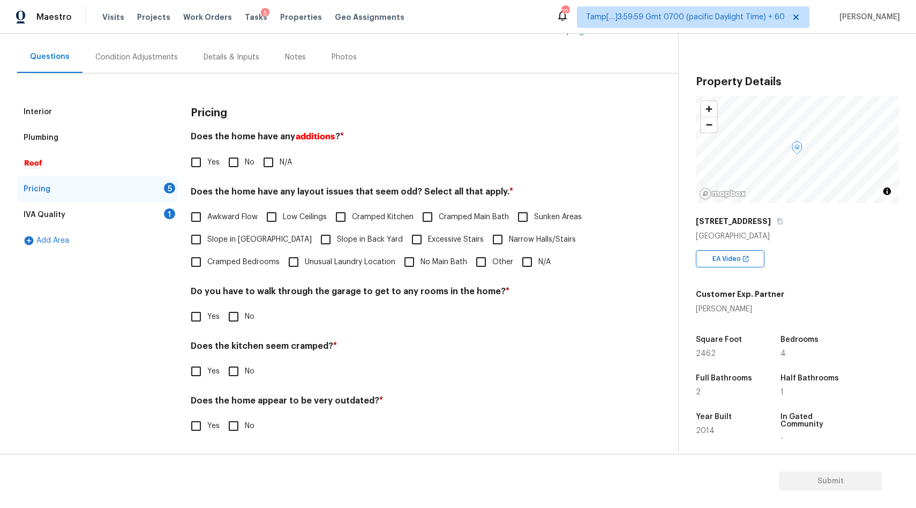
scroll to position [90, 0]
click at [243, 160] on input "No" at bounding box center [233, 161] width 22 height 22
checkbox input "true"
click at [527, 266] on input "N/A" at bounding box center [527, 261] width 22 height 22
checkbox input "true"
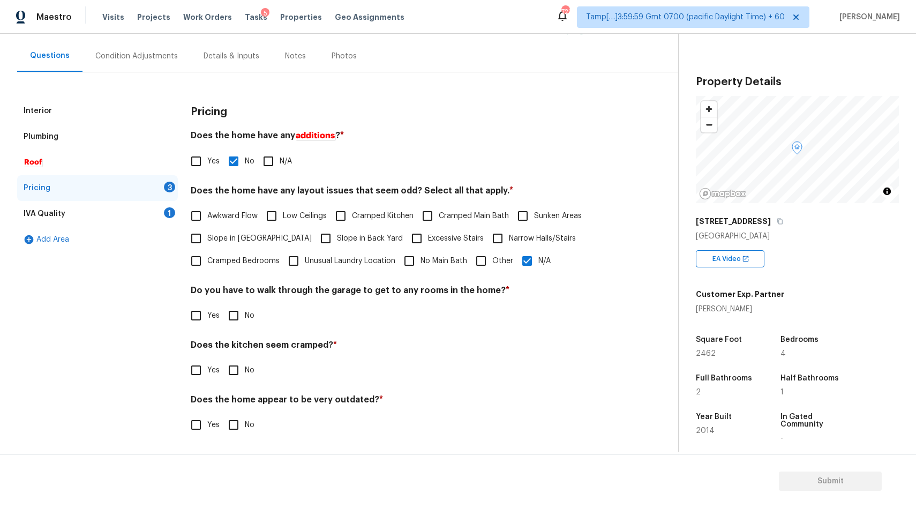
click at [107, 210] on div "IVA Quality 1" at bounding box center [97, 214] width 161 height 26
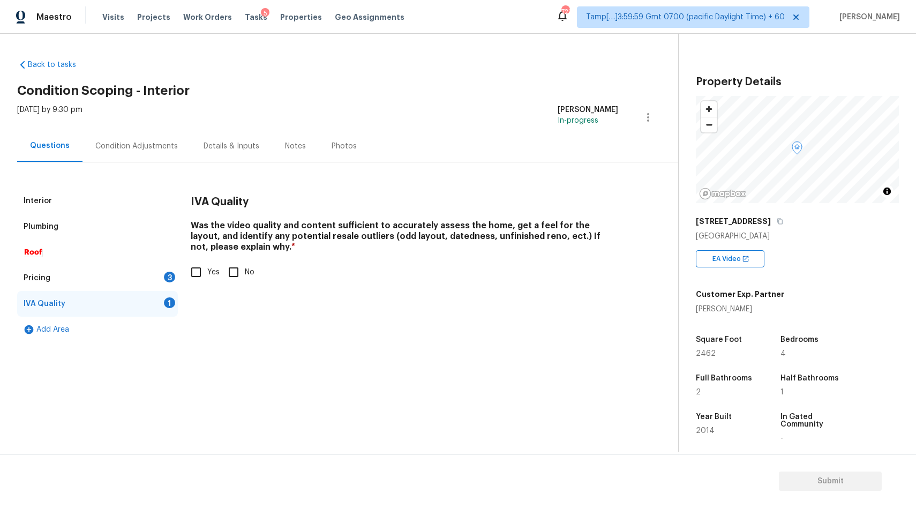
scroll to position [0, 0]
click at [202, 268] on input "Yes" at bounding box center [196, 272] width 22 height 22
checkbox input "true"
click at [116, 278] on div "Pricing 3" at bounding box center [97, 278] width 161 height 26
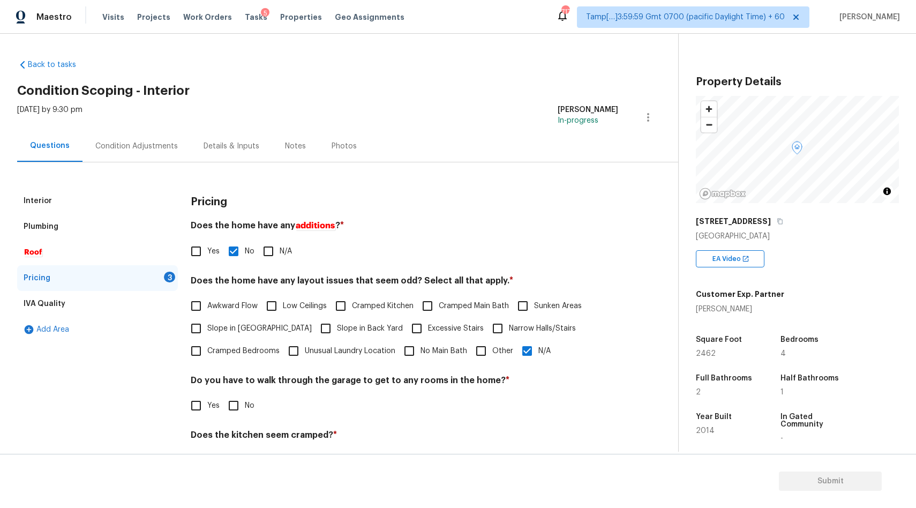
click at [110, 150] on div "Condition Adjustments" at bounding box center [136, 146] width 82 height 11
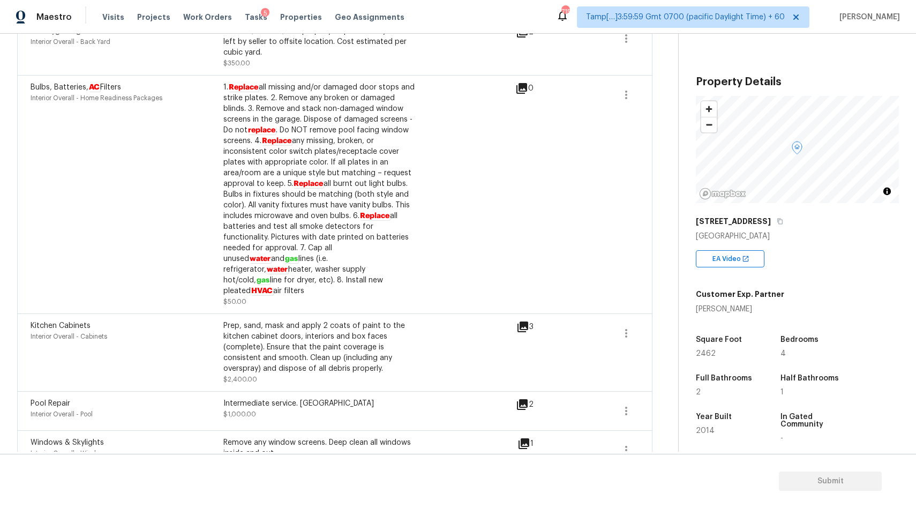
scroll to position [524, 0]
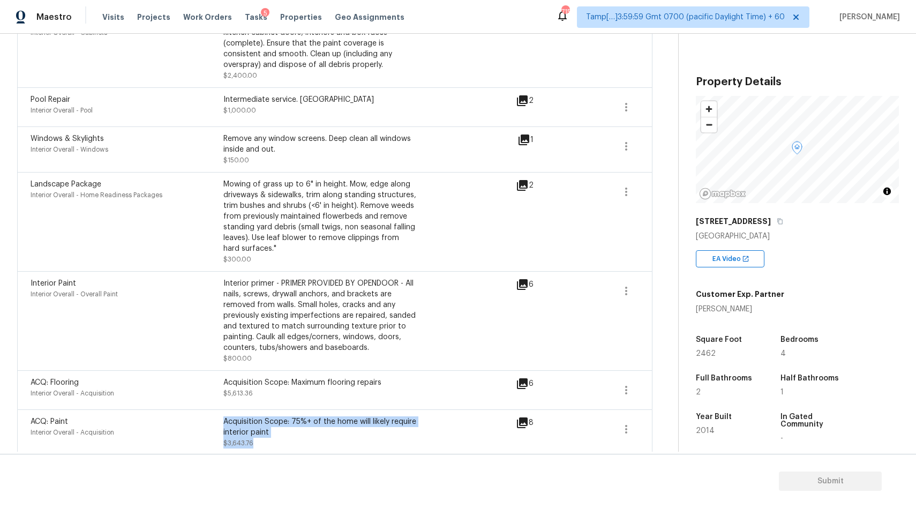
drag, startPoint x: 223, startPoint y: 434, endPoint x: 276, endPoint y: 433, distance: 53.0
click at [276, 434] on div "ACQ: Paint Interior Overall - Acquisition Acquisition Scope: 75%+ of the home w…" at bounding box center [224, 432] width 386 height 32
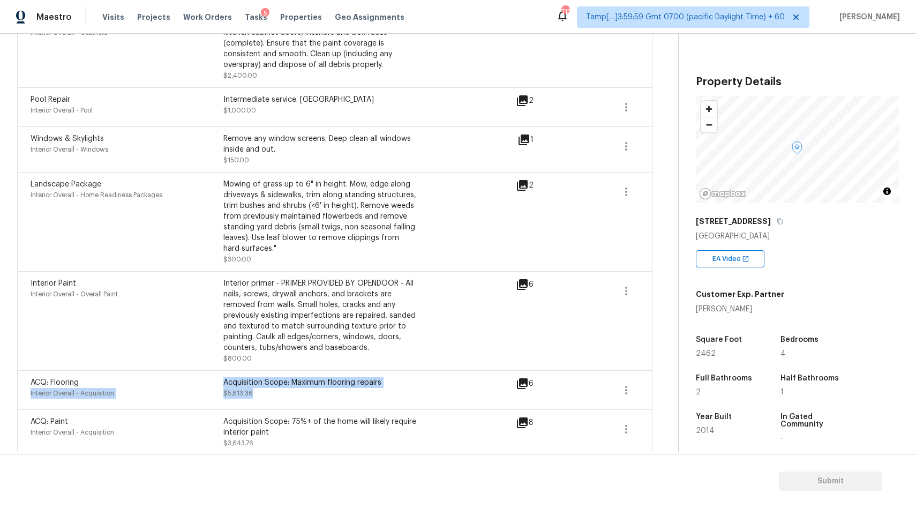
drag, startPoint x: 221, startPoint y: 375, endPoint x: 296, endPoint y: 385, distance: 75.2
click at [296, 385] on div "ACQ: Flooring Interior Overall - Acquisition Acquisition Scope: Maximum floorin…" at bounding box center [224, 390] width 386 height 26
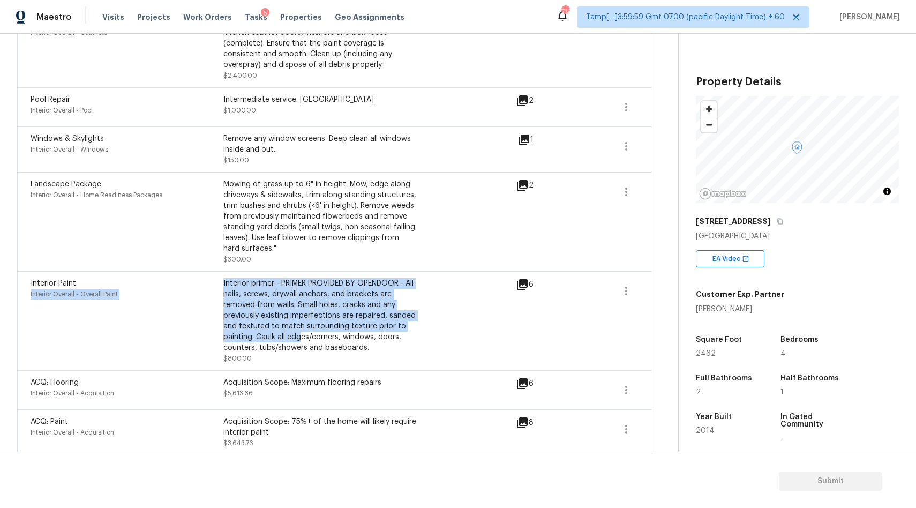
drag, startPoint x: 215, startPoint y: 277, endPoint x: 299, endPoint y: 322, distance: 96.1
click at [299, 322] on div "Interior Paint Interior Overall - Overall Paint Interior primer - PRIMER PROVID…" at bounding box center [224, 321] width 386 height 86
click at [255, 206] on div "Mowing of grass up to 6" in height. Mow, edge along driveways & sidewalks, trim…" at bounding box center [319, 216] width 193 height 75
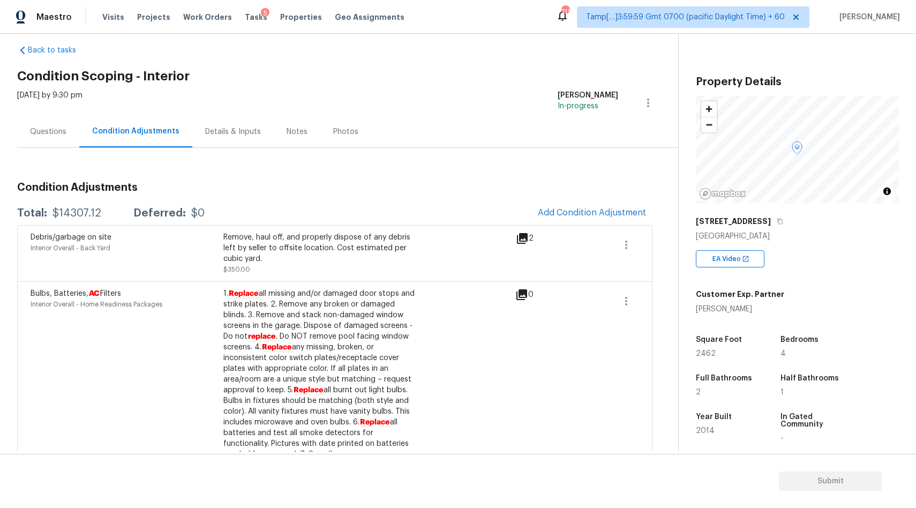
scroll to position [0, 0]
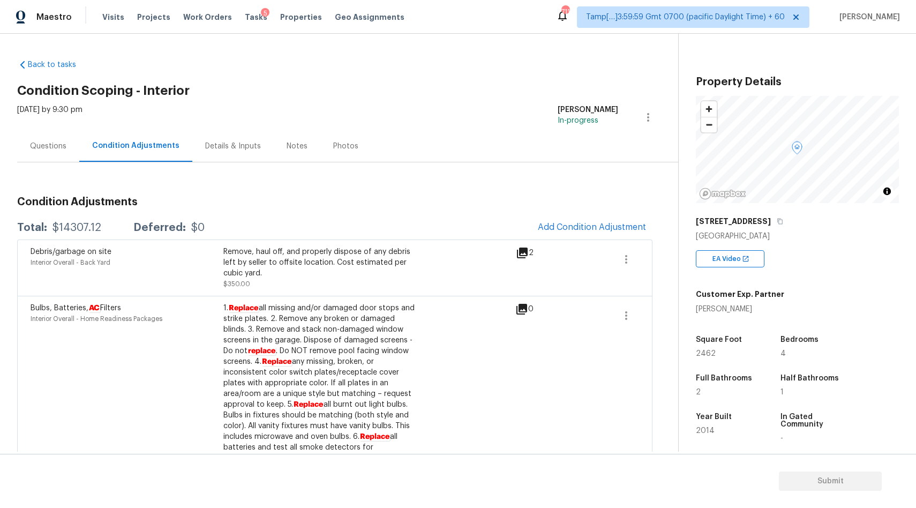
click at [48, 145] on div "Questions" at bounding box center [48, 146] width 36 height 11
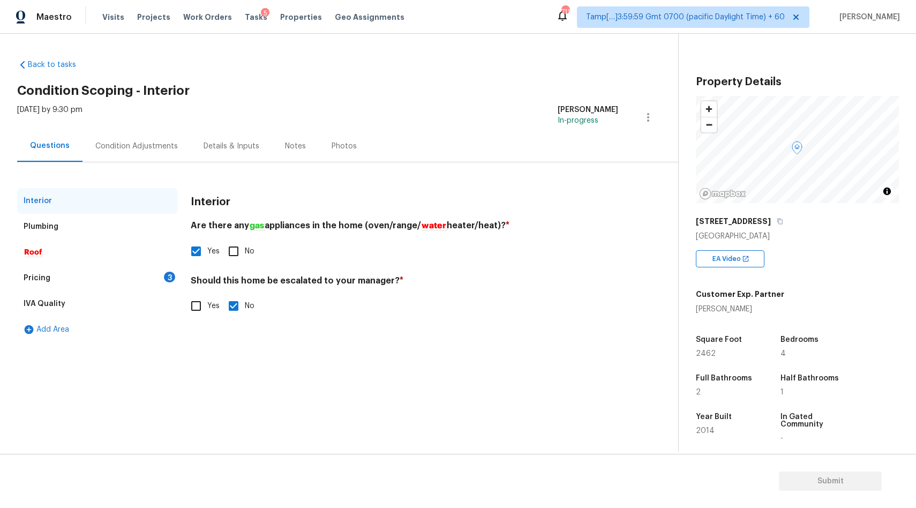
click at [154, 277] on div "Pricing 3" at bounding box center [97, 278] width 161 height 26
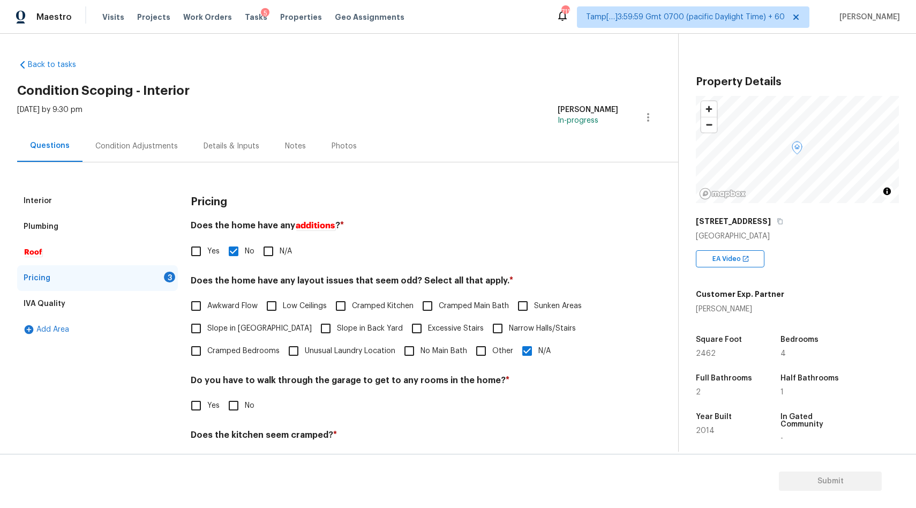
scroll to position [59, 0]
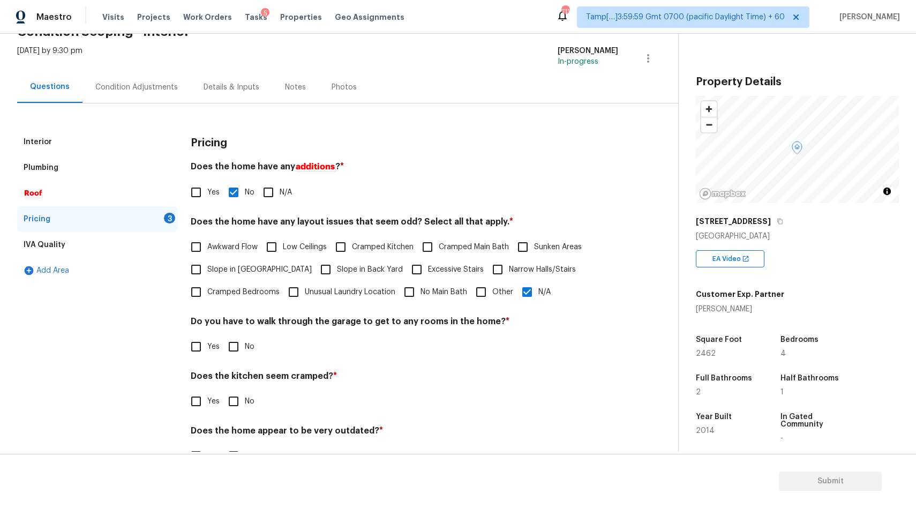
click at [229, 351] on input "No" at bounding box center [233, 346] width 22 height 22
checkbox input "true"
click at [231, 409] on input "No" at bounding box center [233, 401] width 22 height 22
checkbox input "true"
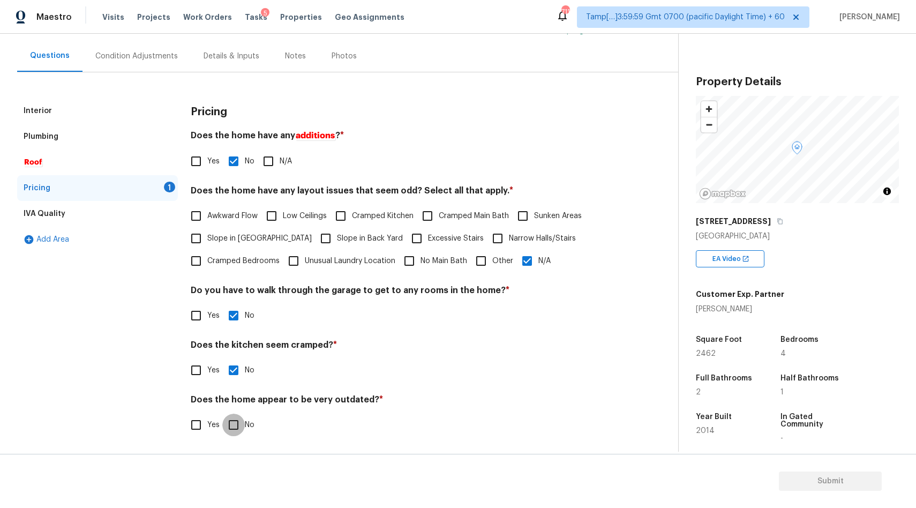
click at [234, 422] on input "No" at bounding box center [233, 425] width 22 height 22
checkbox input "true"
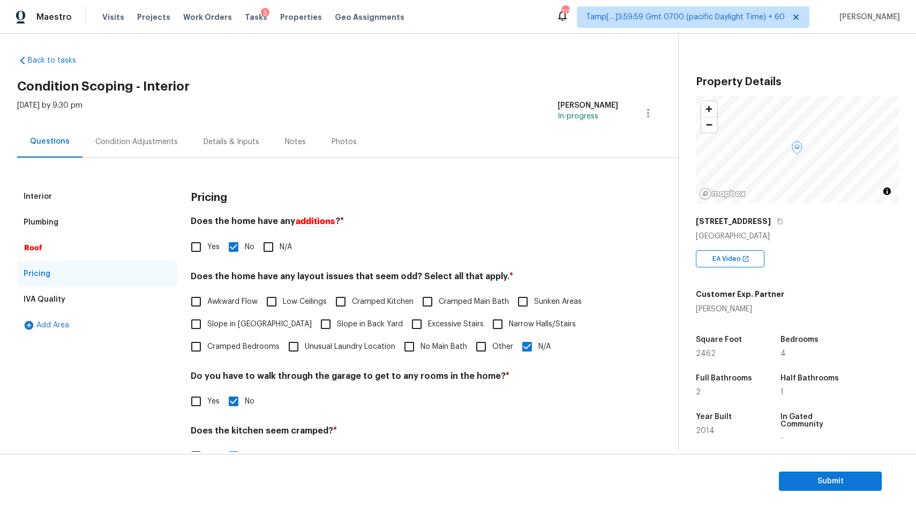
click at [159, 134] on div "Condition Adjustments" at bounding box center [136, 142] width 108 height 32
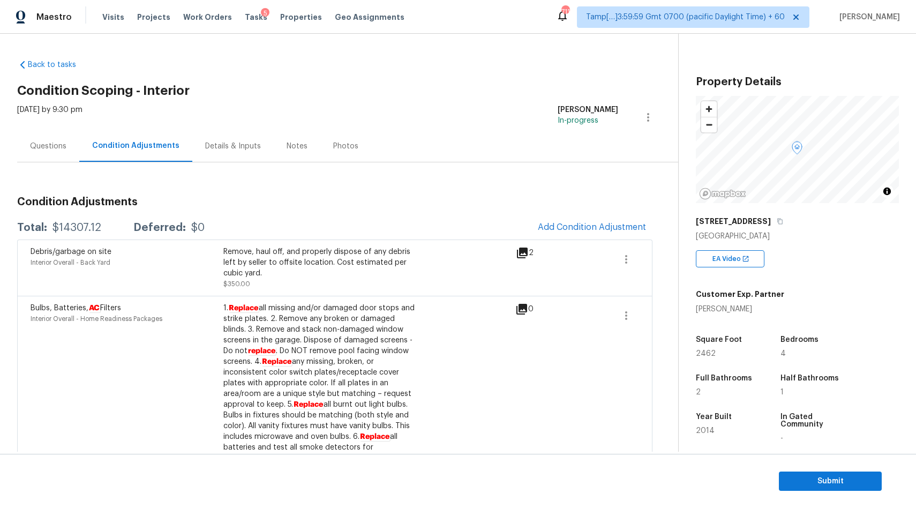
click at [51, 144] on div "Questions" at bounding box center [48, 146] width 36 height 11
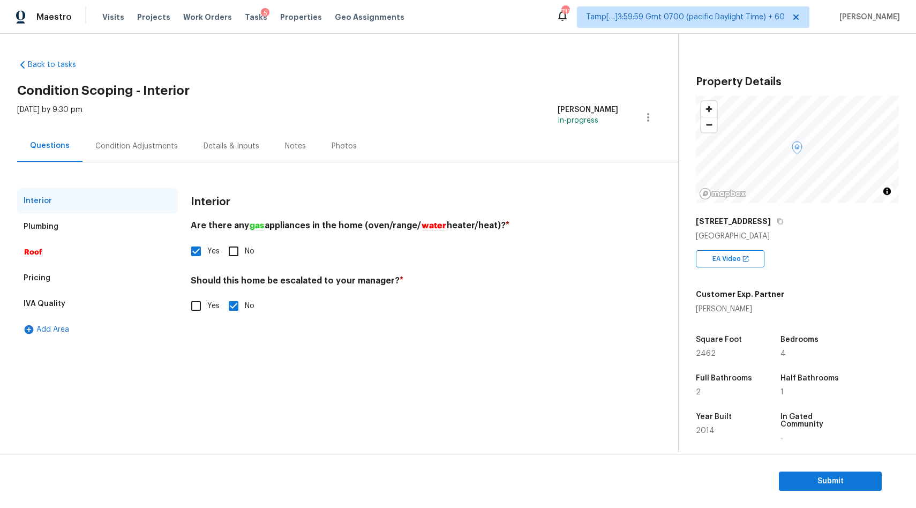
click at [46, 273] on div "Pricing" at bounding box center [37, 278] width 27 height 11
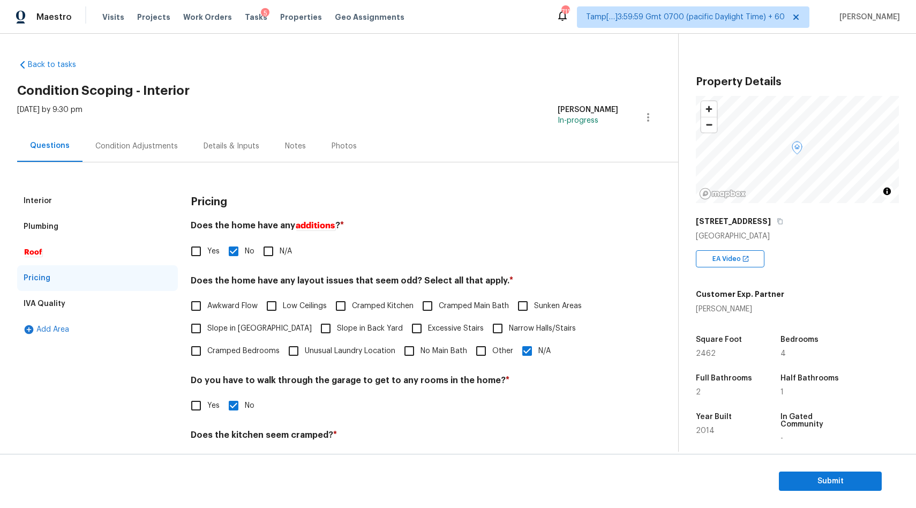
scroll to position [90, 0]
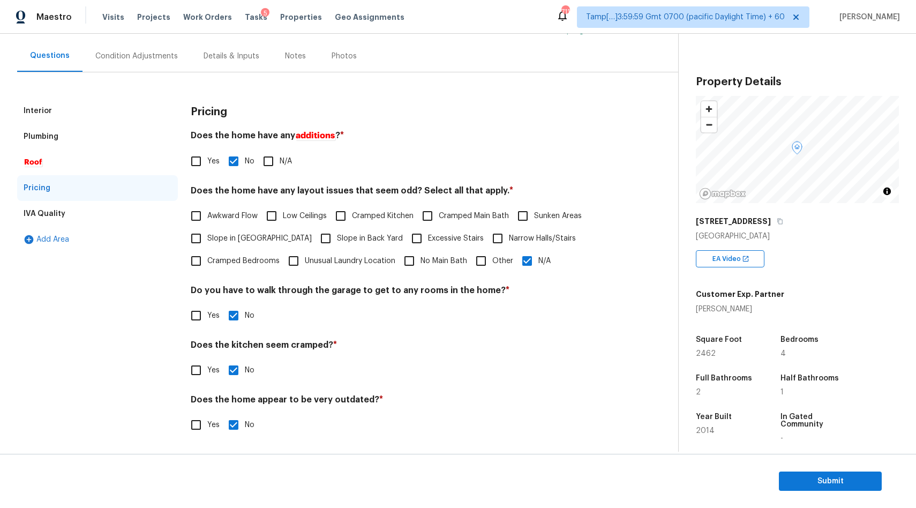
click at [51, 211] on div "IVA Quality" at bounding box center [45, 213] width 42 height 11
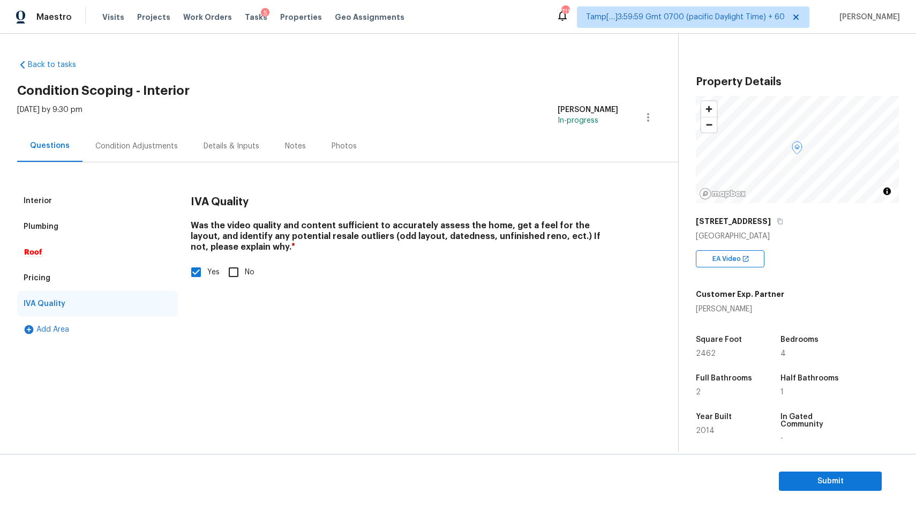
click at [106, 141] on div "Condition Adjustments" at bounding box center [136, 146] width 82 height 11
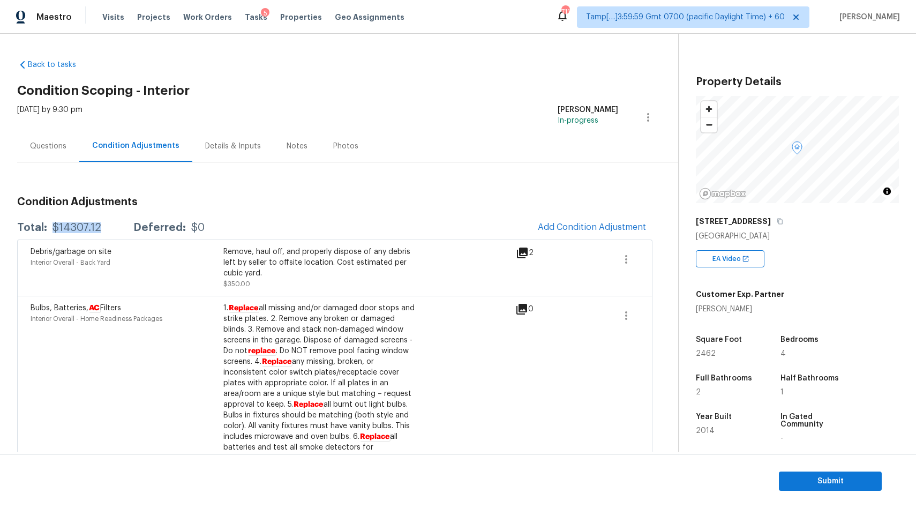
drag, startPoint x: 49, startPoint y: 227, endPoint x: 107, endPoint y: 223, distance: 58.0
click at [107, 223] on div "Total: $14307.12 Deferred: $0" at bounding box center [110, 227] width 187 height 11
copy div "$14307.12"
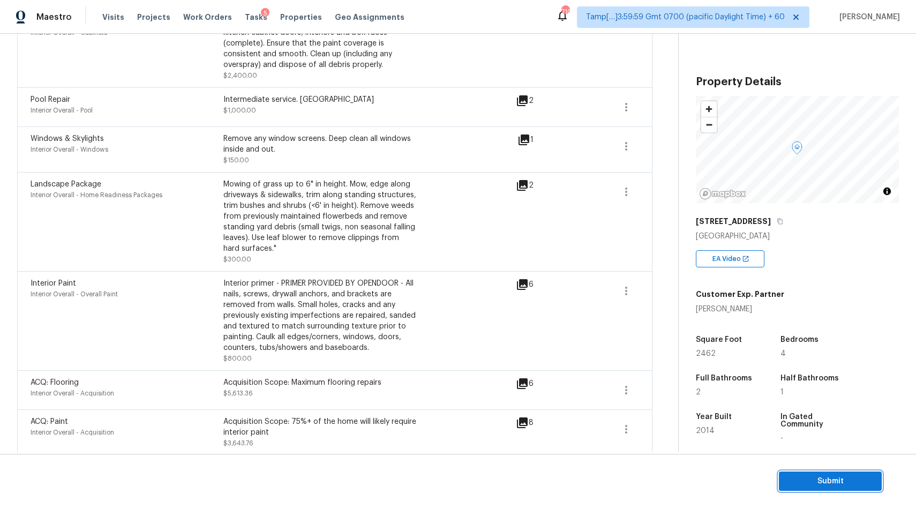
click at [810, 479] on span "Submit" at bounding box center [830, 481] width 86 height 13
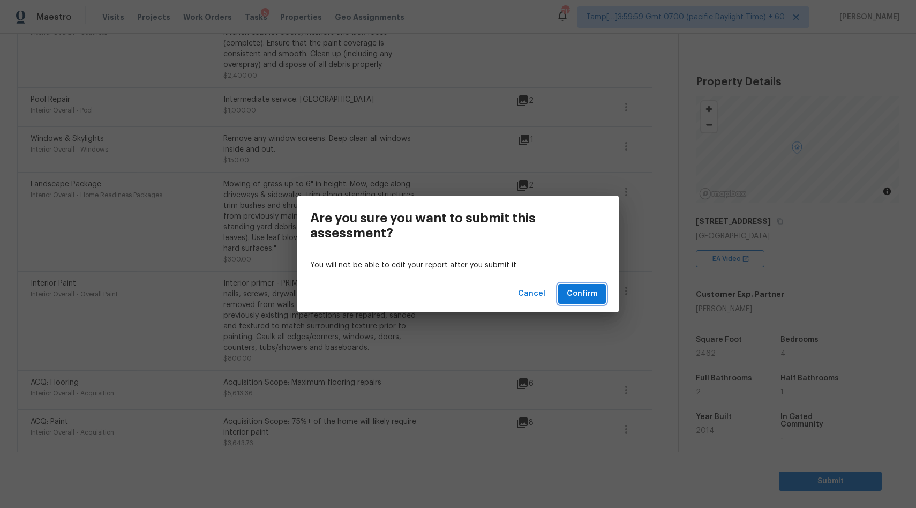
click at [582, 294] on span "Confirm" at bounding box center [582, 293] width 31 height 13
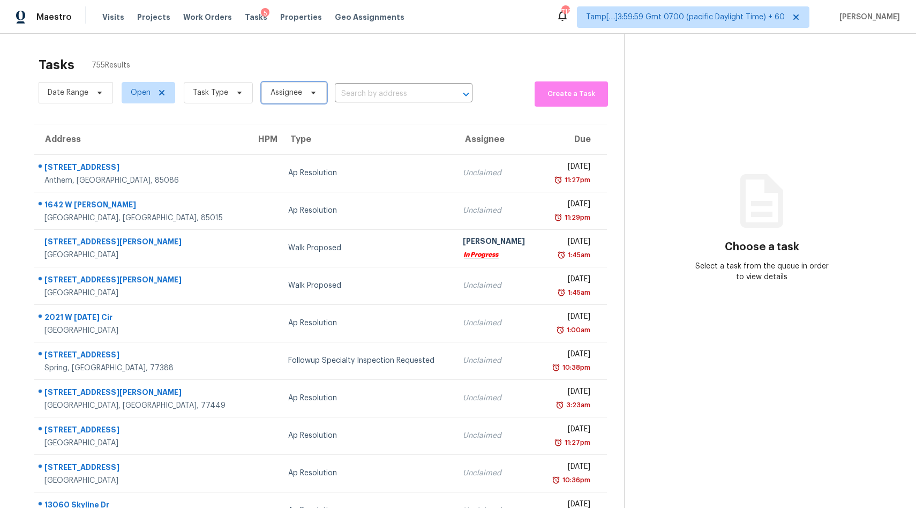
click at [297, 93] on span "Assignee" at bounding box center [287, 92] width 32 height 11
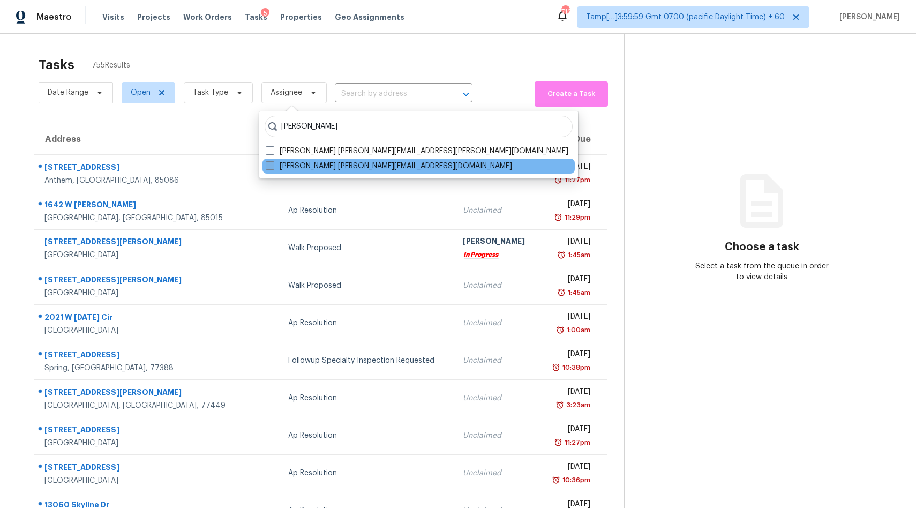
type input "subik"
click at [313, 163] on label "Subiksha Ravichandran subiksha.ravichandran@opendoor.com" at bounding box center [389, 166] width 246 height 11
click at [273, 163] on input "Subiksha Ravichandran subiksha.ravichandran@opendoor.com" at bounding box center [269, 164] width 7 height 7
checkbox input "true"
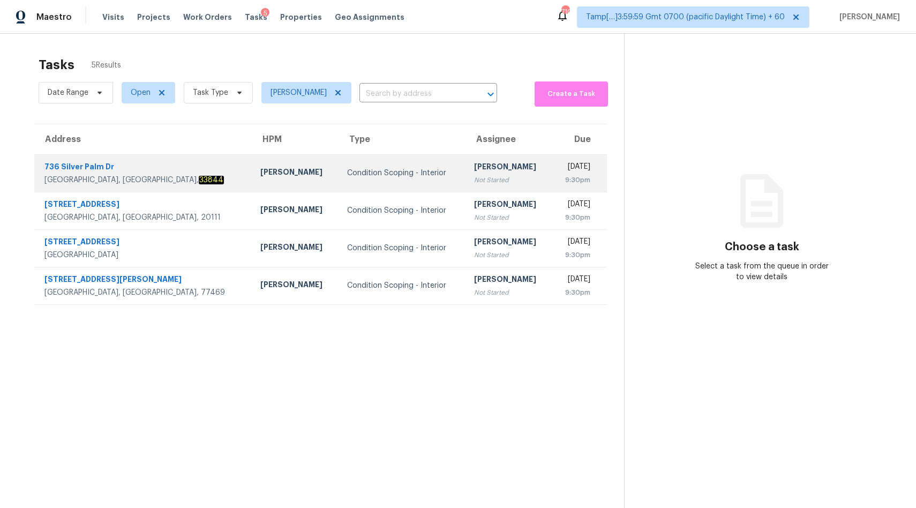
click at [339, 179] on td "Condition Scoping - Interior" at bounding box center [402, 172] width 127 height 37
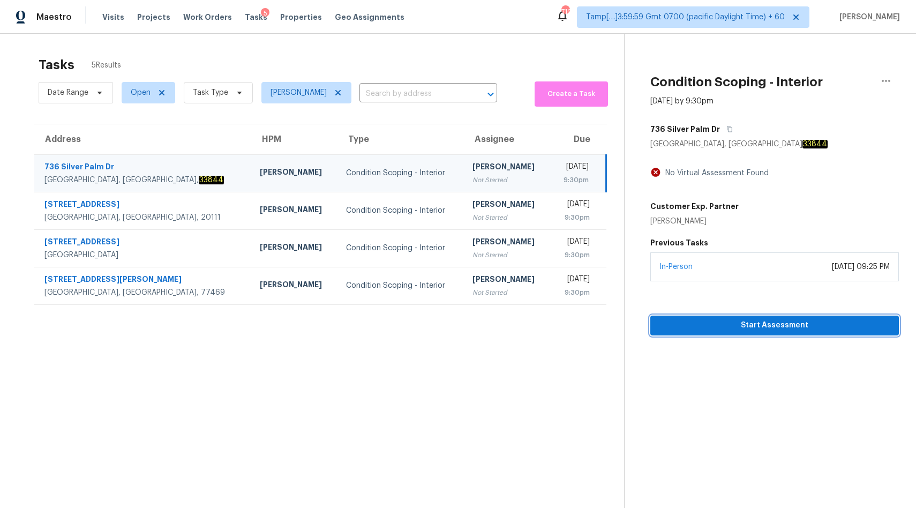
click at [699, 329] on span "Start Assessment" at bounding box center [774, 325] width 231 height 13
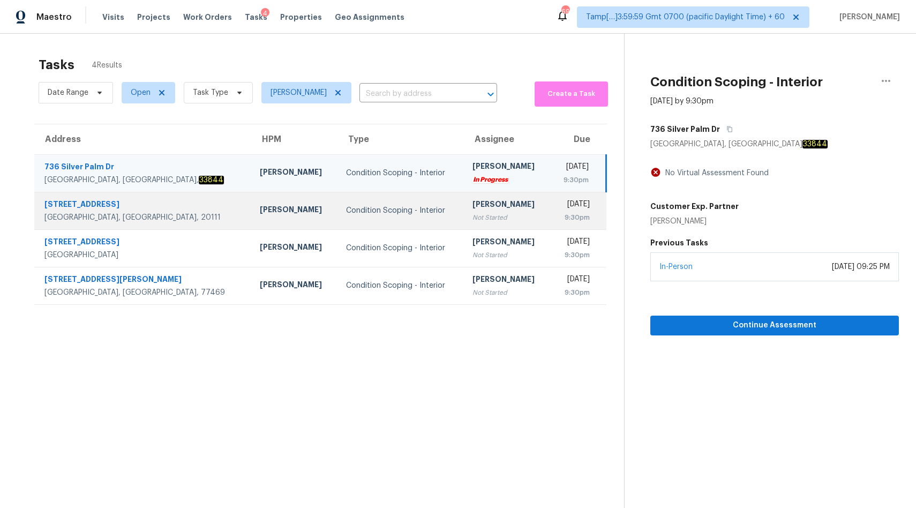
click at [346, 215] on div "Condition Scoping - Interior" at bounding box center [400, 210] width 109 height 11
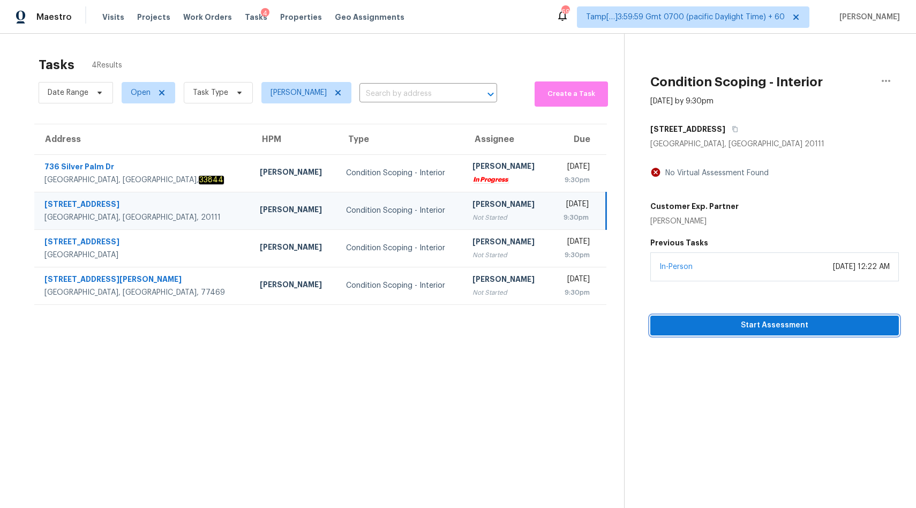
click at [724, 324] on span "Start Assessment" at bounding box center [774, 325] width 231 height 13
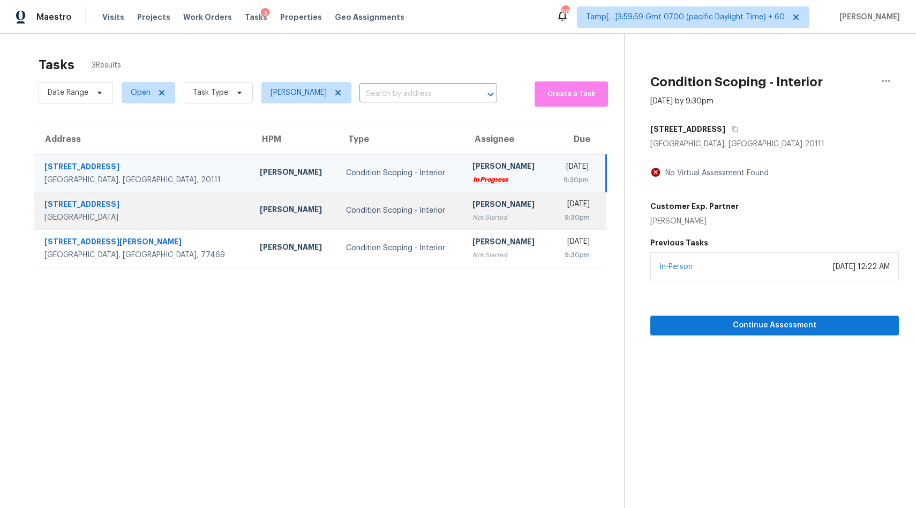
scroll to position [34, 0]
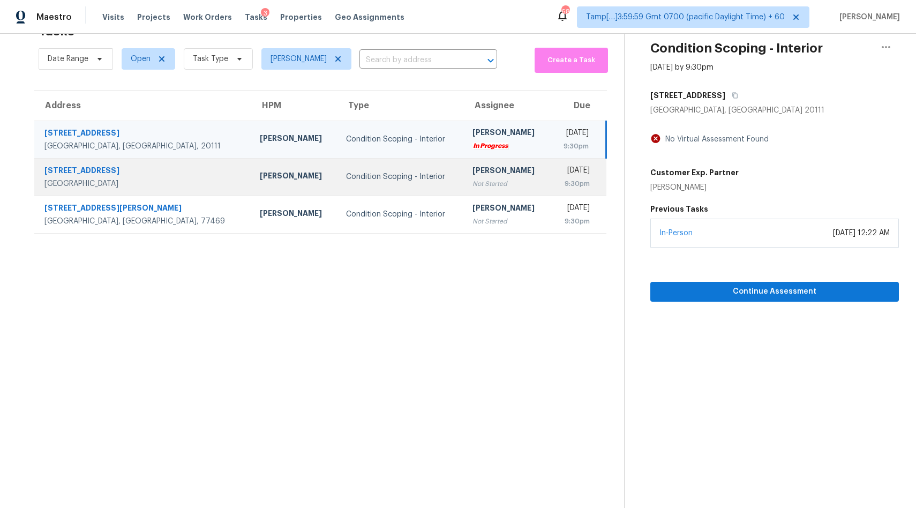
click at [464, 170] on td "Subiksha Ravichandran Not Started" at bounding box center [507, 176] width 86 height 37
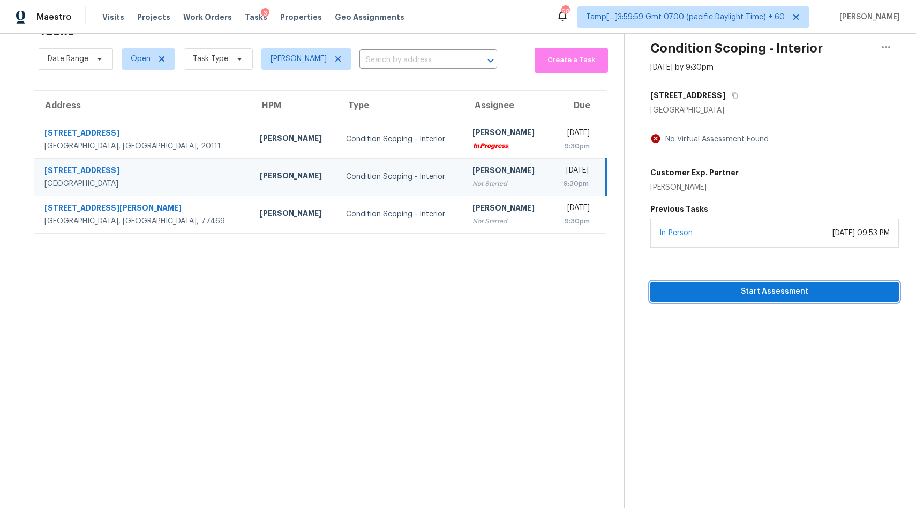
click at [704, 292] on span "Start Assessment" at bounding box center [774, 291] width 231 height 13
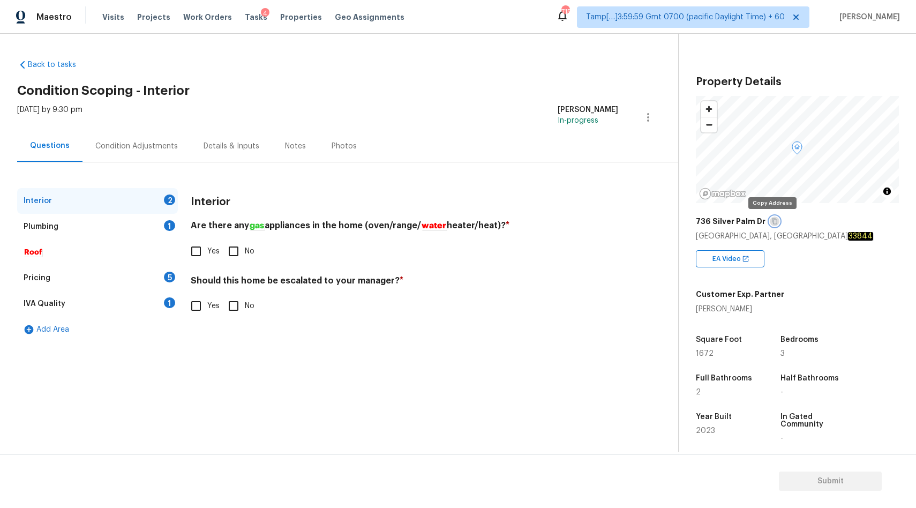
click at [771, 221] on icon "button" at bounding box center [774, 221] width 6 height 6
click at [234, 258] on input "No" at bounding box center [233, 251] width 22 height 22
checkbox input "true"
click at [240, 304] on input "No" at bounding box center [233, 306] width 22 height 22
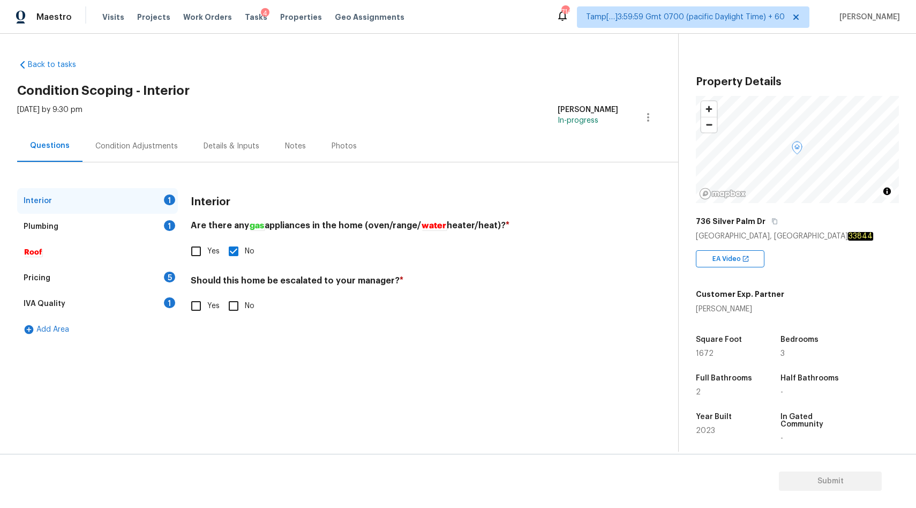
checkbox input "true"
click at [87, 230] on div "Plumbing 1" at bounding box center [97, 227] width 161 height 26
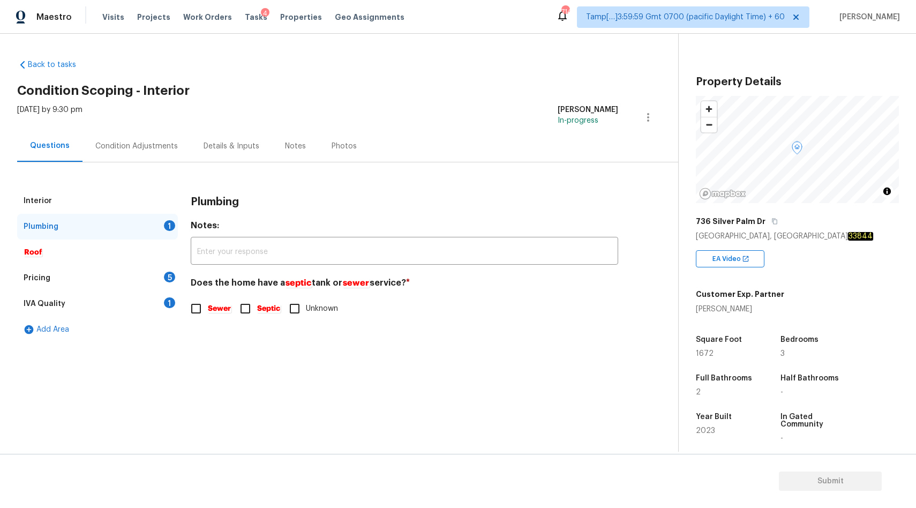
click at [257, 309] on em "Septic" at bounding box center [269, 308] width 24 height 9
click at [257, 309] on input "Septic" at bounding box center [245, 308] width 22 height 22
checkbox input "true"
click at [67, 281] on div "Pricing 5" at bounding box center [97, 278] width 161 height 26
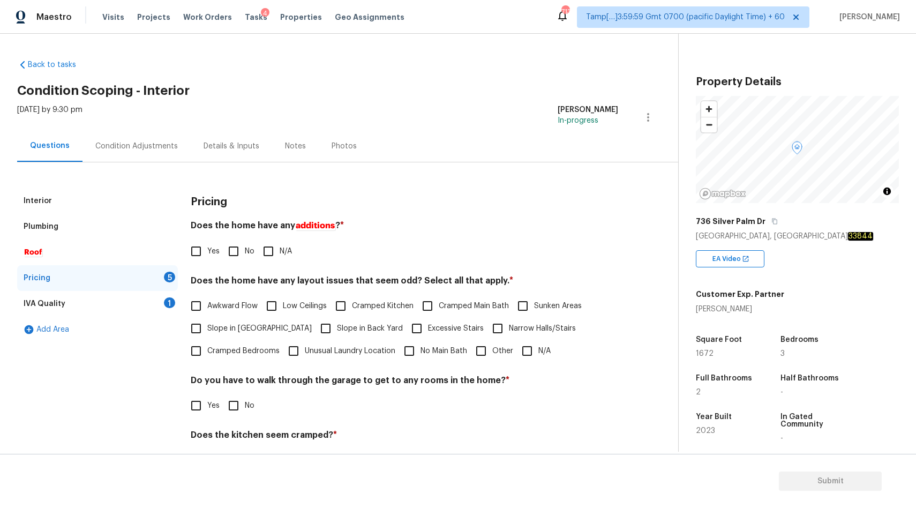
click at [236, 255] on input "No" at bounding box center [233, 251] width 22 height 22
checkbox input "true"
click at [524, 351] on input "N/A" at bounding box center [527, 351] width 22 height 22
checkbox input "true"
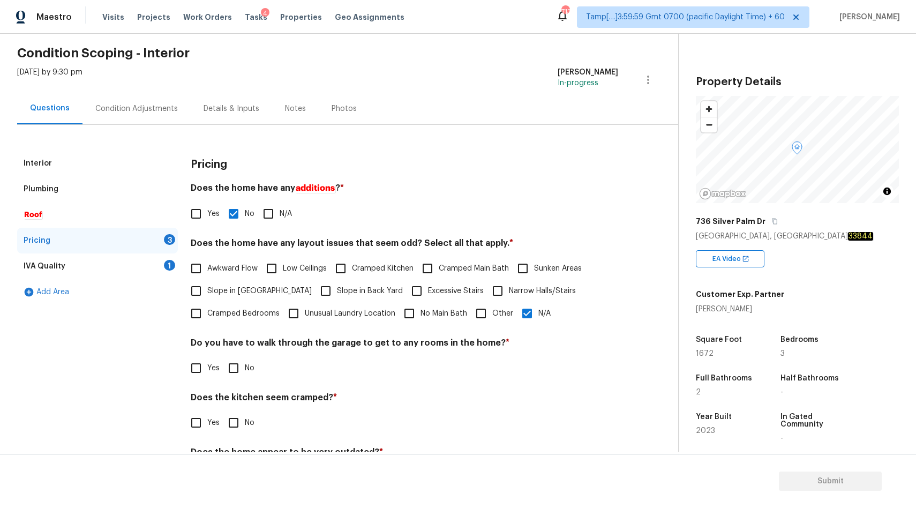
scroll to position [90, 0]
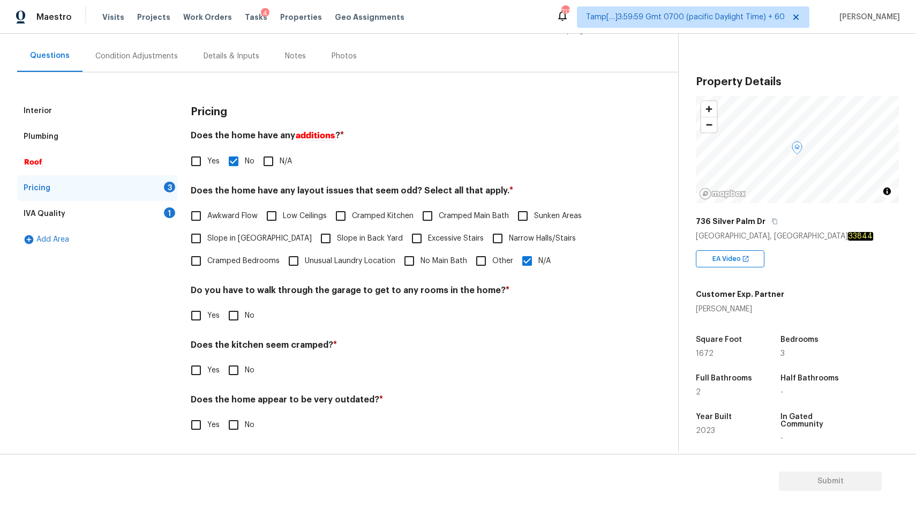
click at [227, 314] on input "No" at bounding box center [233, 315] width 22 height 22
checkbox input "true"
click at [234, 371] on input "No" at bounding box center [233, 371] width 22 height 22
checkbox input "true"
click at [235, 428] on input "No" at bounding box center [233, 425] width 22 height 22
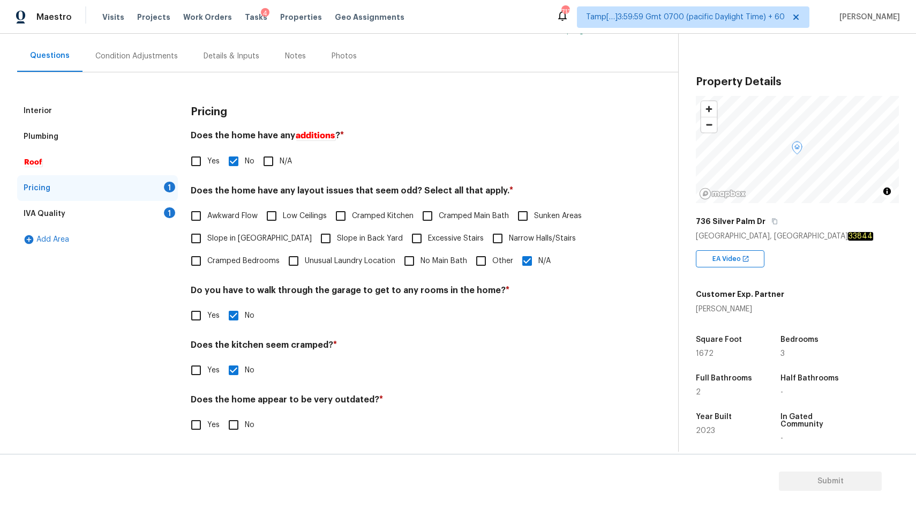
checkbox input "true"
click at [77, 206] on div "IVA Quality 1" at bounding box center [97, 214] width 161 height 26
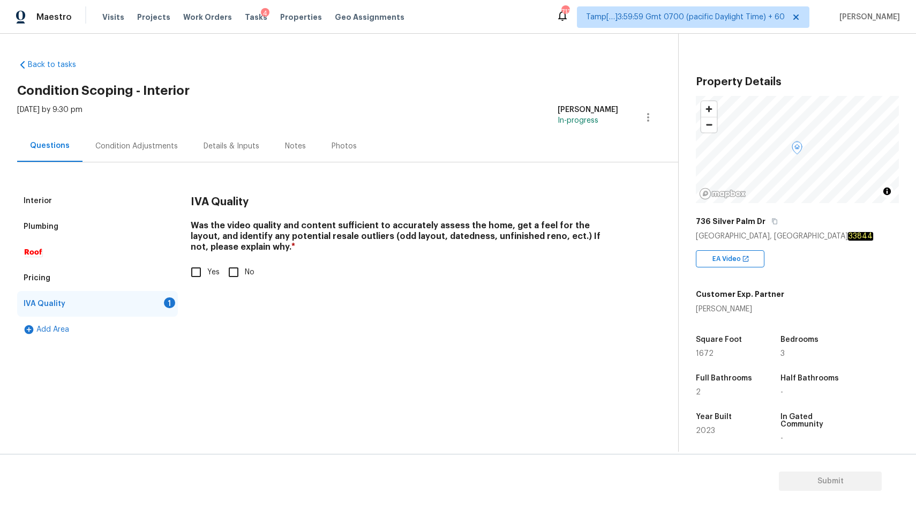
scroll to position [0, 0]
click at [199, 268] on input "Yes" at bounding box center [196, 272] width 22 height 22
checkbox input "true"
click at [106, 141] on div "Condition Adjustments" at bounding box center [136, 146] width 82 height 11
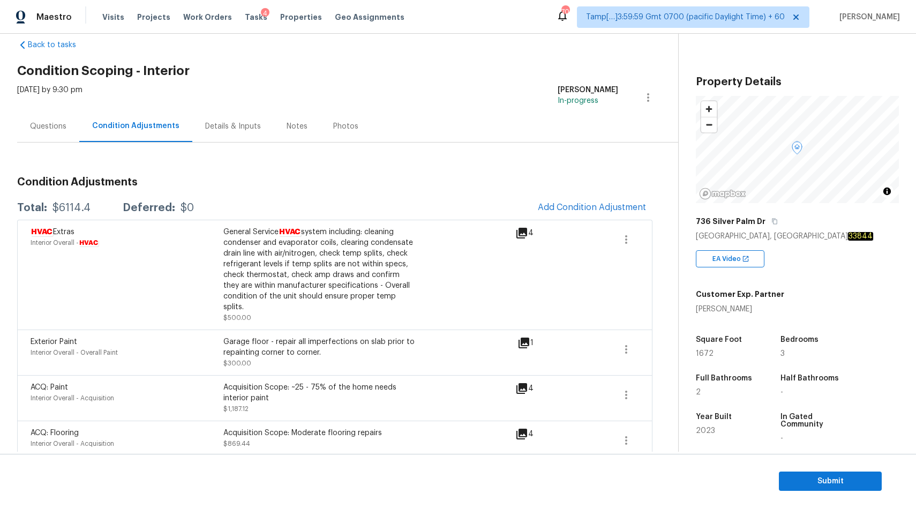
scroll to position [17, 0]
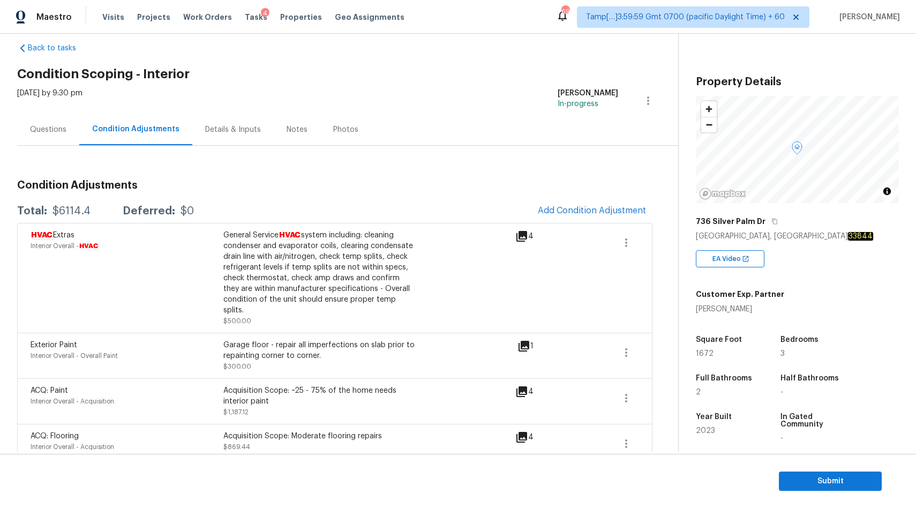
click at [47, 137] on div "Questions" at bounding box center [48, 130] width 62 height 32
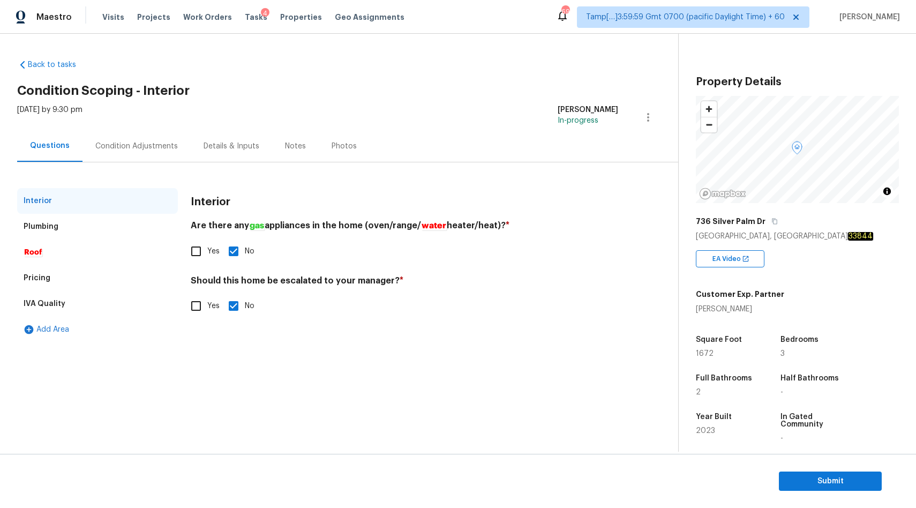
click at [139, 154] on div "Condition Adjustments" at bounding box center [136, 146] width 108 height 32
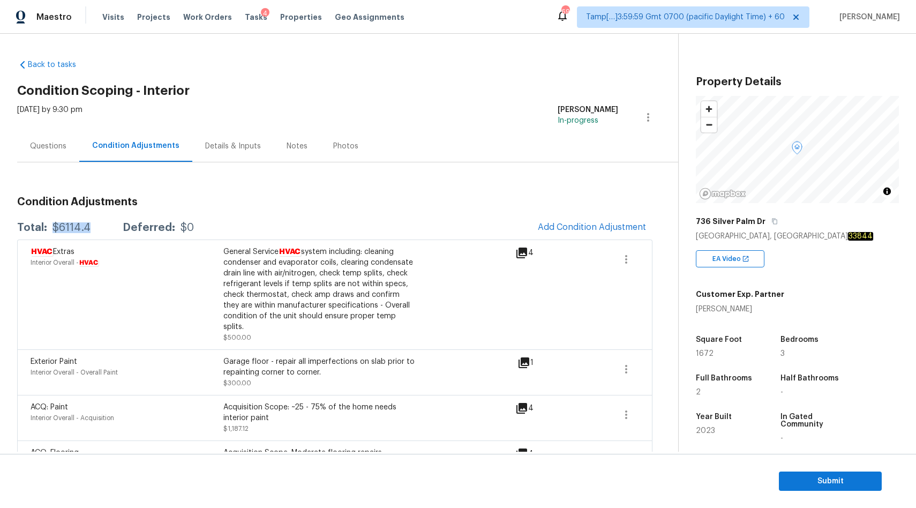
drag, startPoint x: 51, startPoint y: 228, endPoint x: 102, endPoint y: 228, distance: 50.9
click at [102, 228] on div "Total: $6114.4 Deferred: $0" at bounding box center [105, 227] width 177 height 11
copy div "$6114.4"
click at [57, 145] on div "Questions" at bounding box center [48, 146] width 36 height 11
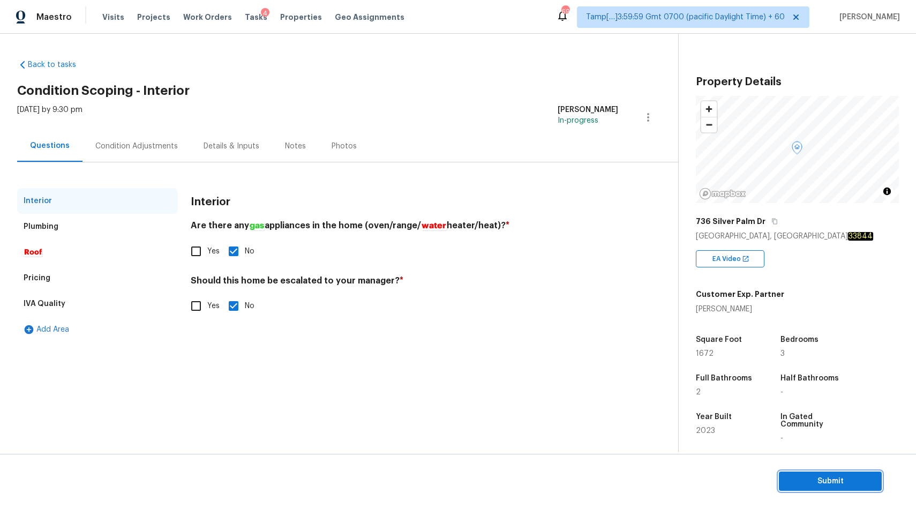
click at [810, 483] on span "Submit" at bounding box center [830, 481] width 86 height 13
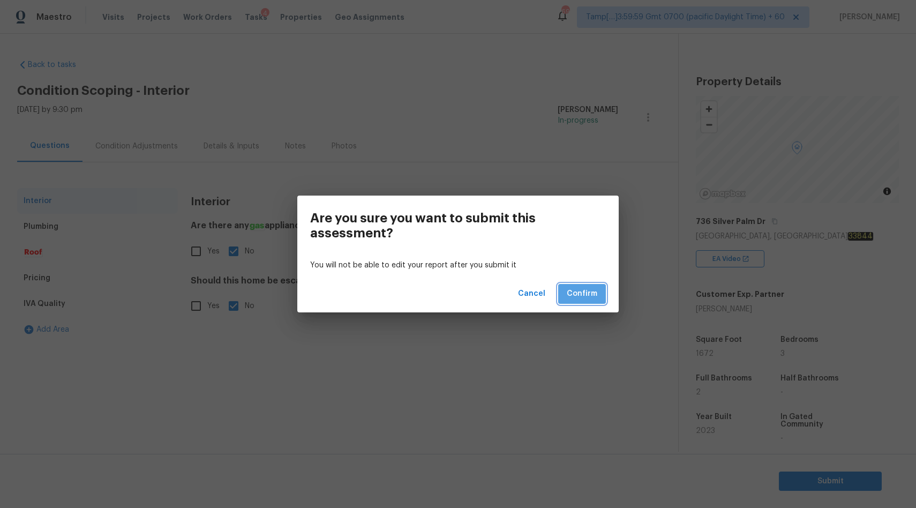
click at [576, 292] on span "Confirm" at bounding box center [582, 293] width 31 height 13
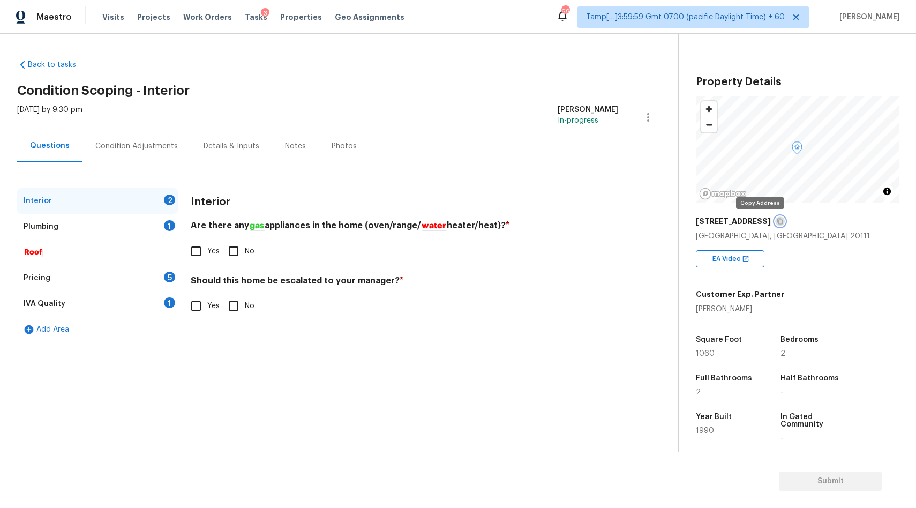
click at [775, 221] on button "button" at bounding box center [780, 221] width 10 height 10
click at [118, 148] on div "Condition Adjustments" at bounding box center [136, 146] width 82 height 11
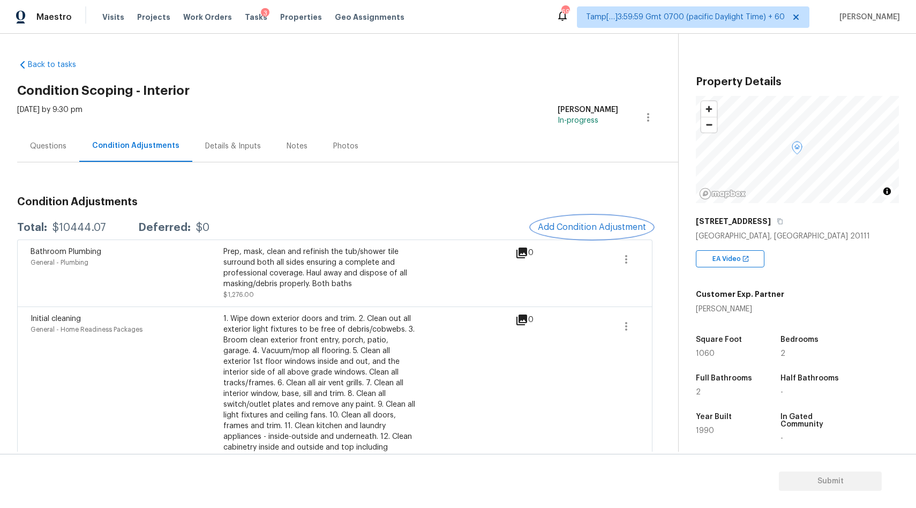
click at [576, 226] on span "Add Condition Adjustment" at bounding box center [592, 227] width 108 height 10
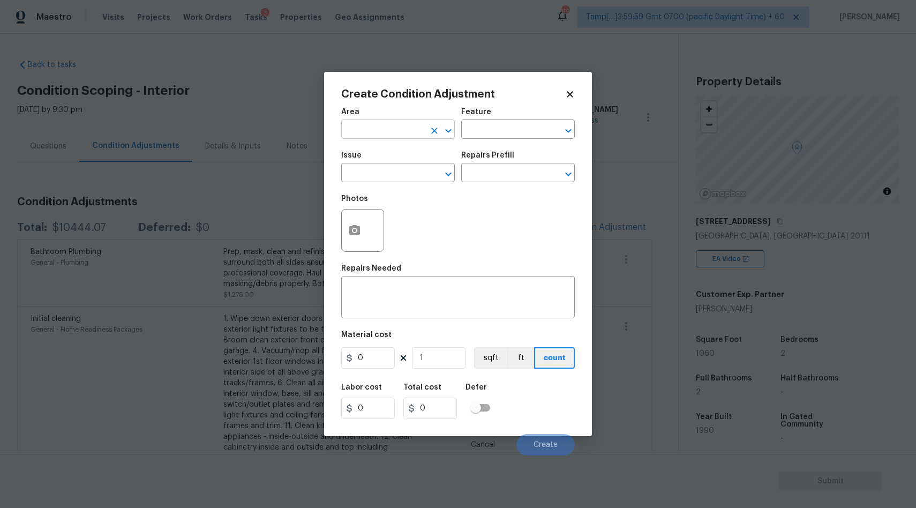
click at [393, 128] on input "text" at bounding box center [383, 130] width 84 height 17
click at [437, 177] on li "Interior Overall" at bounding box center [398, 172] width 114 height 18
type input "Interior Overall"
click at [382, 177] on input "text" at bounding box center [383, 174] width 84 height 17
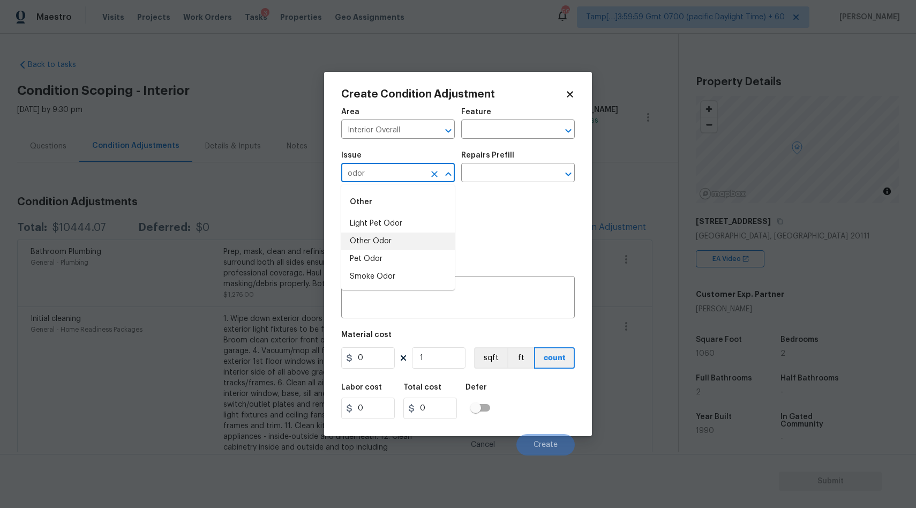
click at [378, 239] on li "Other Odor" at bounding box center [398, 241] width 114 height 18
type input "Other Odor"
click at [480, 170] on input "text" at bounding box center [503, 174] width 84 height 17
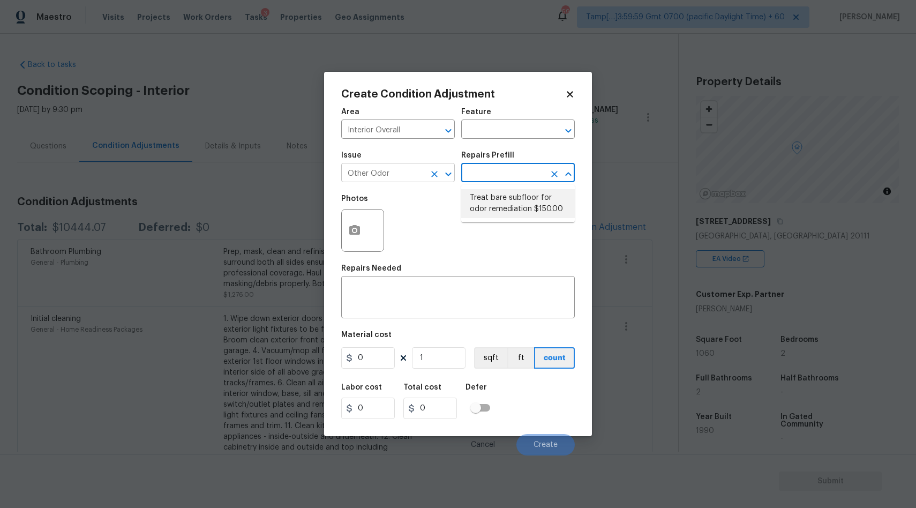
click at [402, 174] on input "Other Odor" at bounding box center [383, 174] width 84 height 17
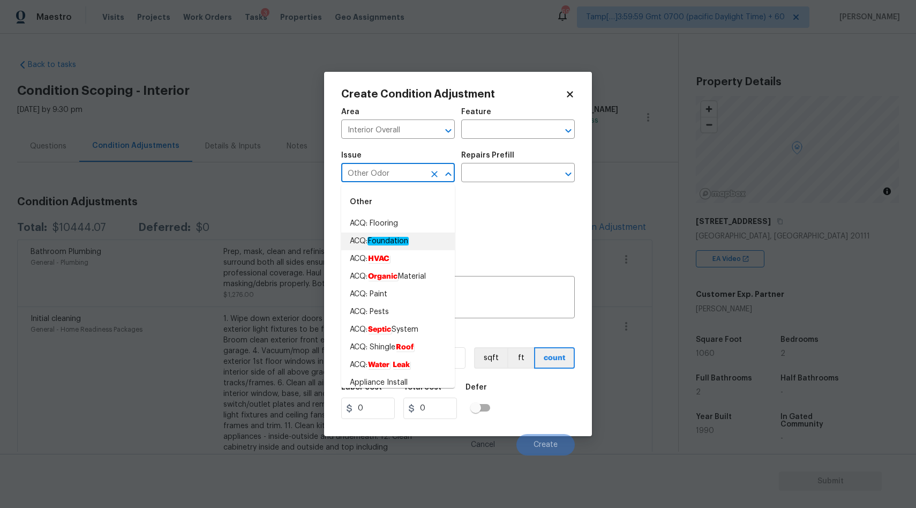
click at [425, 177] on div "Other Odor ​" at bounding box center [398, 174] width 114 height 17
click at [436, 171] on icon "Clear" at bounding box center [434, 174] width 6 height 6
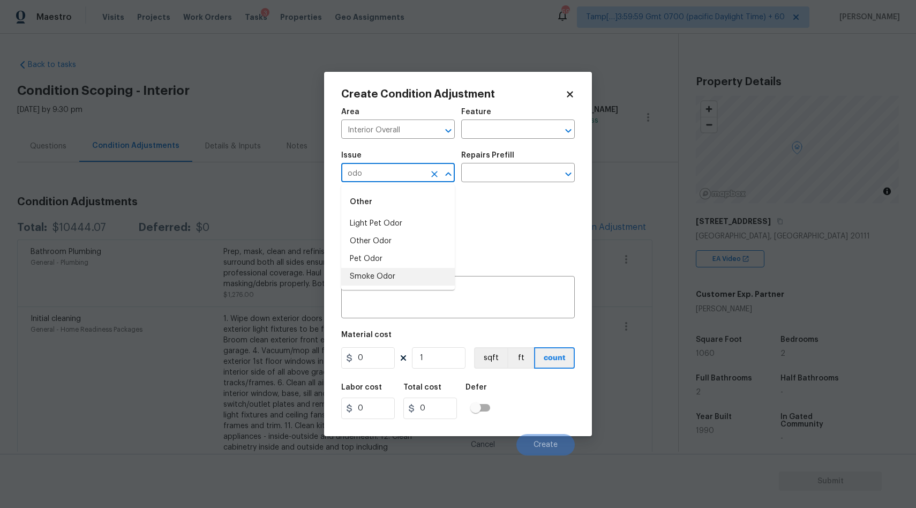
type input "odo"
click at [397, 238] on li "Other Odor" at bounding box center [398, 241] width 114 height 18
type input "Other Odor"
click at [510, 171] on input "text" at bounding box center [503, 174] width 84 height 17
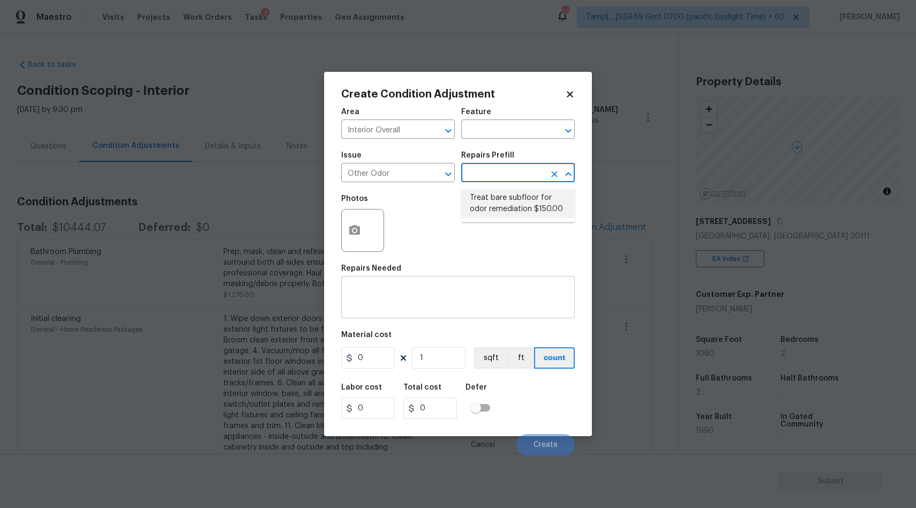
click at [470, 304] on textarea at bounding box center [458, 298] width 221 height 22
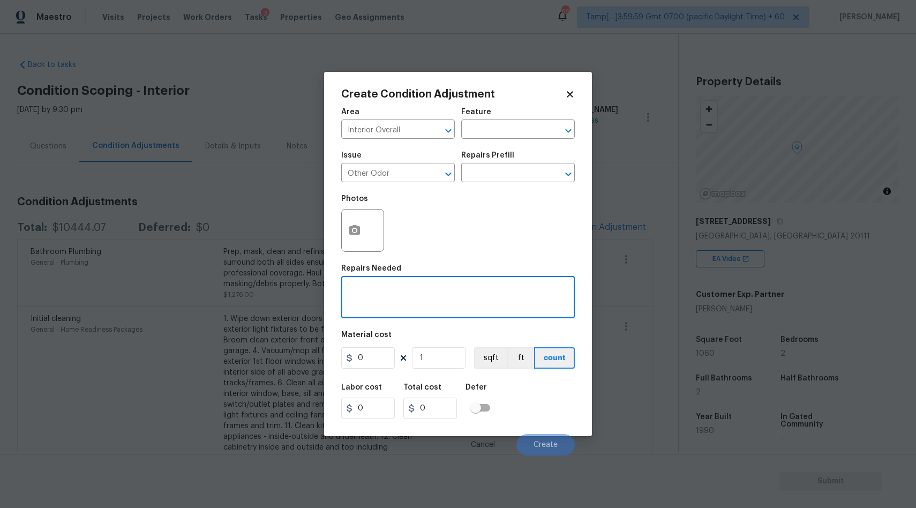
click at [520, 308] on textarea at bounding box center [458, 298] width 221 height 22
paste textarea "Toilet issue."
type textarea "Toilet issue."
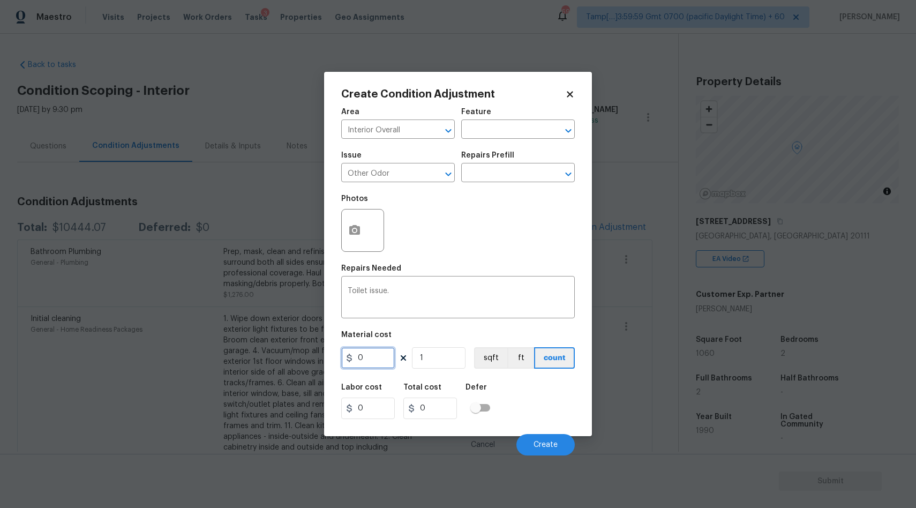
drag, startPoint x: 369, startPoint y: 359, endPoint x: 339, endPoint y: 358, distance: 30.0
click at [339, 358] on div "Create Condition Adjustment Area Interior Overall ​ Feature ​ Issue Other Odor …" at bounding box center [458, 254] width 268 height 364
type input "575"
click at [416, 298] on textarea "Toilet issue." at bounding box center [458, 298] width 221 height 22
type input "575"
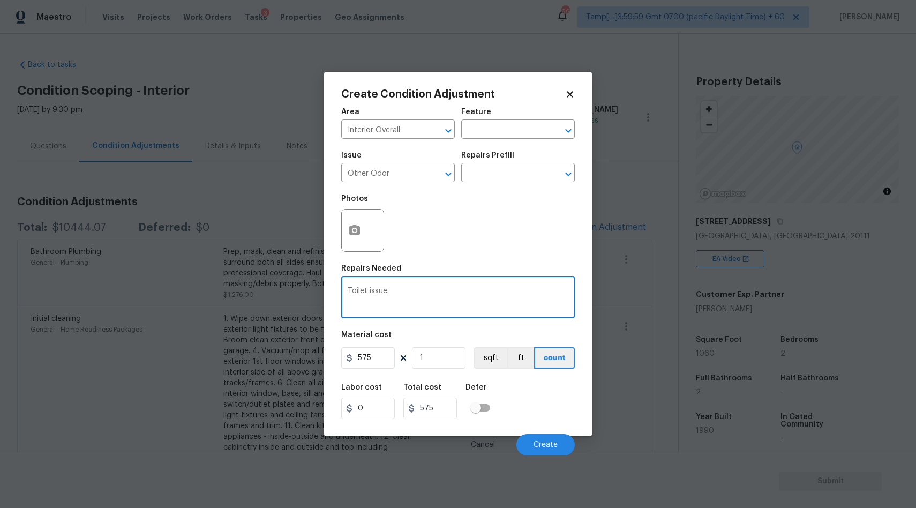
click at [487, 299] on textarea "Toilet issue." at bounding box center [458, 298] width 221 height 22
paste textarea "Smells like waste in jack and Jill hall bath."
type textarea "Smells like waste in jack and Jill hall bath. Toilet issue."
click at [550, 442] on span "Create" at bounding box center [546, 445] width 24 height 8
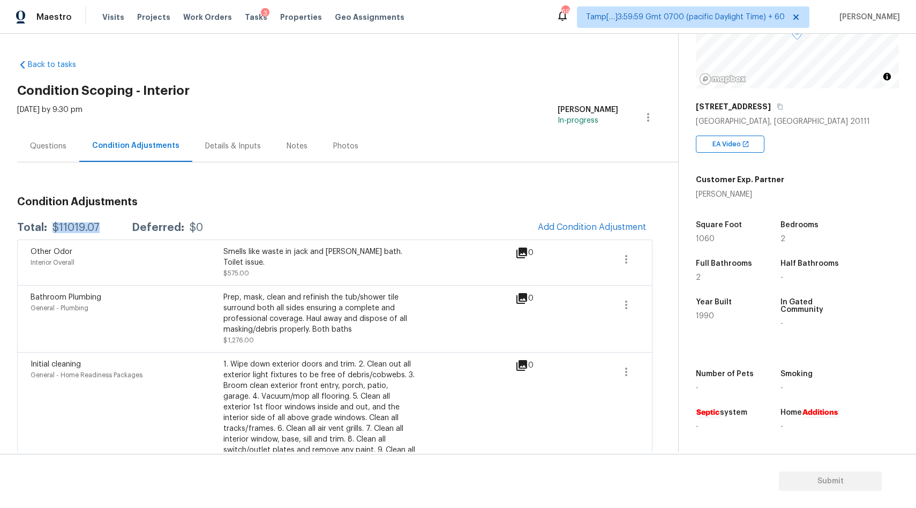
drag, startPoint x: 50, startPoint y: 227, endPoint x: 104, endPoint y: 228, distance: 54.6
click at [104, 228] on div "Total: $11019.07 Deferred: $0" at bounding box center [110, 227] width 186 height 11
copy div "$11019.07"
click at [57, 148] on div "Questions" at bounding box center [48, 146] width 36 height 11
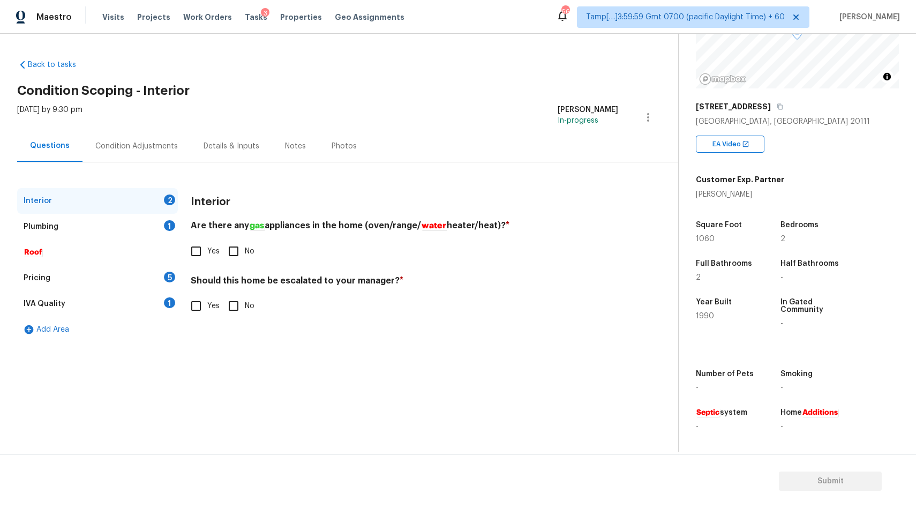
click at [237, 246] on input "No" at bounding box center [233, 251] width 22 height 22
checkbox input "true"
click at [233, 302] on input "No" at bounding box center [233, 306] width 22 height 22
checkbox input "true"
click at [110, 221] on div "Plumbing 1" at bounding box center [97, 227] width 161 height 26
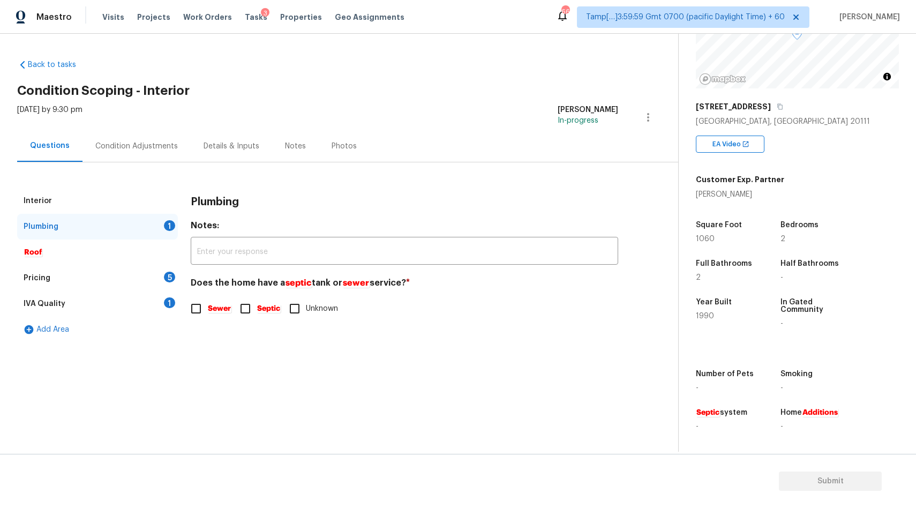
click at [199, 311] on input "Sewer" at bounding box center [196, 308] width 22 height 22
checkbox input "true"
click at [112, 283] on div "Pricing 5" at bounding box center [97, 278] width 161 height 26
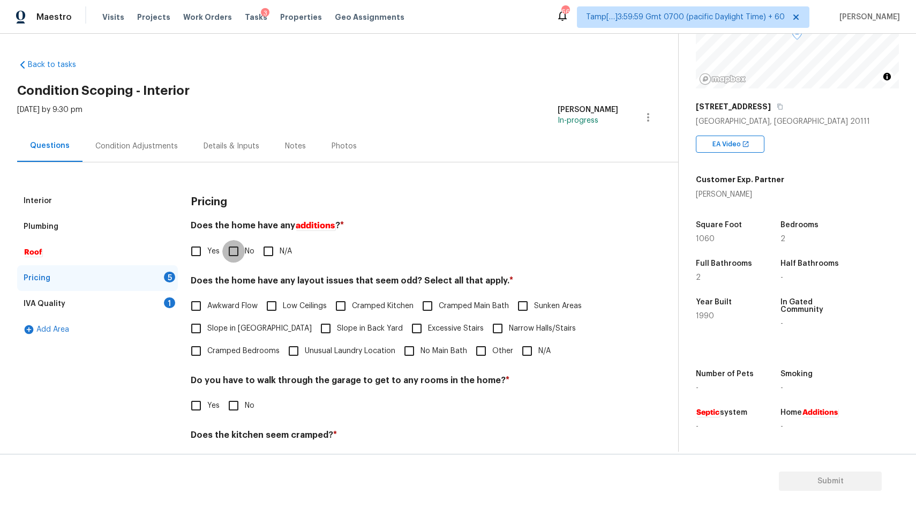
click at [243, 252] on input "No" at bounding box center [233, 251] width 22 height 22
checkbox input "true"
click at [522, 350] on input "N/A" at bounding box center [527, 351] width 22 height 22
checkbox input "true"
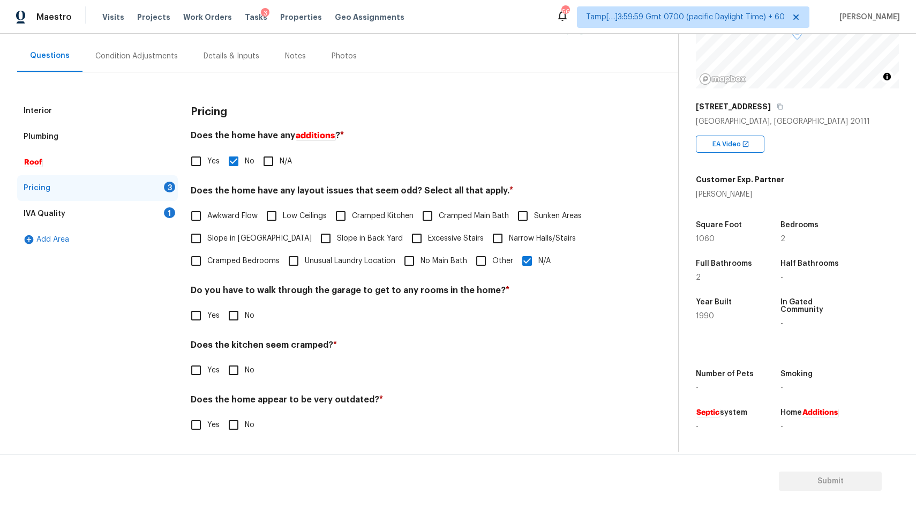
click at [228, 308] on input "No" at bounding box center [233, 315] width 22 height 22
checkbox input "true"
click at [234, 375] on input "No" at bounding box center [233, 370] width 22 height 22
checkbox input "true"
click at [234, 429] on input "No" at bounding box center [233, 425] width 22 height 22
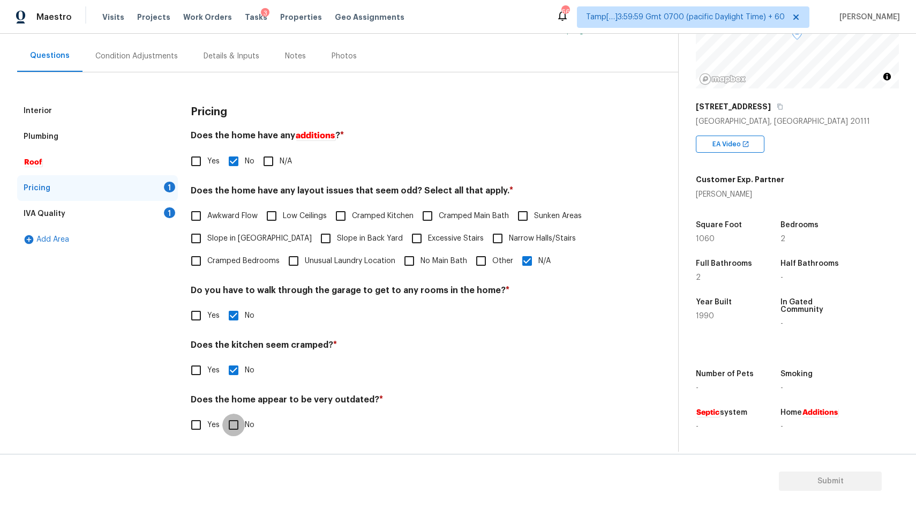
checkbox input "true"
click at [72, 214] on div "IVA Quality 1" at bounding box center [97, 214] width 161 height 26
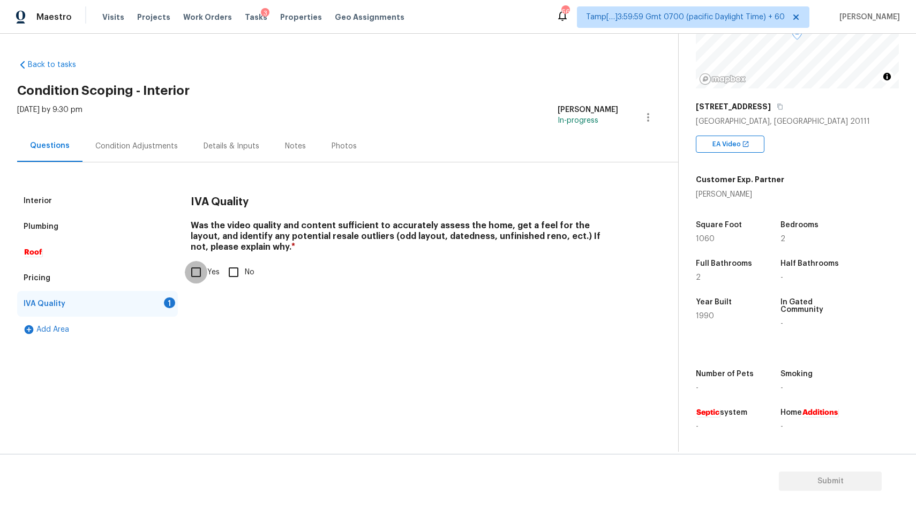
click at [202, 273] on input "Yes" at bounding box center [196, 272] width 22 height 22
checkbox input "true"
click at [129, 152] on div "Condition Adjustments" at bounding box center [136, 146] width 108 height 32
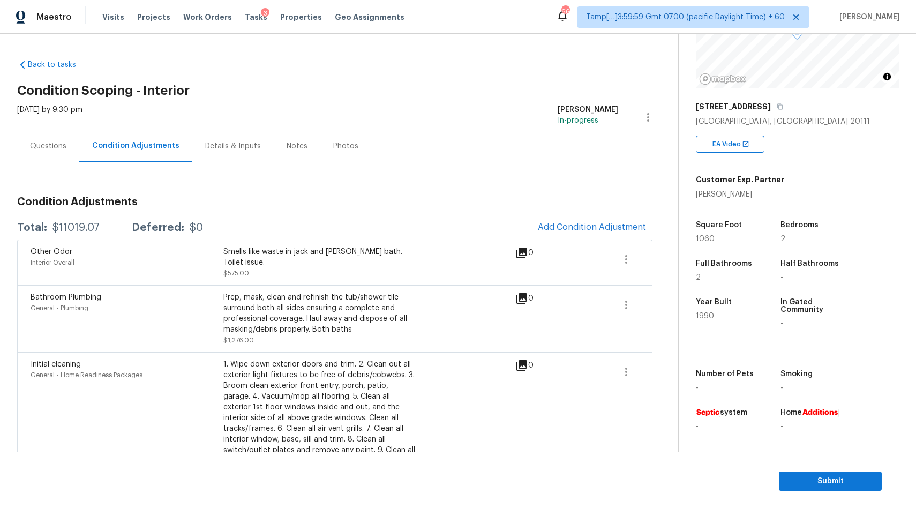
click at [48, 146] on div "Questions" at bounding box center [48, 146] width 36 height 11
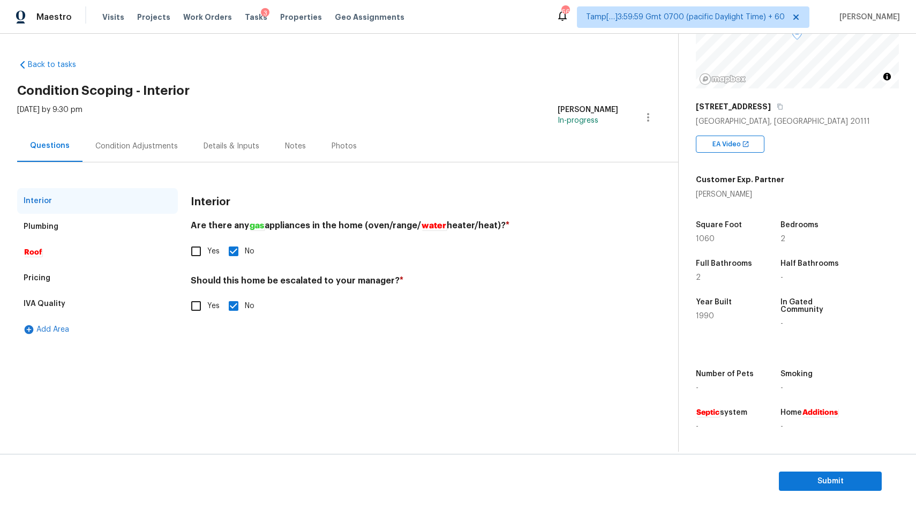
click at [129, 140] on div "Condition Adjustments" at bounding box center [136, 146] width 108 height 32
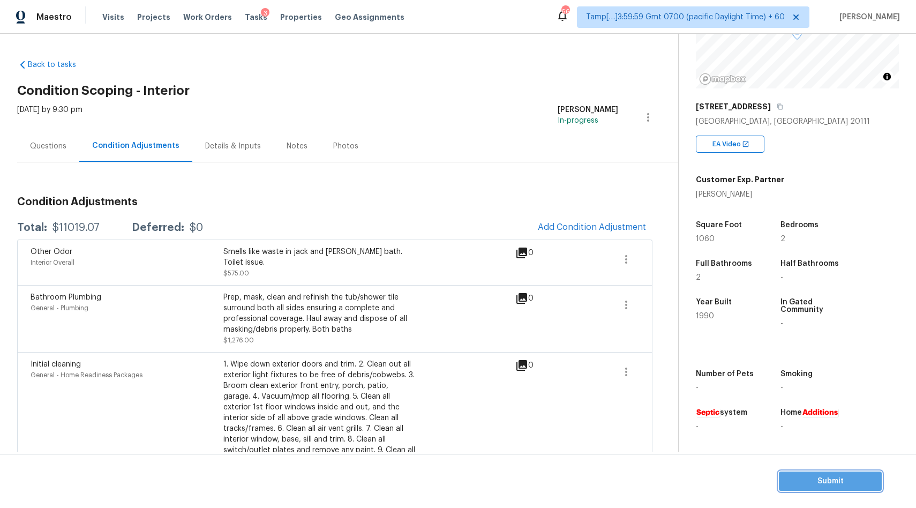
click at [805, 482] on span "Submit" at bounding box center [830, 481] width 86 height 13
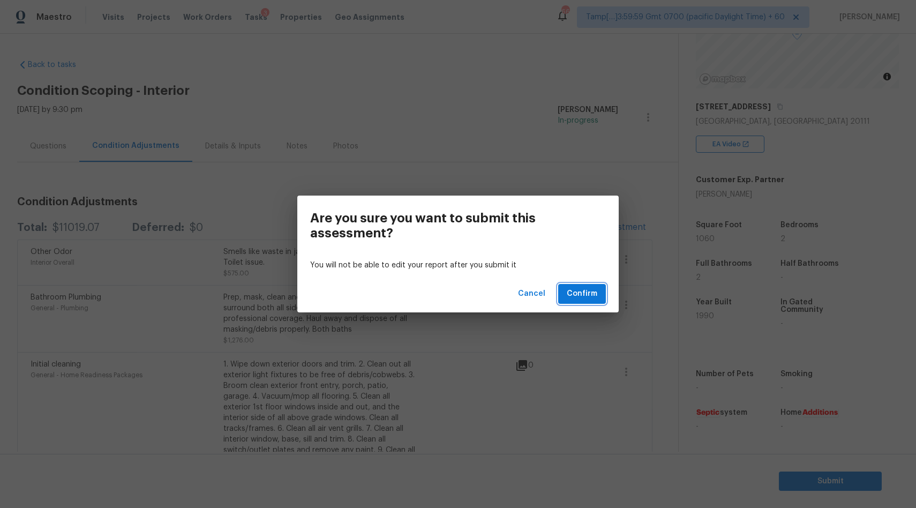
click at [592, 294] on span "Confirm" at bounding box center [582, 293] width 31 height 13
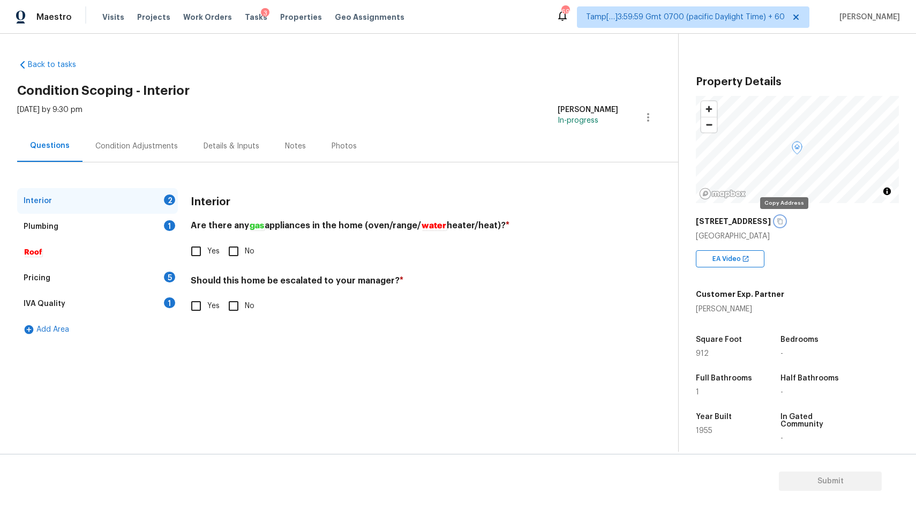
click at [782, 222] on icon "button" at bounding box center [780, 221] width 6 height 6
click at [153, 147] on div "Condition Adjustments" at bounding box center [136, 146] width 82 height 11
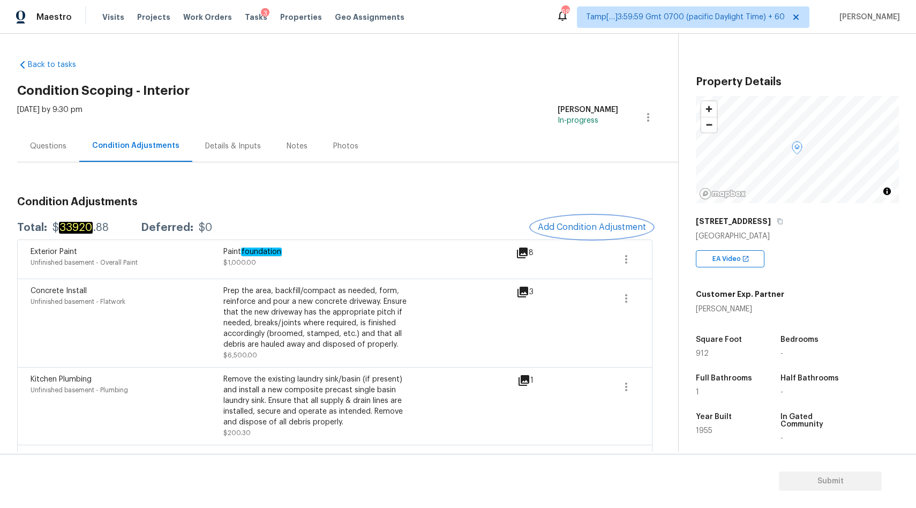
click at [590, 230] on span "Add Condition Adjustment" at bounding box center [592, 227] width 108 height 10
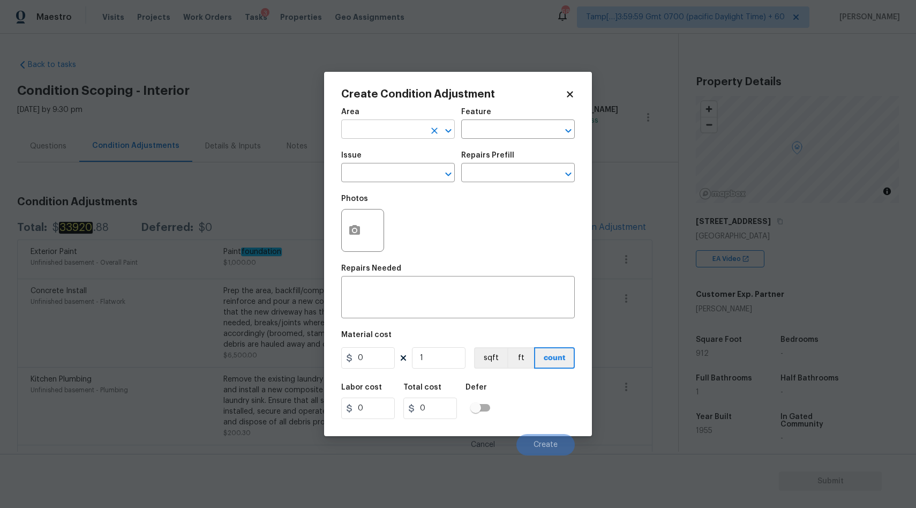
click at [391, 128] on input "text" at bounding box center [383, 130] width 84 height 17
click at [394, 176] on li "Interior Overall" at bounding box center [398, 172] width 114 height 18
type input "Interior Overall"
click at [344, 169] on input "text" at bounding box center [383, 174] width 84 height 17
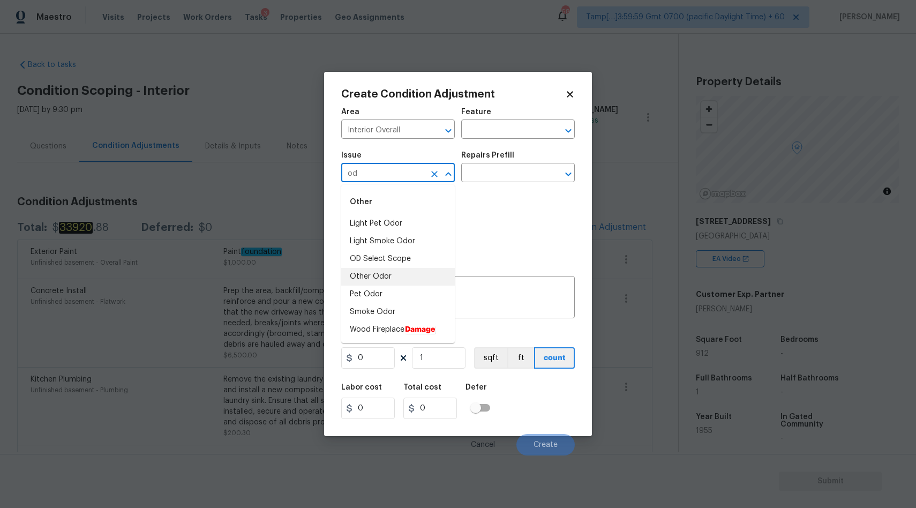
click at [376, 271] on li "Other Odor" at bounding box center [398, 277] width 114 height 18
type input "Other Odor"
click at [531, 179] on input "text" at bounding box center [503, 174] width 84 height 17
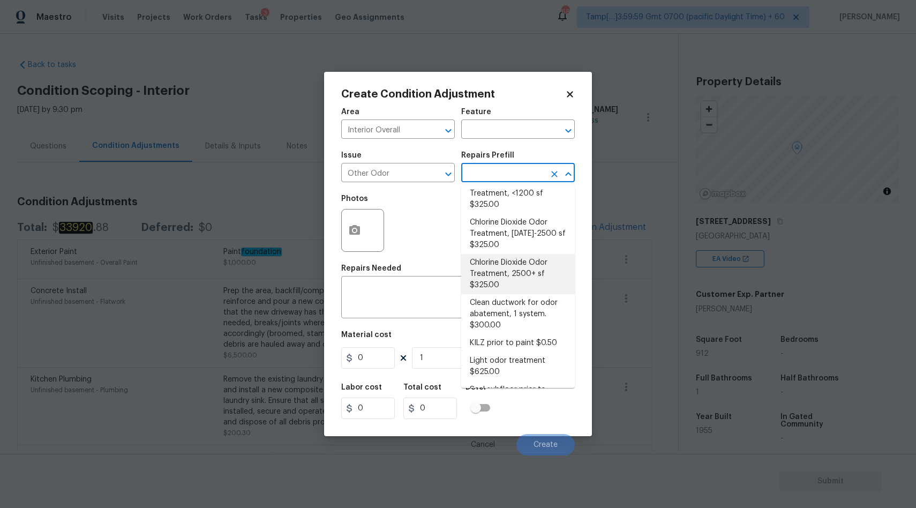
scroll to position [88, 0]
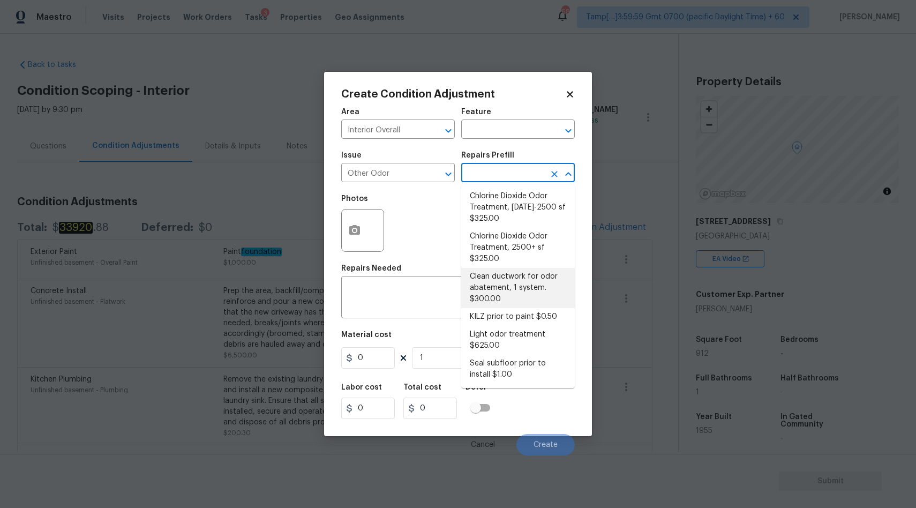
click at [422, 249] on div "Photos" at bounding box center [458, 224] width 234 height 70
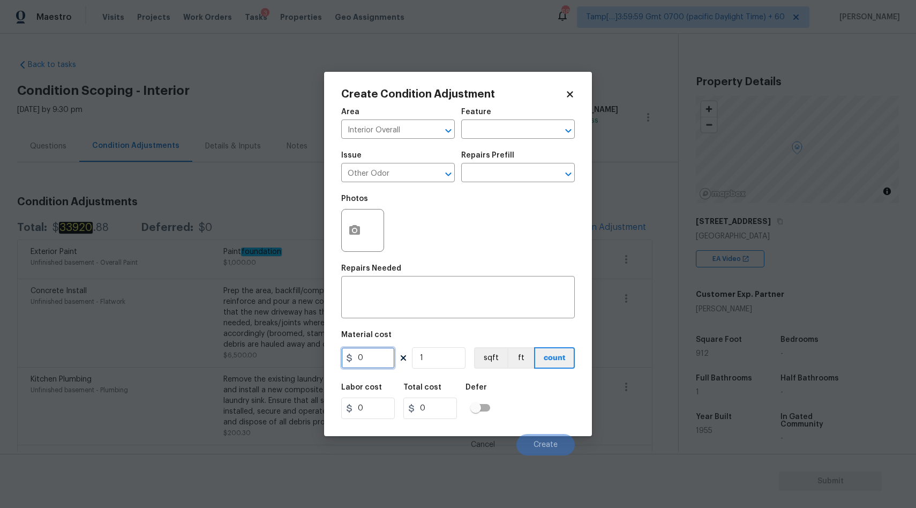
click at [366, 362] on input "0" at bounding box center [368, 357] width 54 height 21
type input "575"
click at [406, 309] on textarea at bounding box center [458, 298] width 221 height 22
type input "575"
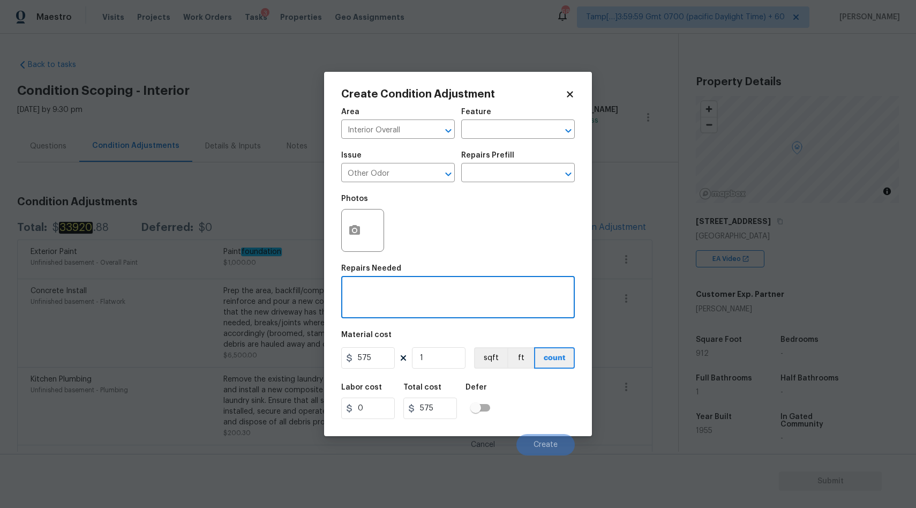
click at [388, 295] on textarea at bounding box center [458, 298] width 221 height 22
type textarea "urine smell"
click at [553, 442] on span "Create" at bounding box center [546, 445] width 24 height 8
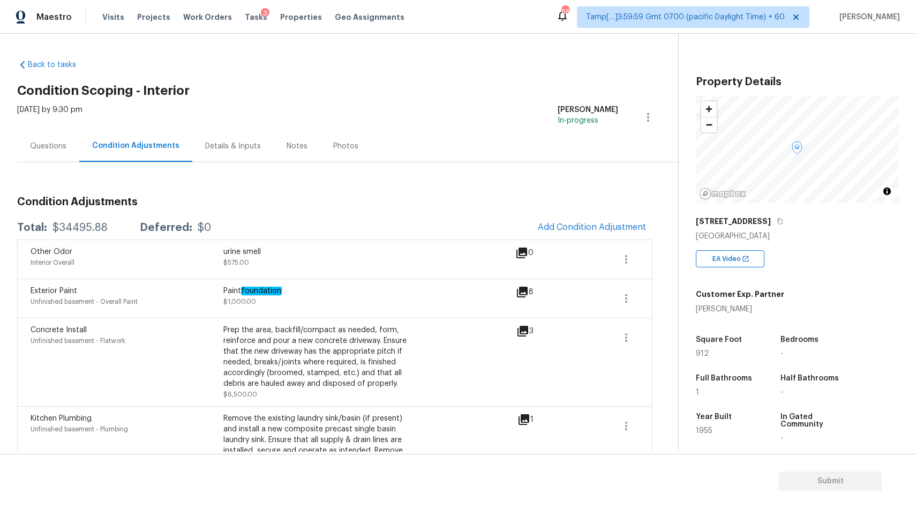
click at [43, 148] on div "Questions" at bounding box center [48, 146] width 36 height 11
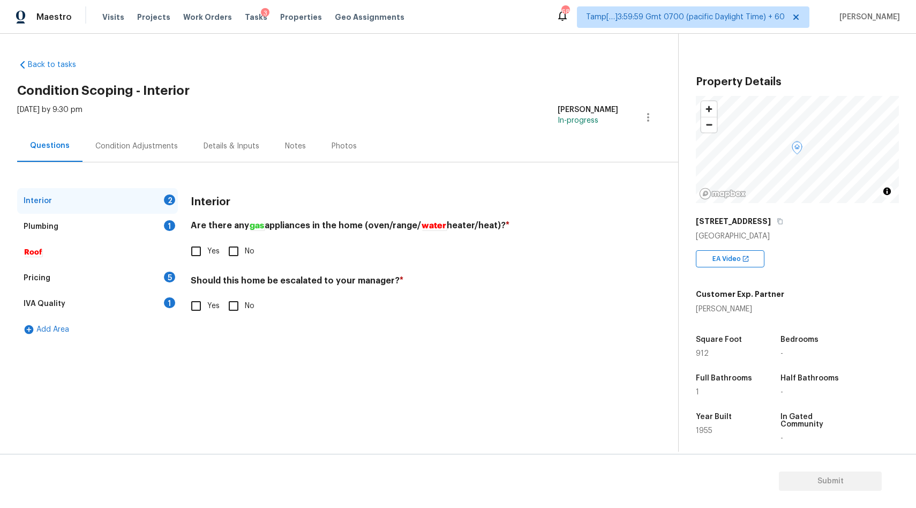
click at [198, 247] on input "Yes" at bounding box center [196, 251] width 22 height 22
checkbox input "true"
click at [228, 311] on input "No" at bounding box center [233, 306] width 22 height 22
checkbox input "true"
click at [51, 223] on div "Plumbing" at bounding box center [41, 226] width 35 height 11
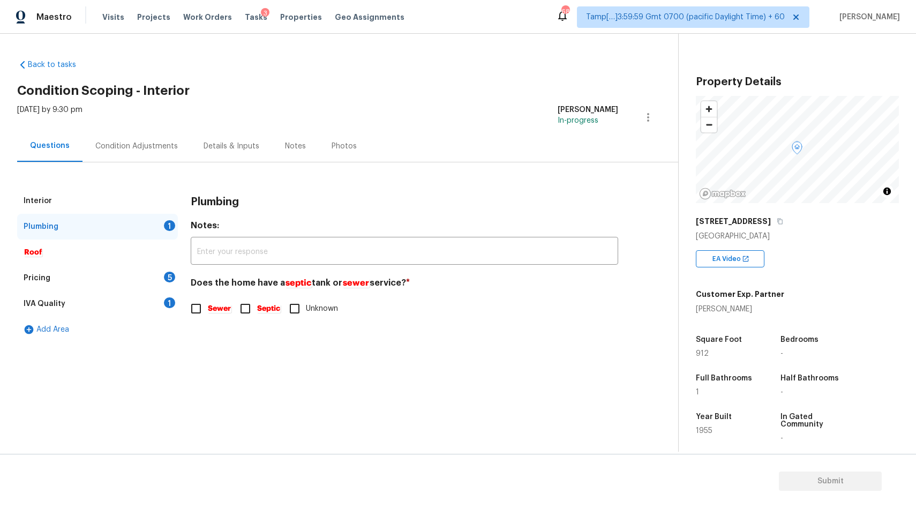
click at [194, 314] on input "Sewer" at bounding box center [196, 308] width 22 height 22
checkbox input "true"
click at [118, 281] on div "Pricing 5" at bounding box center [97, 278] width 161 height 26
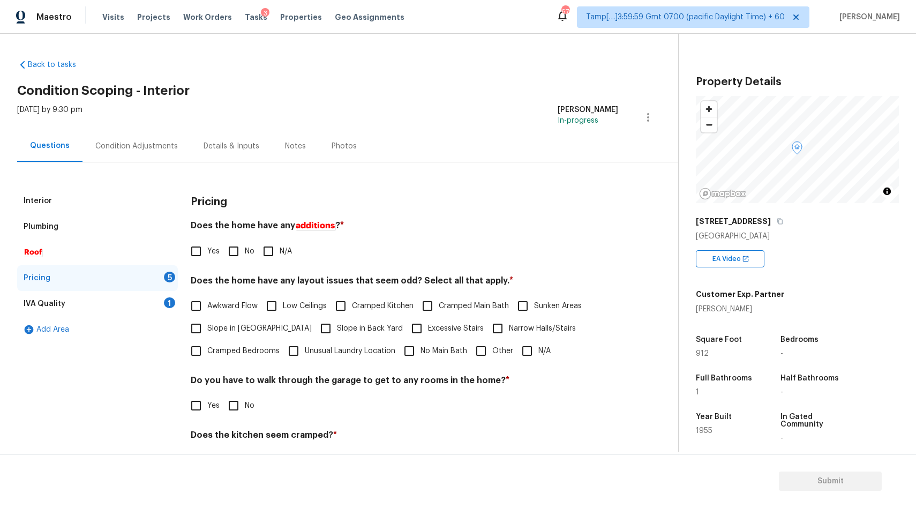
click at [238, 255] on input "No" at bounding box center [233, 251] width 22 height 22
checkbox input "true"
click at [524, 354] on input "N/A" at bounding box center [527, 351] width 22 height 22
checkbox input "true"
click at [238, 406] on input "No" at bounding box center [233, 405] width 22 height 22
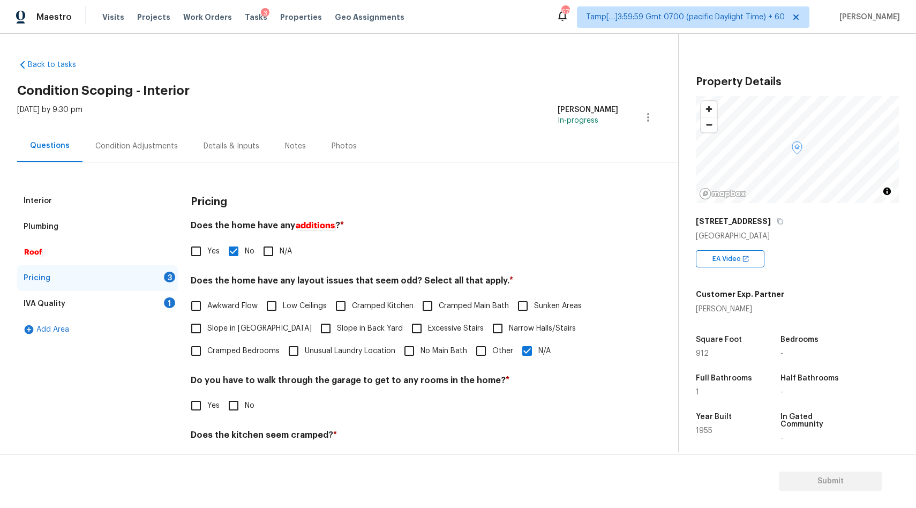
checkbox input "true"
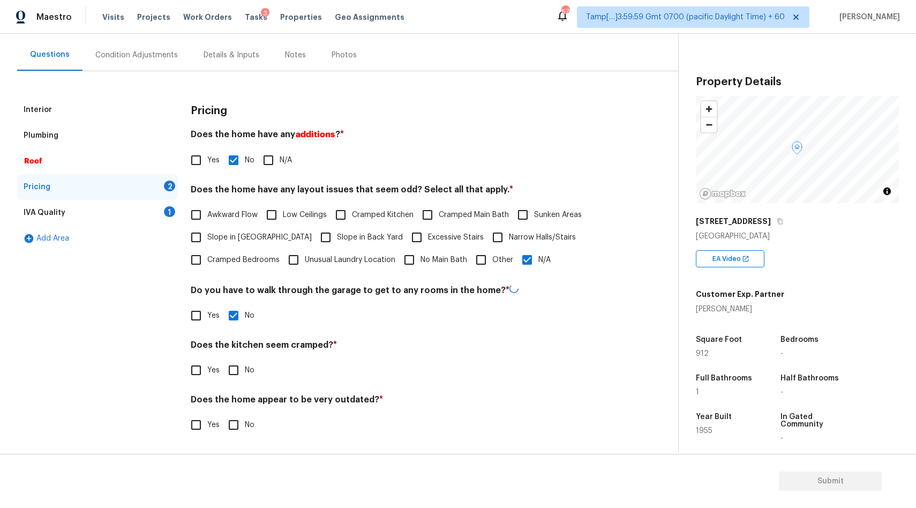
click at [236, 376] on input "No" at bounding box center [233, 370] width 22 height 22
checkbox input "true"
click at [232, 426] on input "No" at bounding box center [233, 425] width 22 height 22
checkbox input "true"
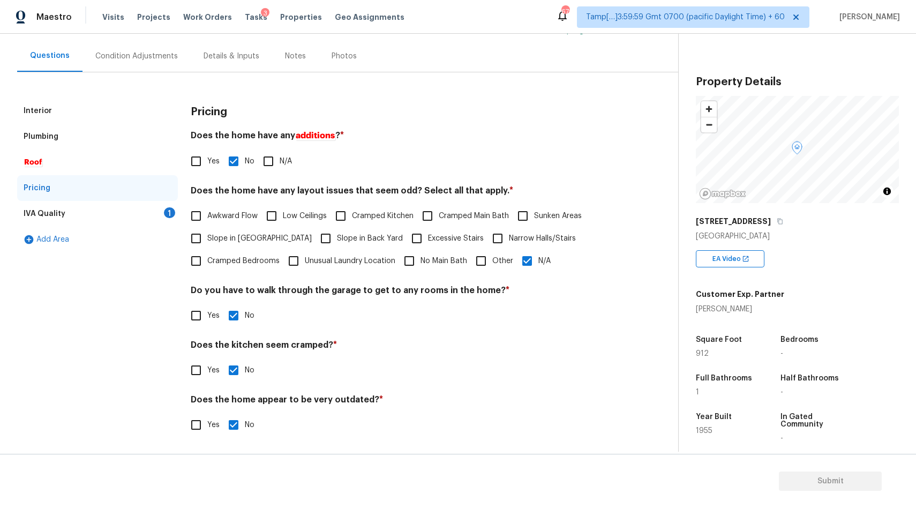
click at [76, 216] on div "IVA Quality 1" at bounding box center [97, 214] width 161 height 26
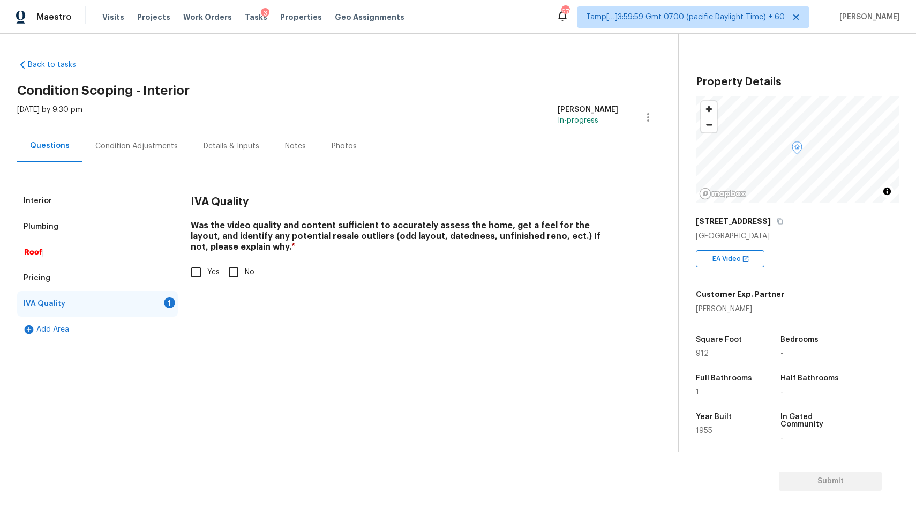
click at [185, 276] on input "Yes" at bounding box center [196, 272] width 22 height 22
checkbox input "true"
click at [137, 147] on div "Condition Adjustments" at bounding box center [136, 146] width 82 height 11
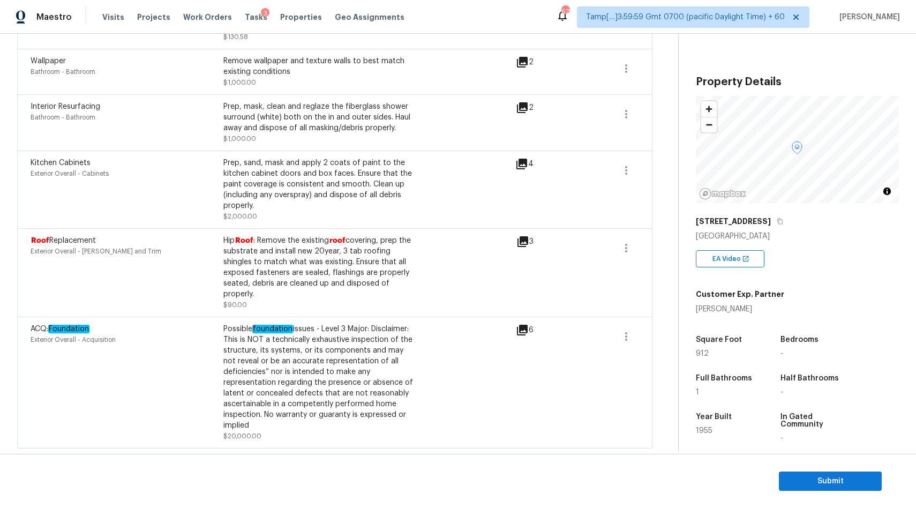
scroll to position [48, 0]
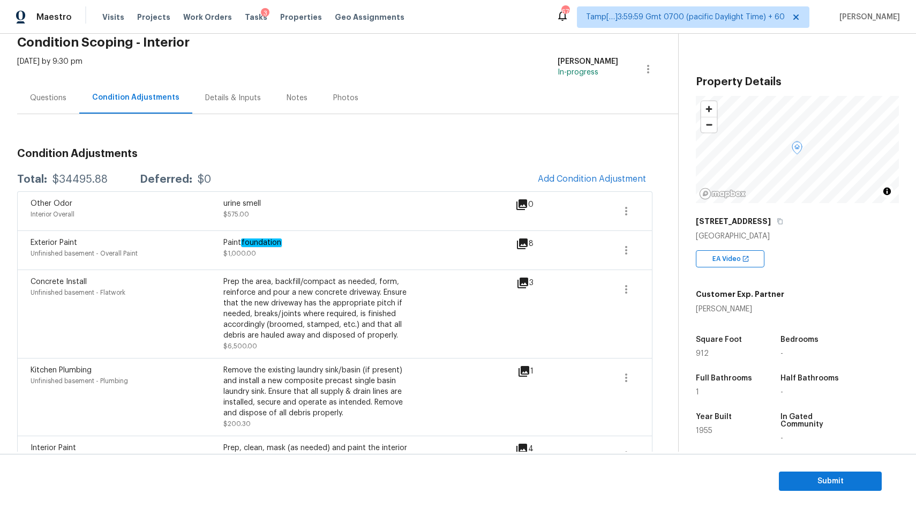
click at [319, 156] on h3 "Condition Adjustments" at bounding box center [334, 153] width 635 height 11
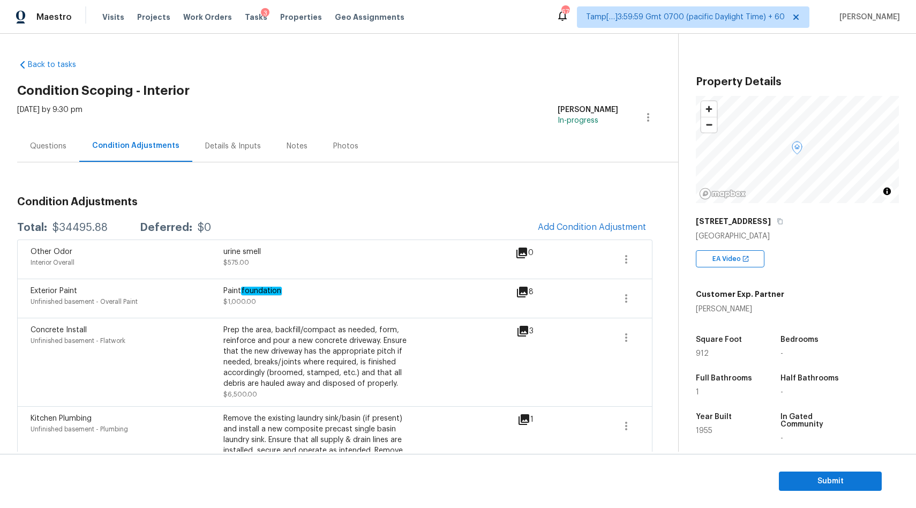
scroll to position [0, 0]
click at [621, 253] on icon "button" at bounding box center [626, 259] width 13 height 13
click at [650, 253] on div "Edit" at bounding box center [687, 257] width 84 height 11
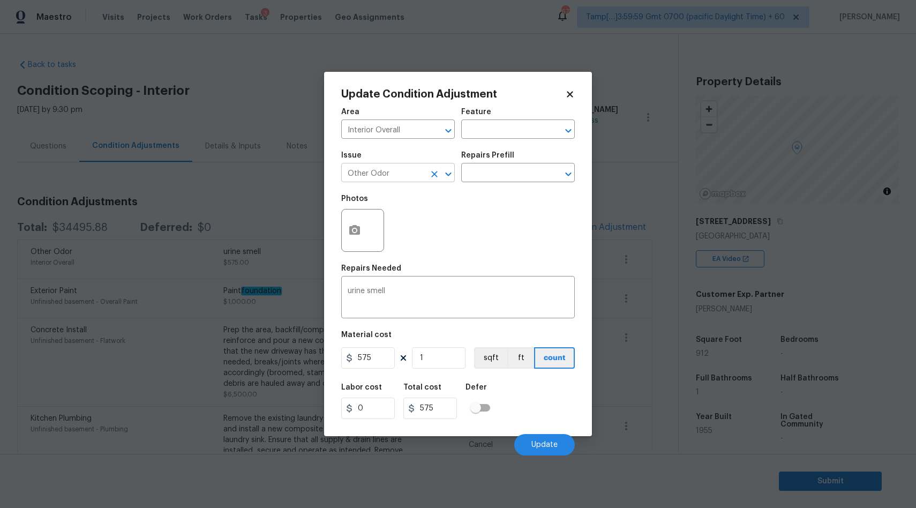
click at [369, 172] on input "Other Odor" at bounding box center [383, 174] width 84 height 17
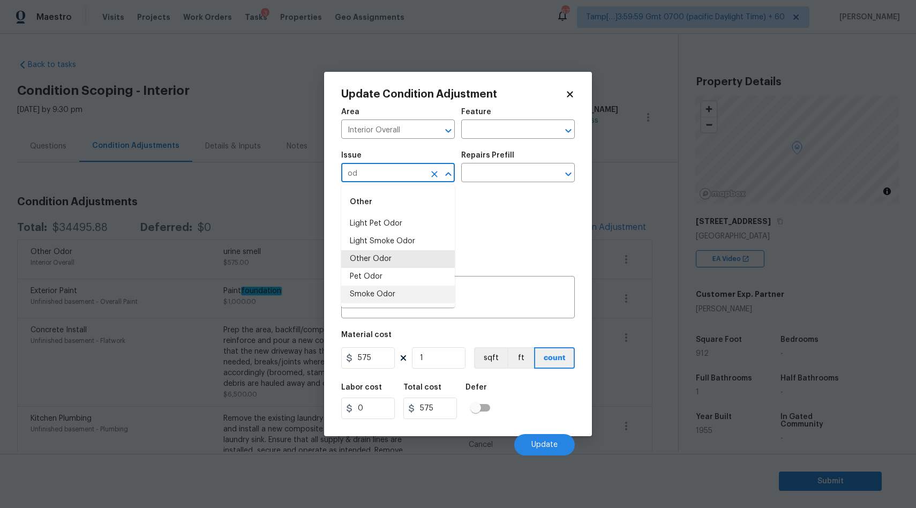
type input "o"
type input "s"
type input "odo"
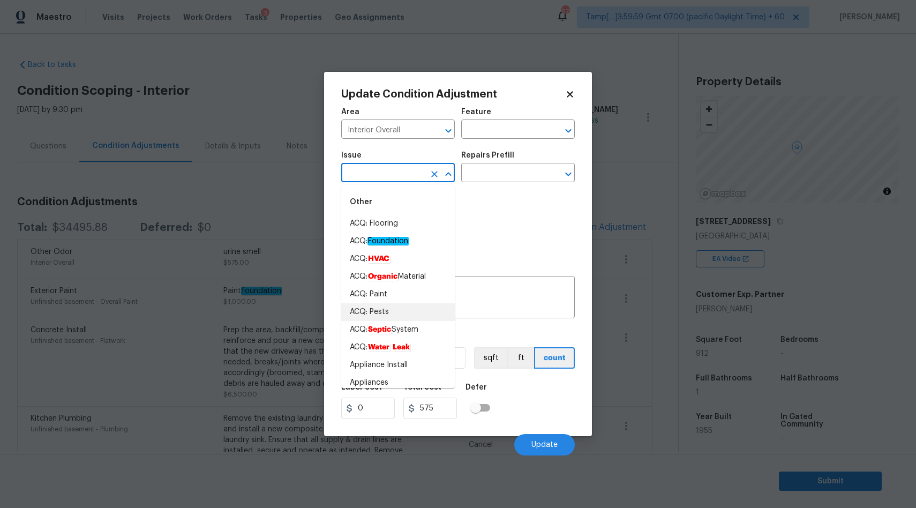
click at [161, 204] on body "Maestro Visits Projects Work Orders Tasks 3 Properties Geo Assignments 673 Tamp…" at bounding box center [458, 254] width 916 height 508
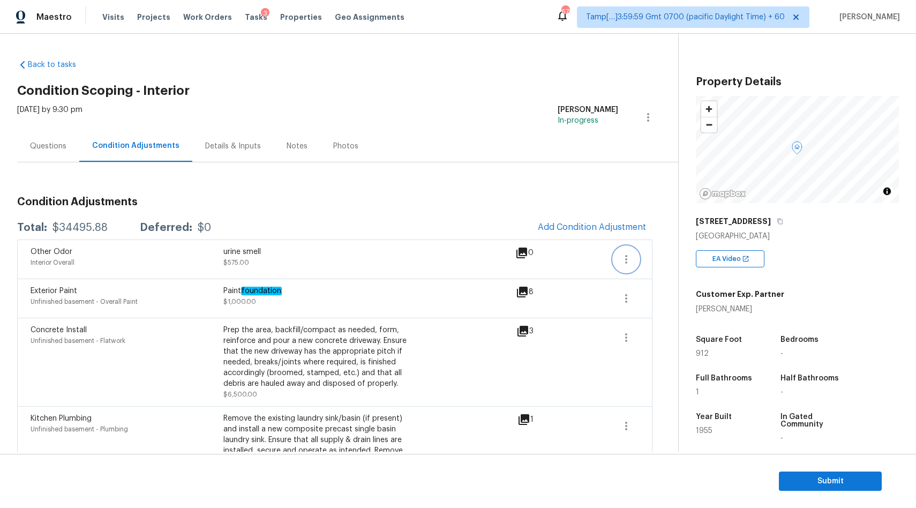
click at [629, 259] on icon "button" at bounding box center [626, 259] width 13 height 13
click at [659, 259] on div "Edit" at bounding box center [687, 257] width 84 height 11
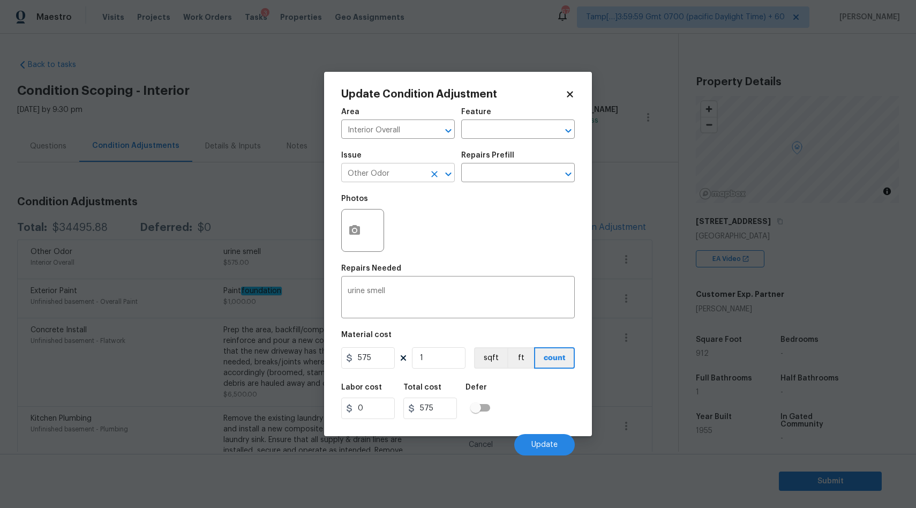
click at [403, 172] on input "Other Odor" at bounding box center [383, 174] width 84 height 17
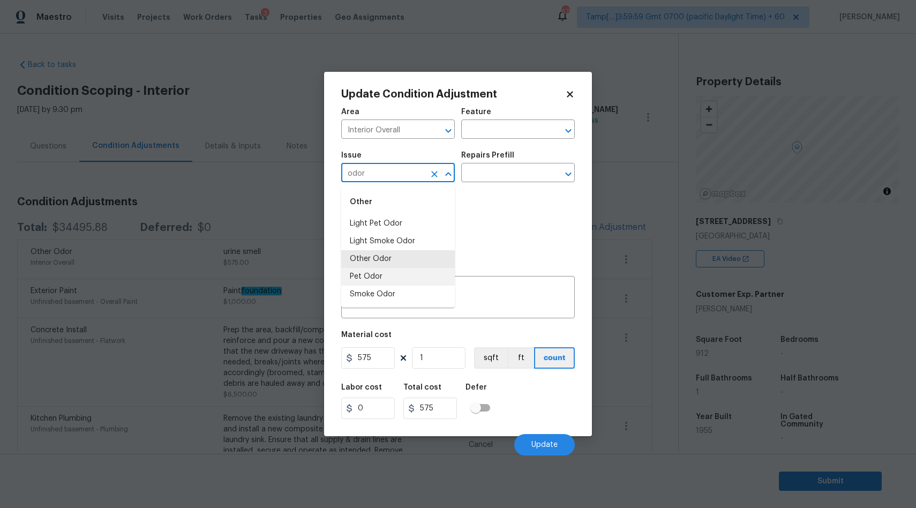
click at [392, 280] on li "Pet Odor" at bounding box center [398, 277] width 114 height 18
type input "Pet Odor"
click at [506, 171] on input "text" at bounding box center [503, 174] width 84 height 17
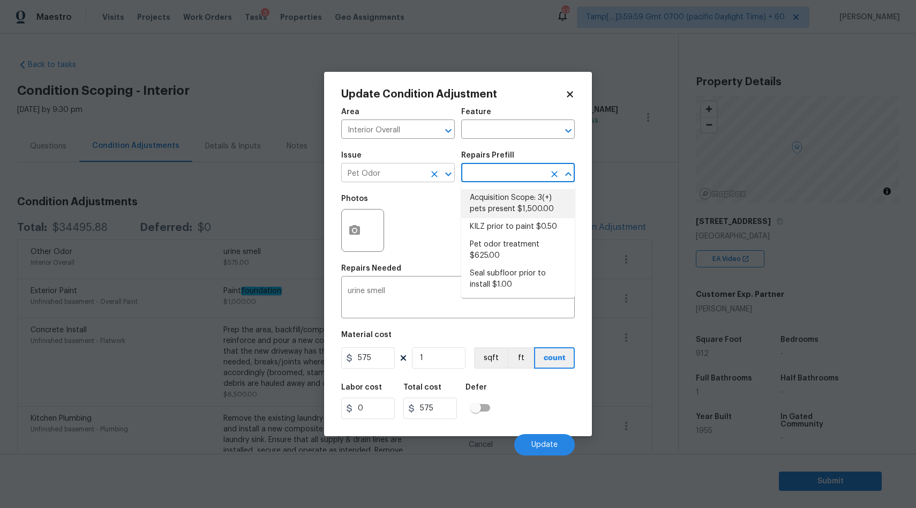
click at [393, 177] on input "Pet Odor" at bounding box center [383, 174] width 84 height 17
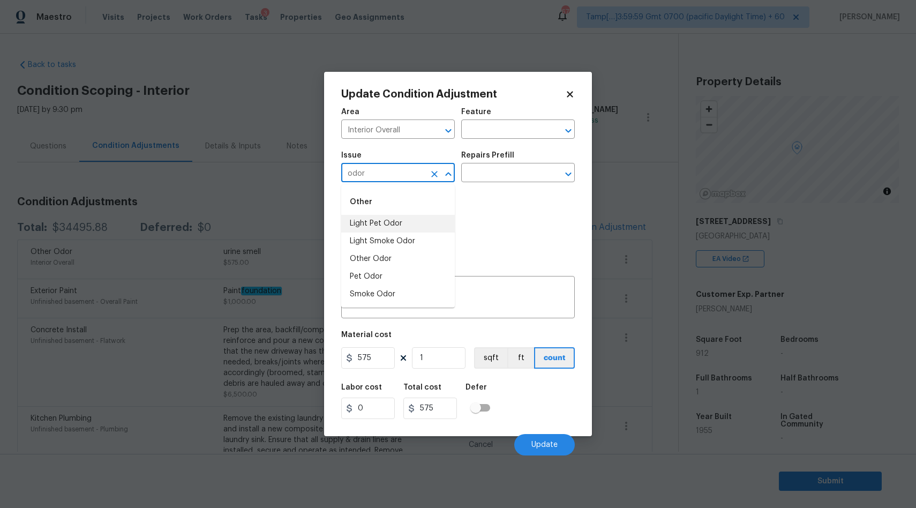
click at [388, 222] on li "Light Pet Odor" at bounding box center [398, 224] width 114 height 18
type input "Light Pet Odor"
click at [506, 175] on input "text" at bounding box center [503, 174] width 84 height 17
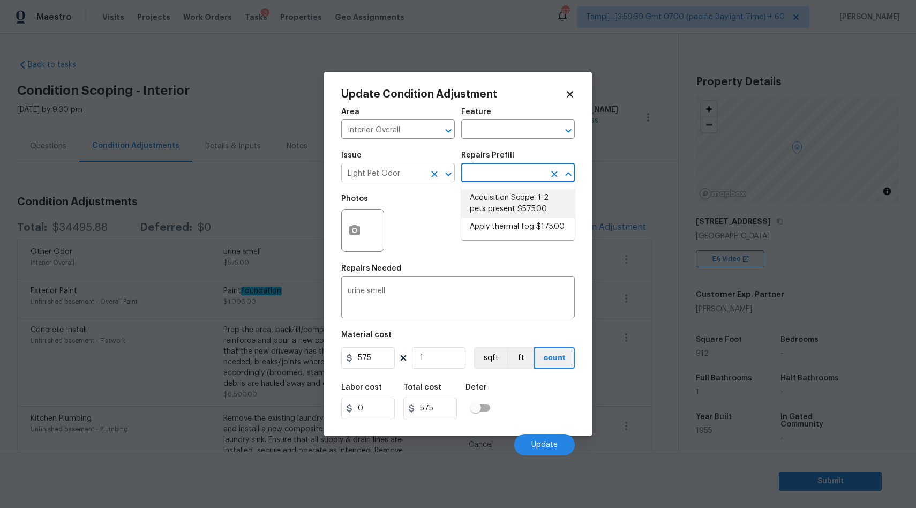
click at [408, 178] on input "Light Pet Odor" at bounding box center [383, 174] width 84 height 17
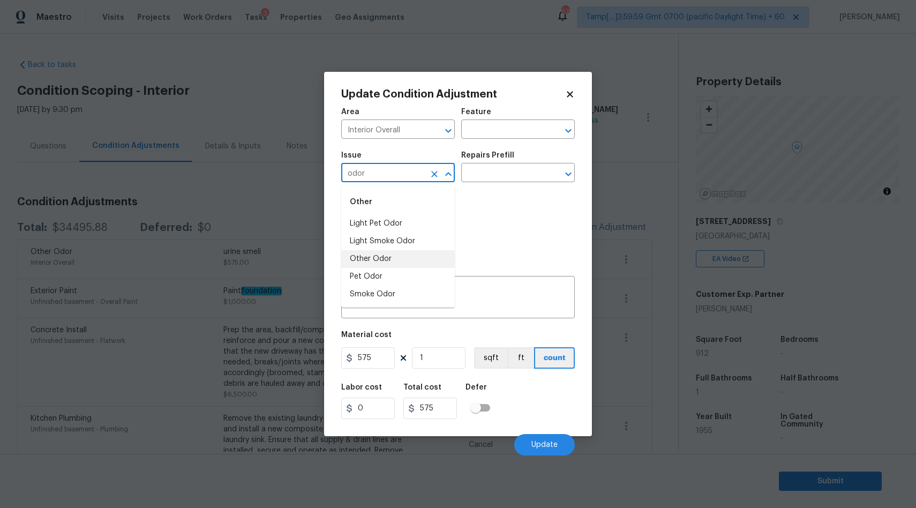
click at [386, 263] on li "Other Odor" at bounding box center [398, 259] width 114 height 18
type input "Other Odor"
click at [513, 170] on input "text" at bounding box center [503, 174] width 84 height 17
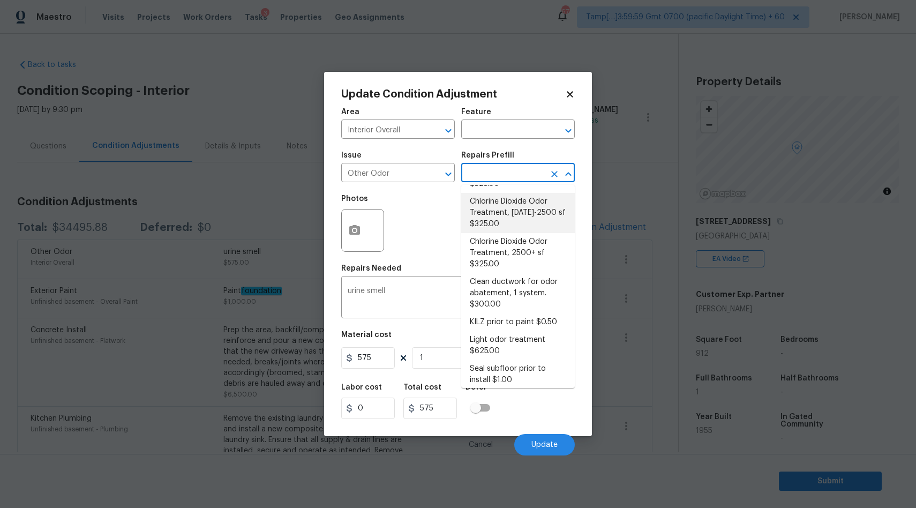
scroll to position [88, 0]
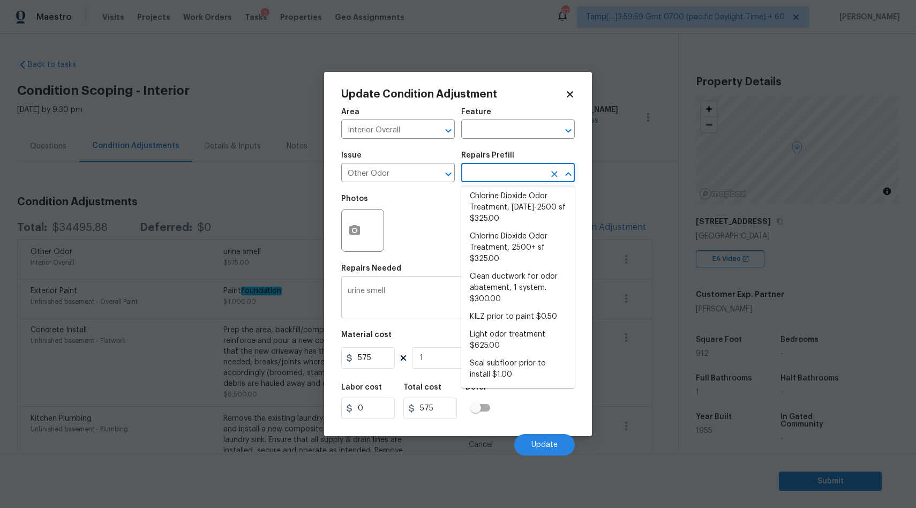
click at [399, 300] on textarea "urine smell" at bounding box center [458, 298] width 221 height 22
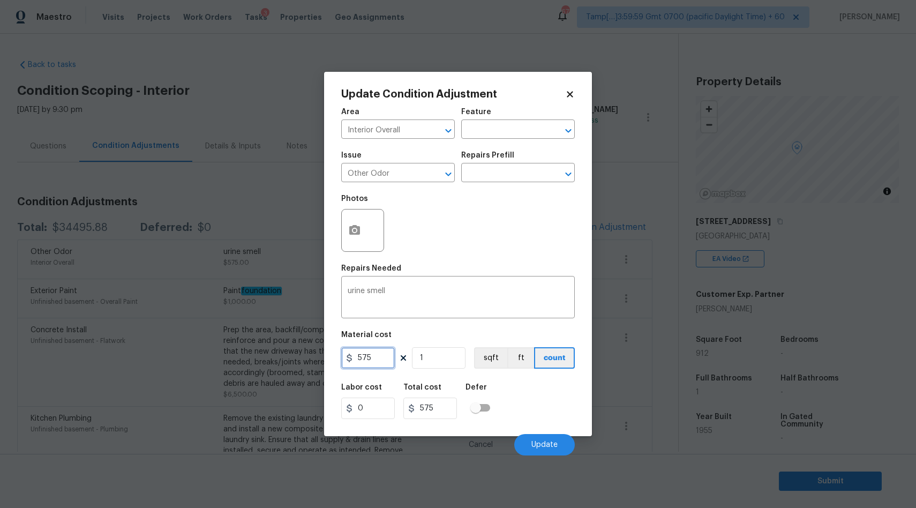
drag, startPoint x: 376, startPoint y: 358, endPoint x: 333, endPoint y: 358, distance: 43.4
click at [333, 358] on div "Update Condition Adjustment Area Interior Overall ​ Feature ​ Issue Other Odor …" at bounding box center [458, 254] width 268 height 364
type input "1500"
click at [555, 442] on span "Update" at bounding box center [544, 445] width 26 height 8
type input "1500"
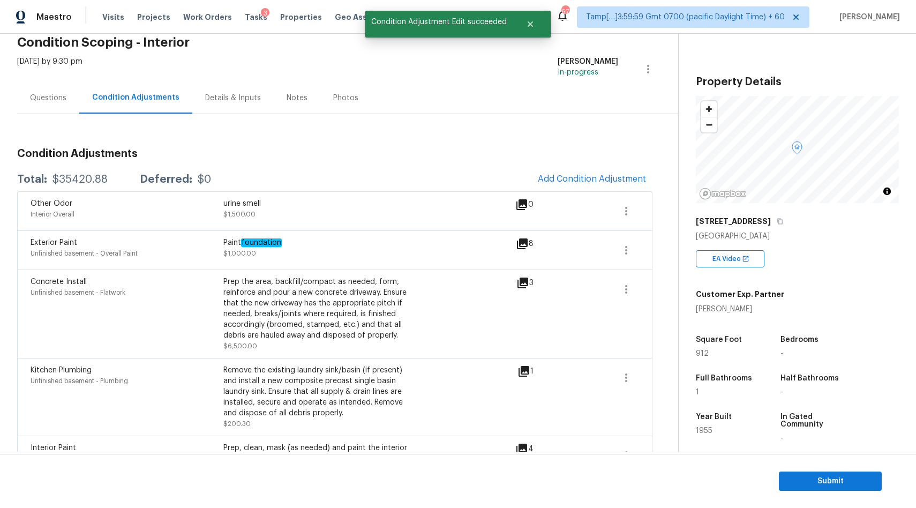
scroll to position [0, 0]
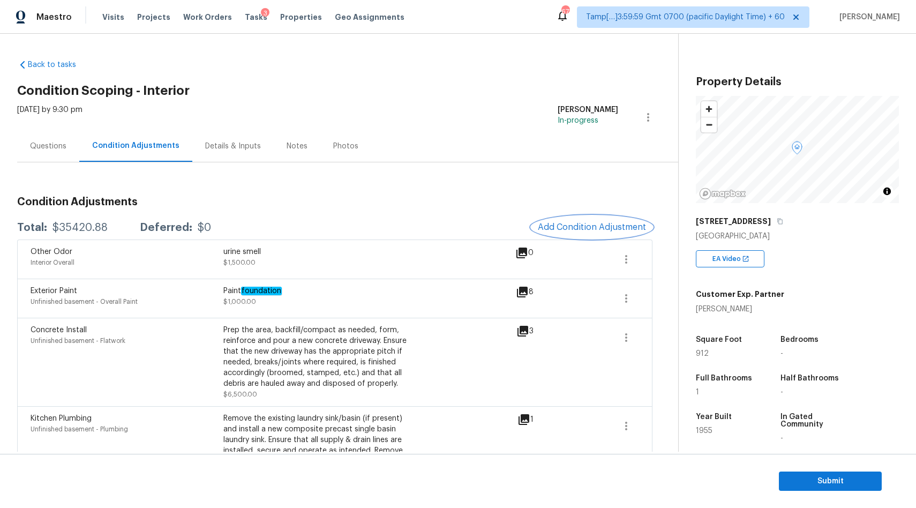
click at [593, 219] on button "Add Condition Adjustment" at bounding box center [591, 227] width 121 height 22
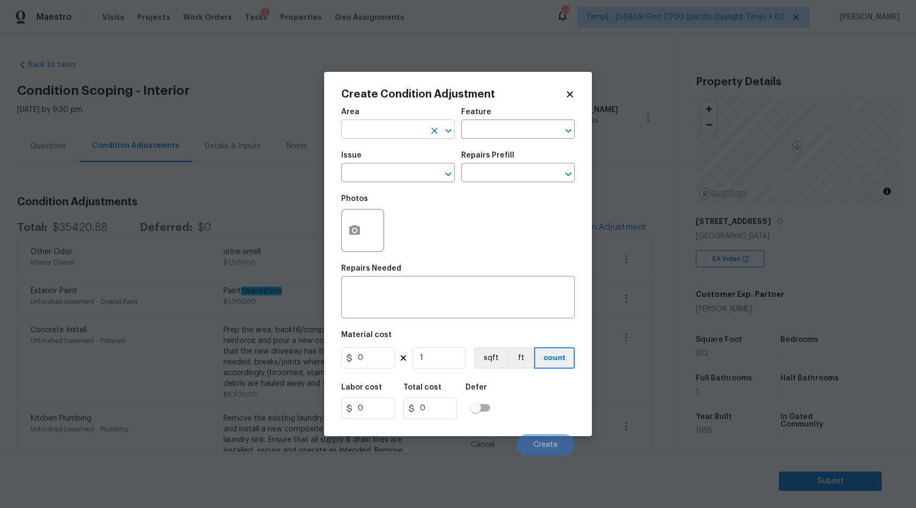
click at [388, 130] on input "text" at bounding box center [383, 130] width 84 height 17
type input "Interior Overall"
click at [364, 172] on input "text" at bounding box center [383, 174] width 84 height 17
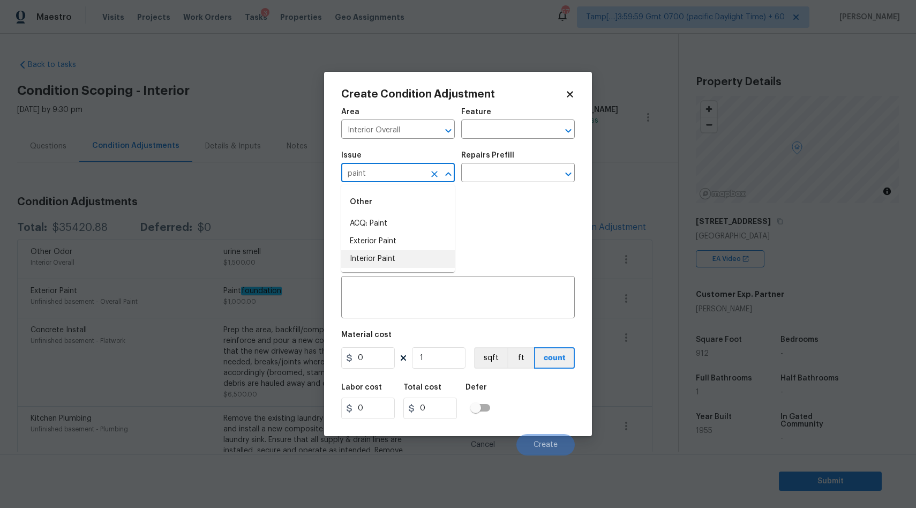
click at [379, 256] on li "Interior Paint" at bounding box center [398, 259] width 114 height 18
type input "Interior Paint"
click at [369, 229] on div at bounding box center [362, 230] width 43 height 43
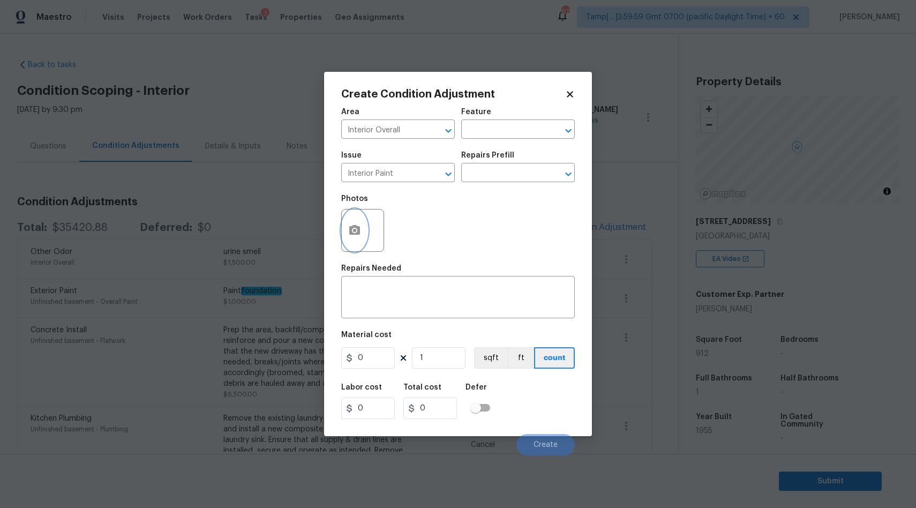
click at [359, 231] on icon "button" at bounding box center [354, 230] width 11 height 10
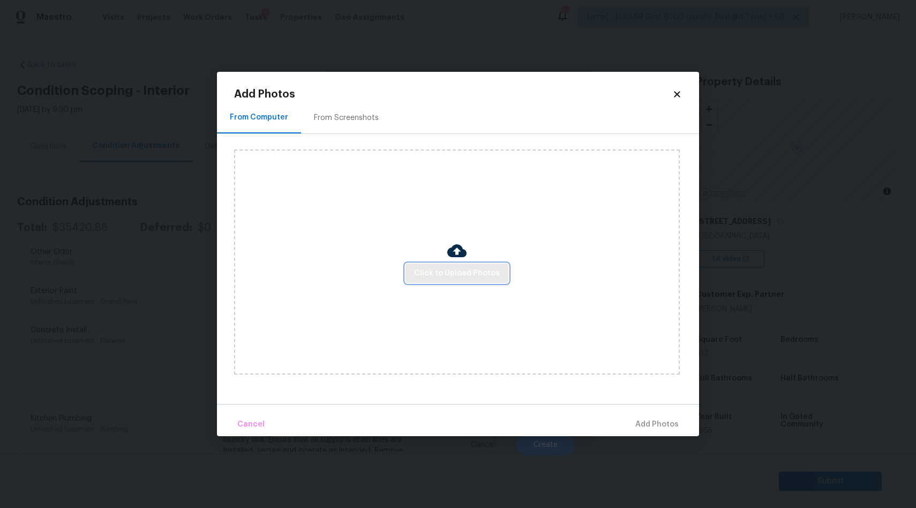
click at [456, 272] on span "Click to Upload Photos" at bounding box center [457, 273] width 86 height 13
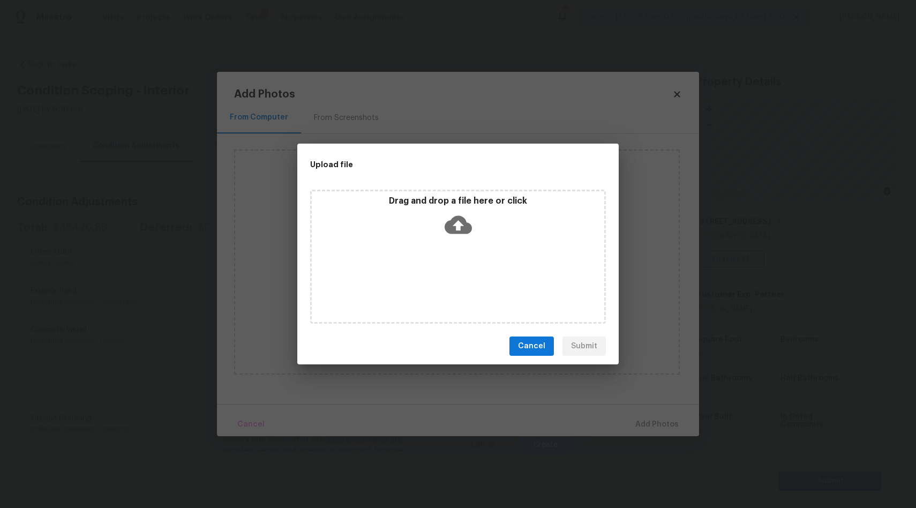
click at [461, 224] on icon at bounding box center [458, 224] width 27 height 27
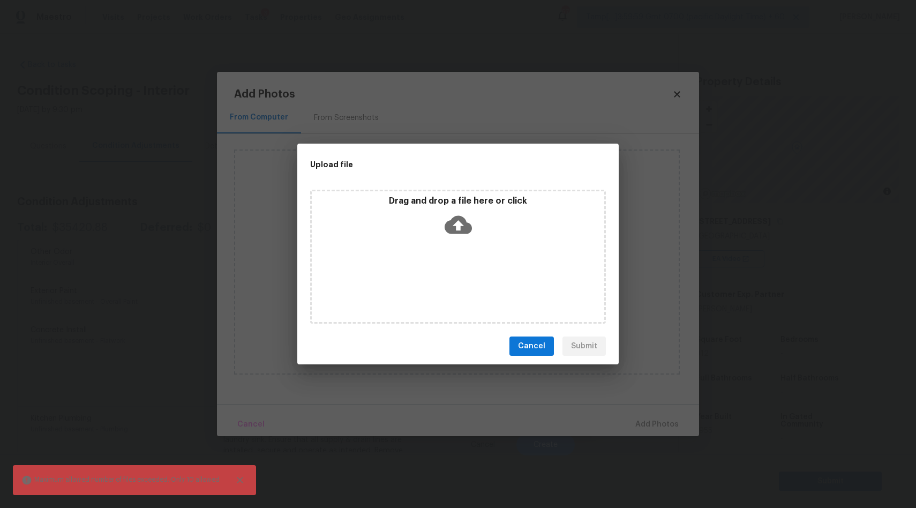
click at [456, 227] on icon at bounding box center [458, 224] width 27 height 27
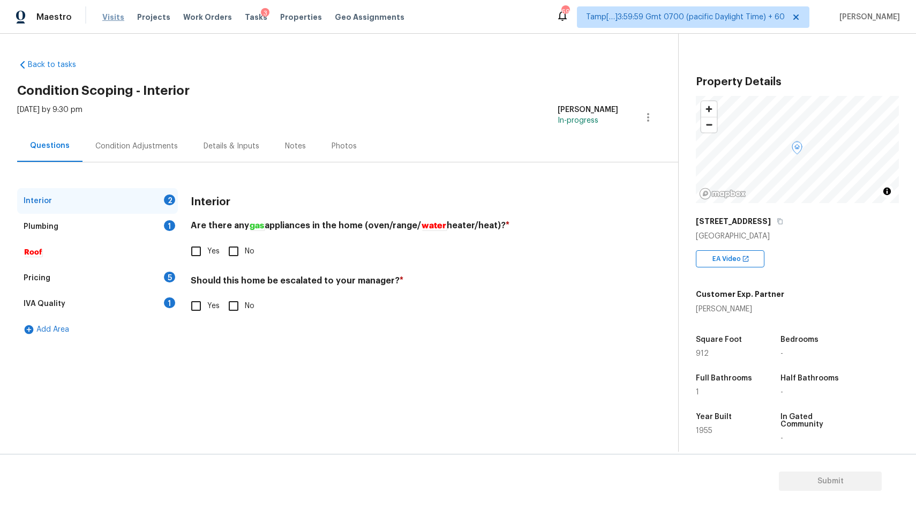
click at [112, 14] on span "Visits" at bounding box center [113, 17] width 22 height 11
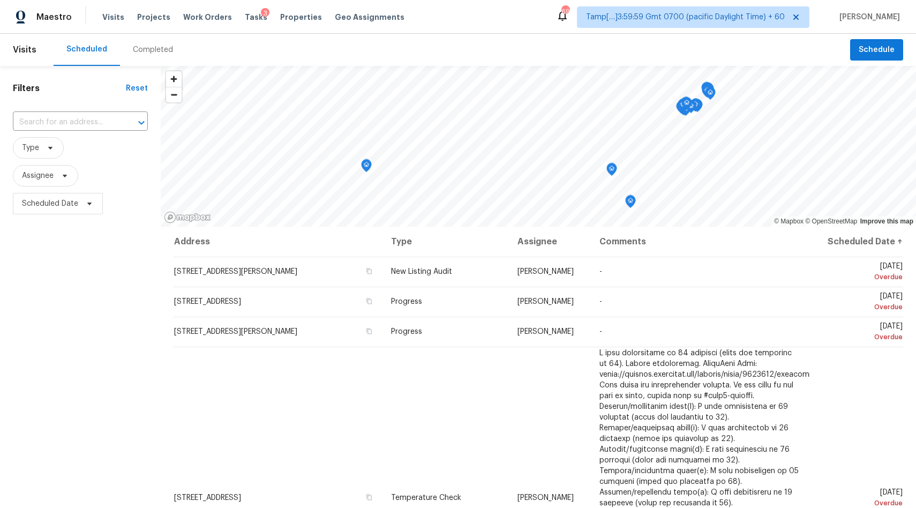
click at [153, 58] on div "Completed" at bounding box center [153, 50] width 66 height 32
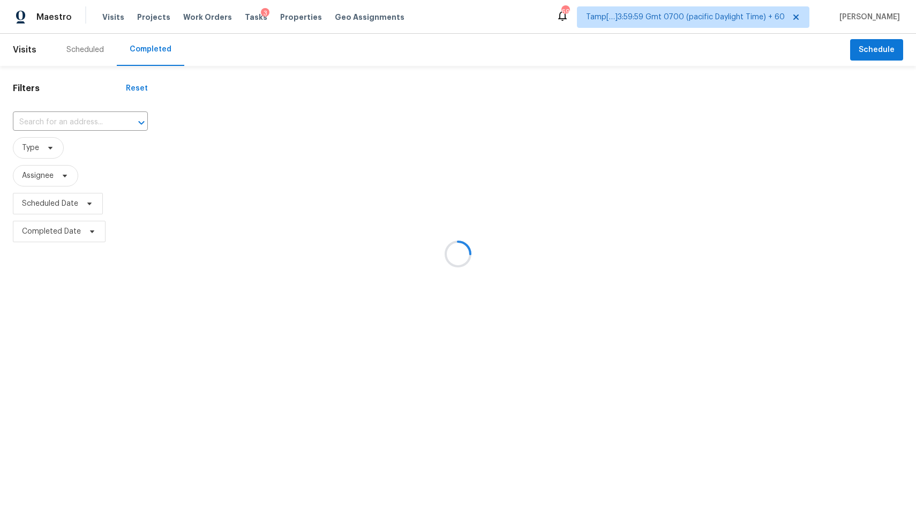
click at [80, 123] on div at bounding box center [458, 254] width 916 height 508
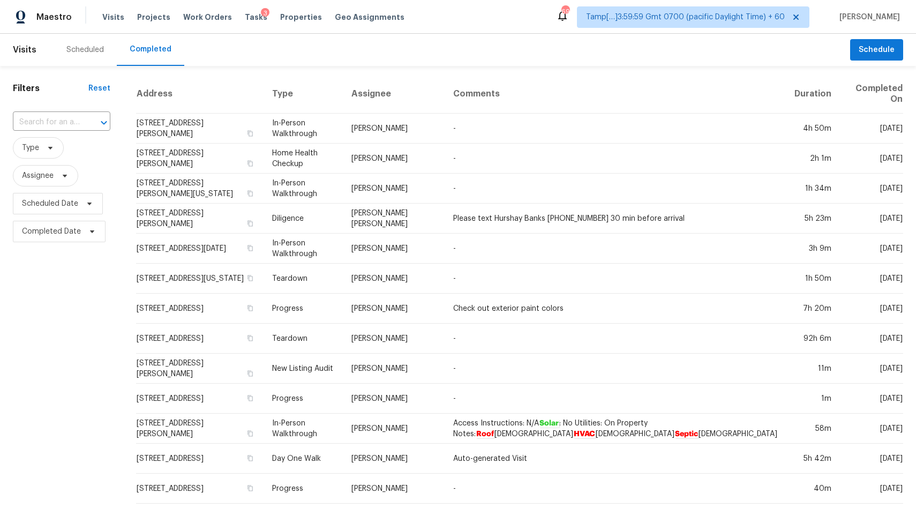
click at [80, 123] on input "text" at bounding box center [46, 122] width 67 height 17
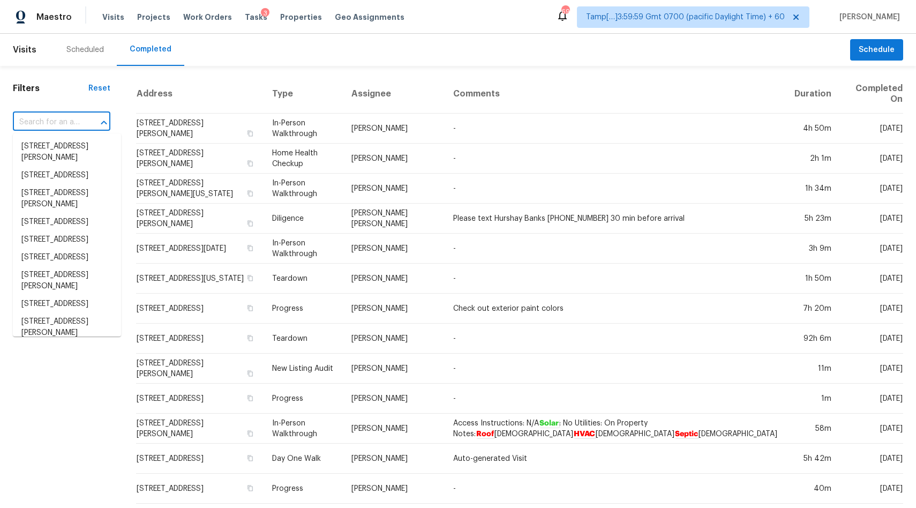
paste input "[STREET_ADDRESS]"
type input "[STREET_ADDRESS]"
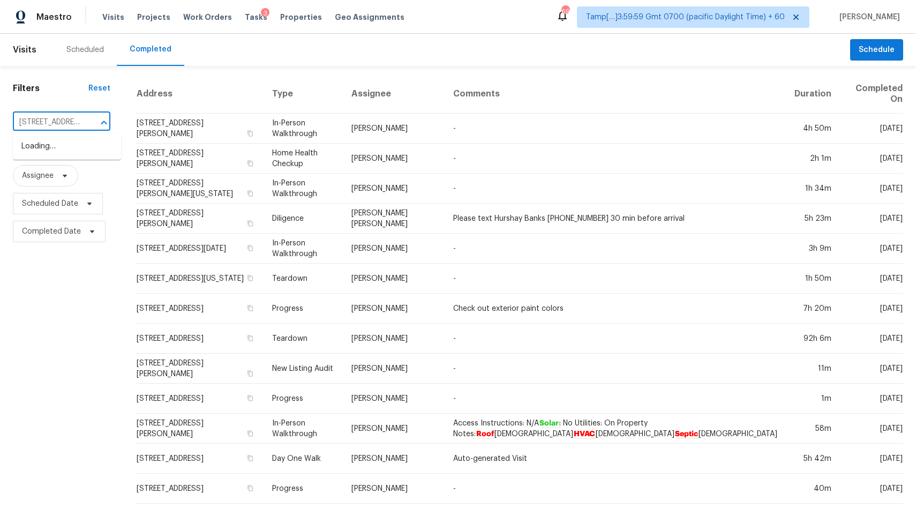
scroll to position [0, 86]
click at [49, 148] on li "[STREET_ADDRESS]" at bounding box center [67, 147] width 108 height 18
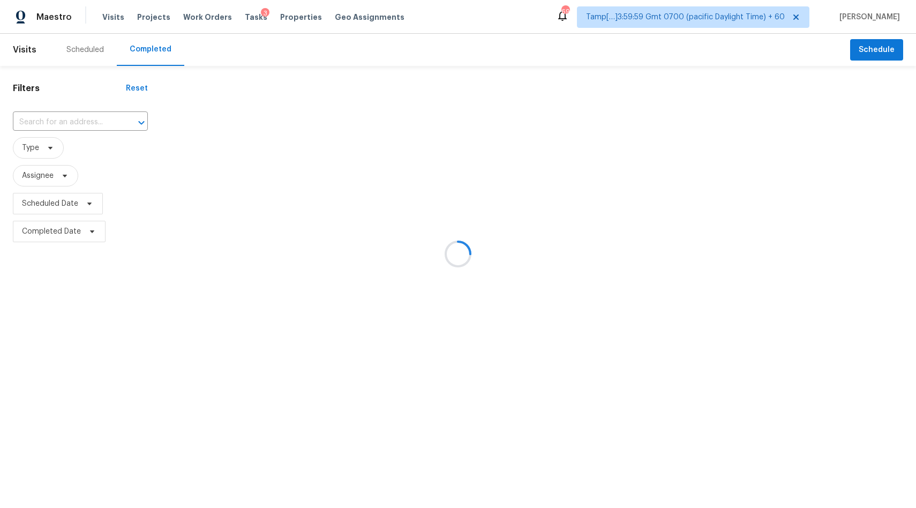
type input "[STREET_ADDRESS]"
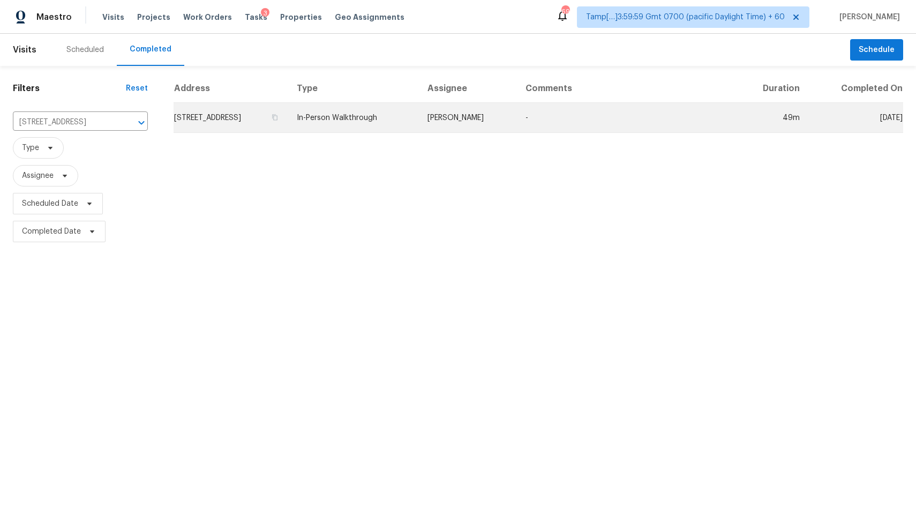
click at [258, 115] on td "[STREET_ADDRESS]" at bounding box center [231, 118] width 115 height 30
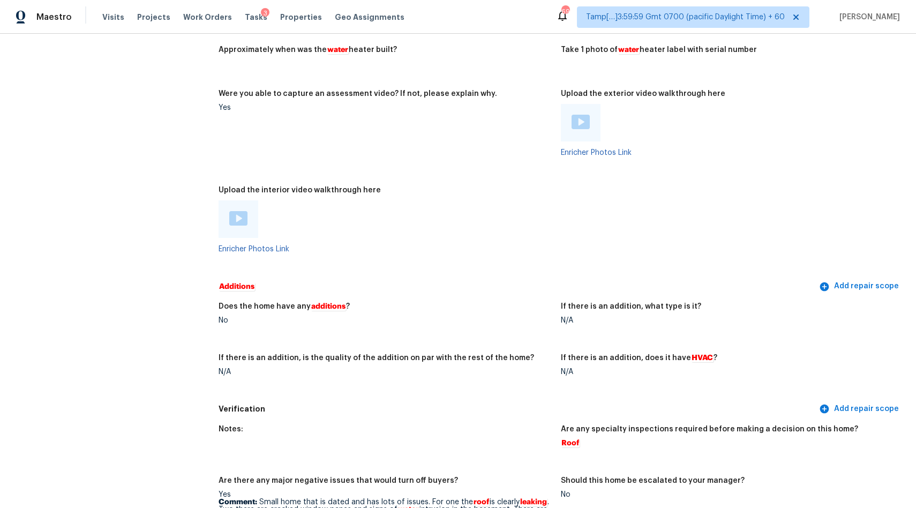
scroll to position [2064, 0]
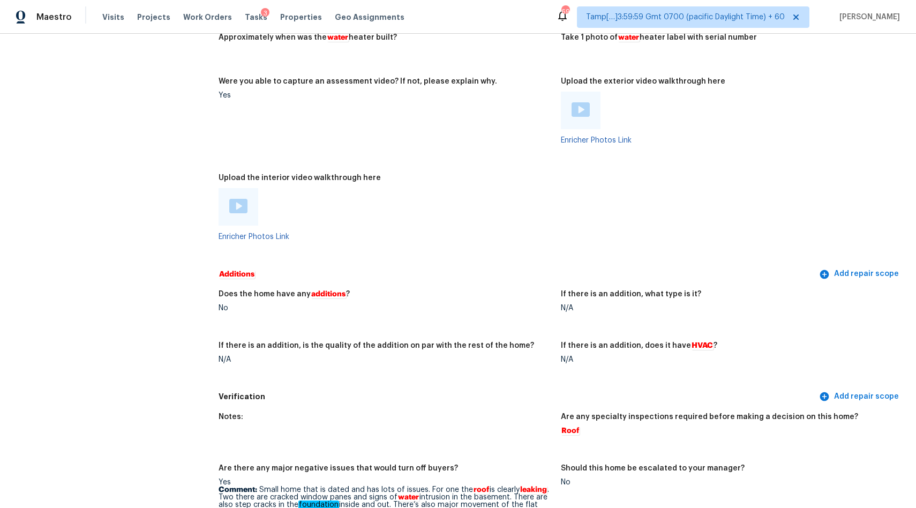
click at [236, 202] on img at bounding box center [238, 206] width 18 height 14
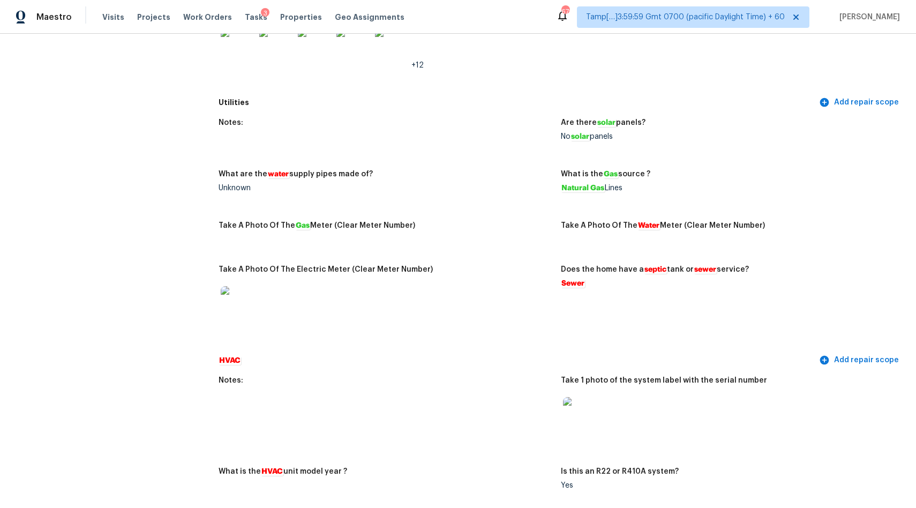
scroll to position [1367, 0]
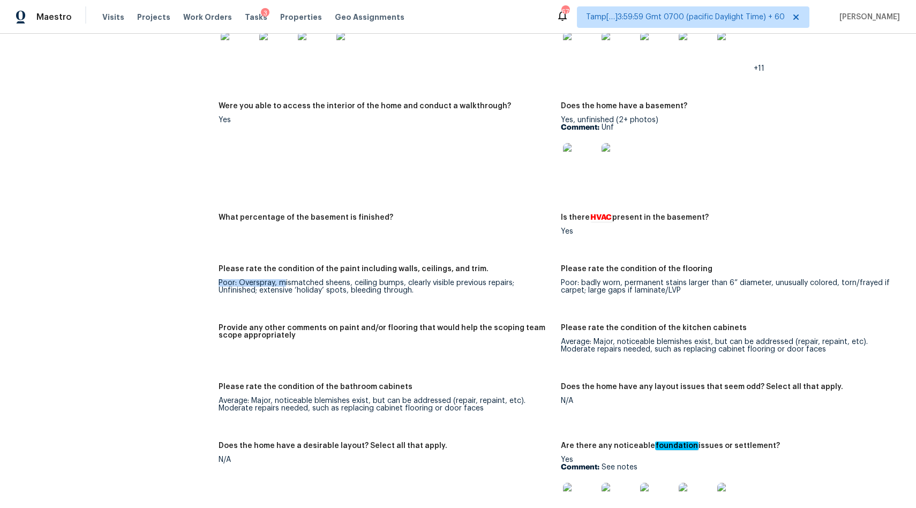
drag, startPoint x: 217, startPoint y: 285, endPoint x: 282, endPoint y: 285, distance: 64.8
click at [282, 285] on div "All visits [STREET_ADDRESS] Home details Other Visits No previous visits In-Per…" at bounding box center [458, 488] width 890 height 3598
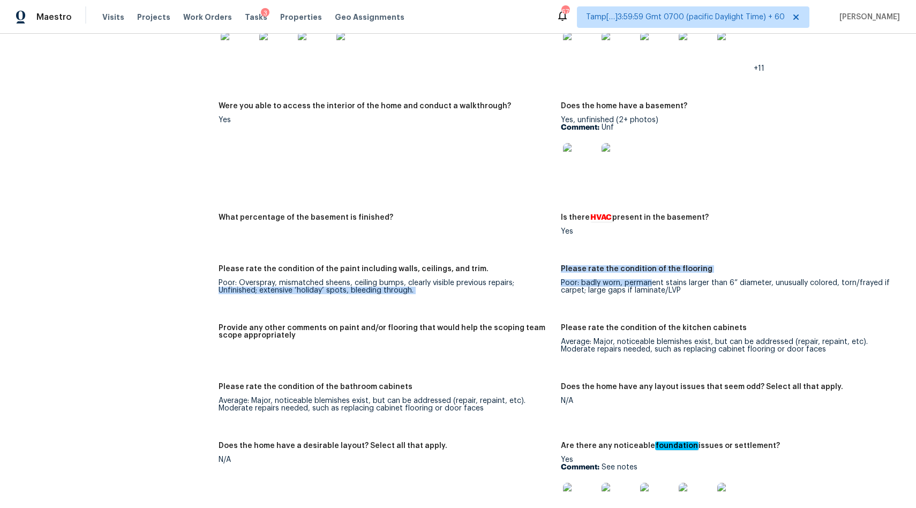
drag, startPoint x: 559, startPoint y: 284, endPoint x: 649, endPoint y: 284, distance: 90.5
click at [649, 284] on div "Notes: Living Room Photos Kitchen Photos Main Bedroom Photos Bathroom Photos Ad…" at bounding box center [561, 392] width 685 height 1139
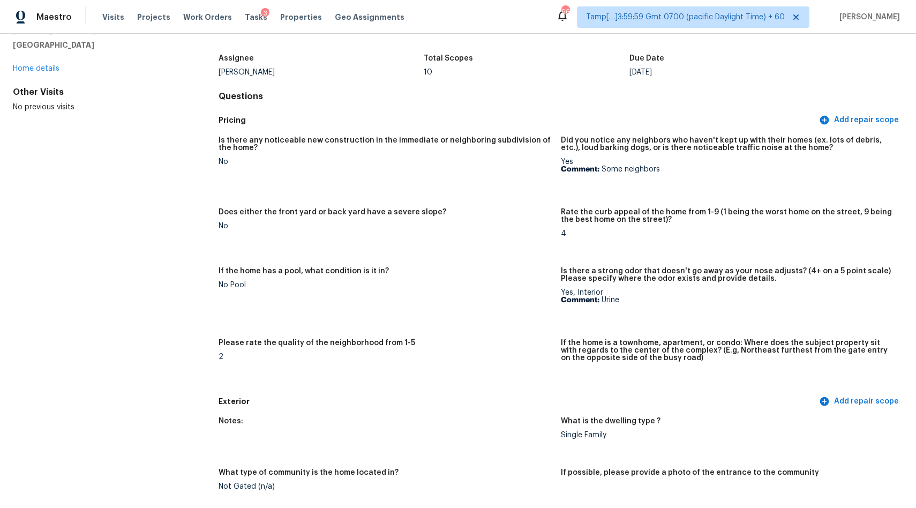
scroll to position [1543, 0]
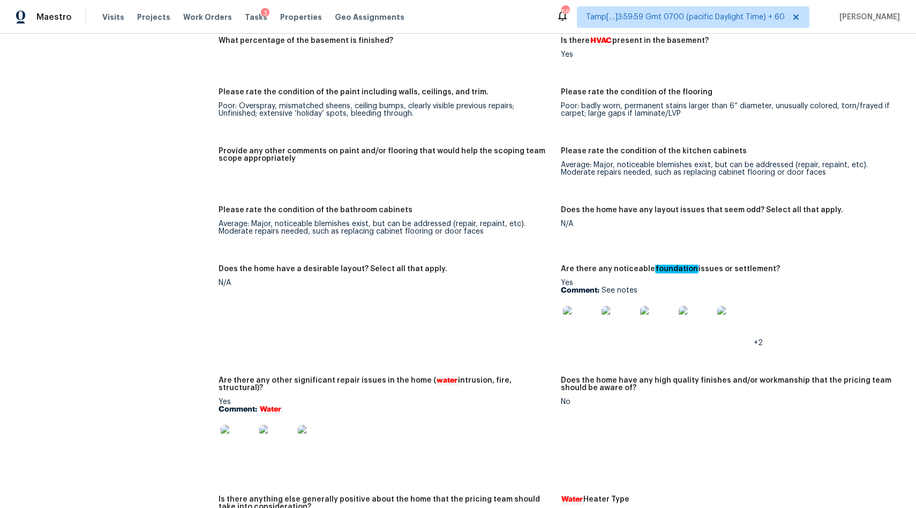
click at [575, 322] on img at bounding box center [580, 323] width 34 height 34
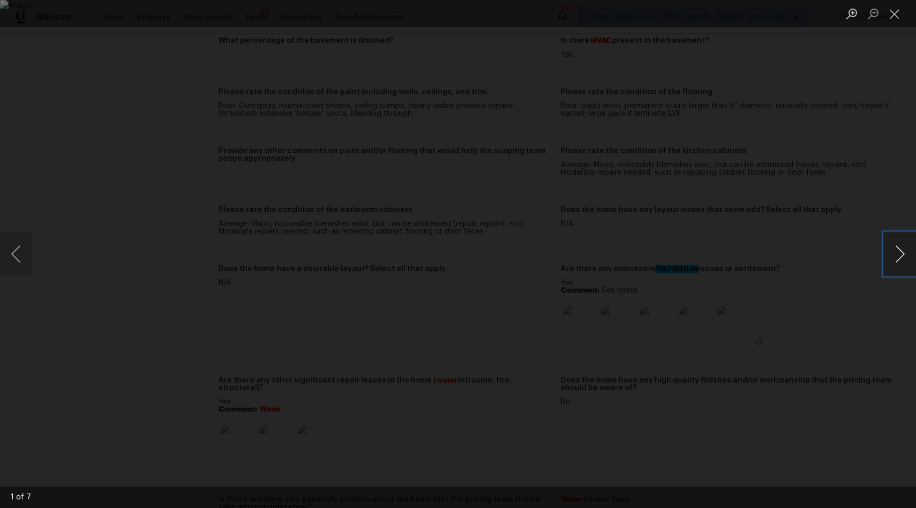
click at [895, 258] on button "Next image" at bounding box center [900, 253] width 32 height 43
click at [901, 258] on button "Next image" at bounding box center [900, 253] width 32 height 43
click at [905, 248] on button "Next image" at bounding box center [900, 253] width 32 height 43
click at [895, 251] on button "Next image" at bounding box center [900, 253] width 32 height 43
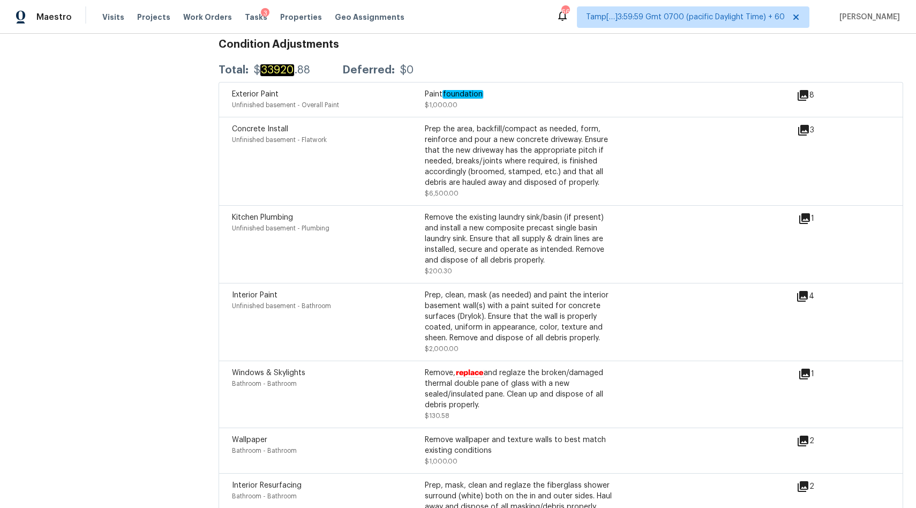
scroll to position [2802, 0]
